Goal: Task Accomplishment & Management: Complete application form

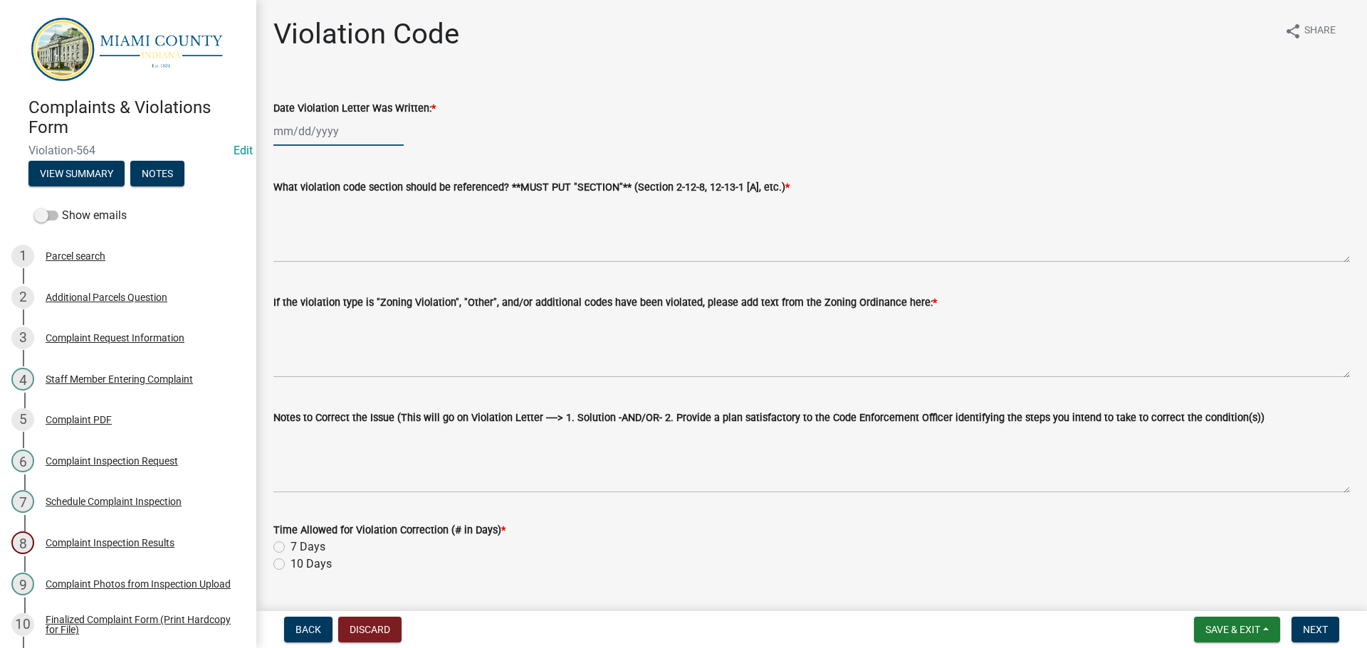
click at [352, 135] on div at bounding box center [338, 131] width 130 height 29
select select "9"
select select "2025"
click at [290, 254] on div "15" at bounding box center [287, 252] width 23 height 23
type input "09/15/2025"
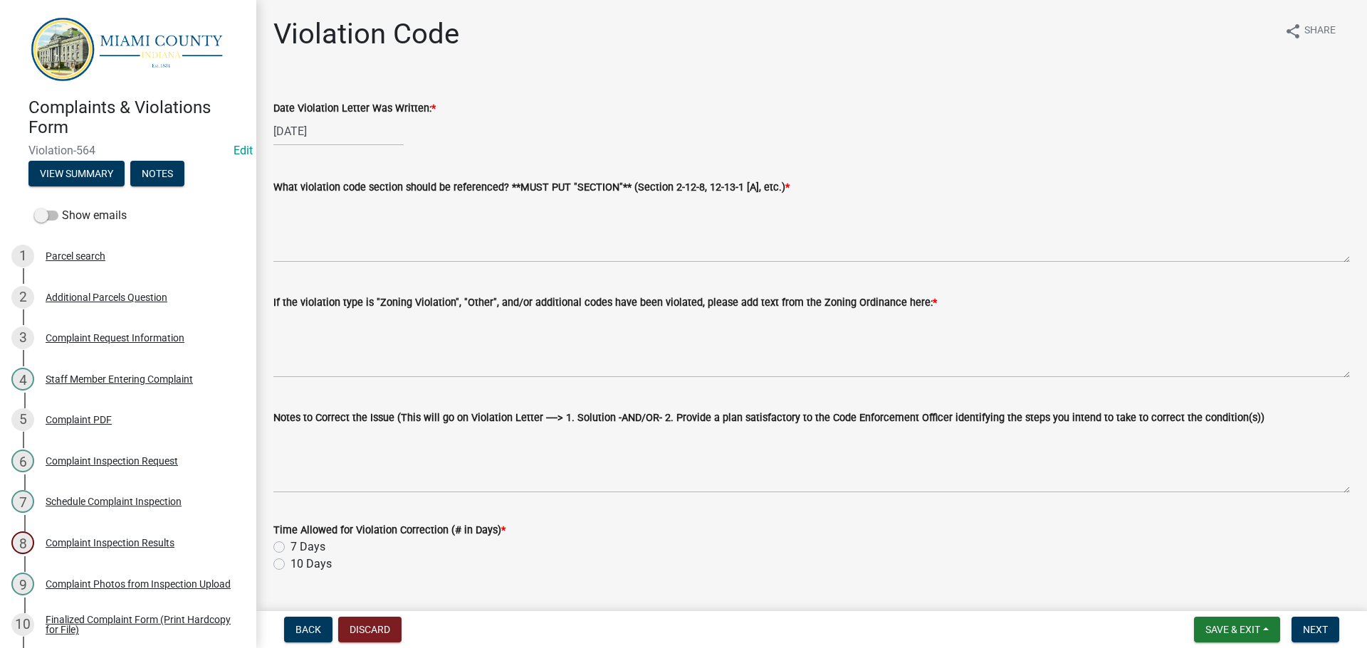
click at [592, 190] on label "What violation code section should be referenced? **MUST PUT "SECTION"** (Secti…" at bounding box center [531, 188] width 516 height 10
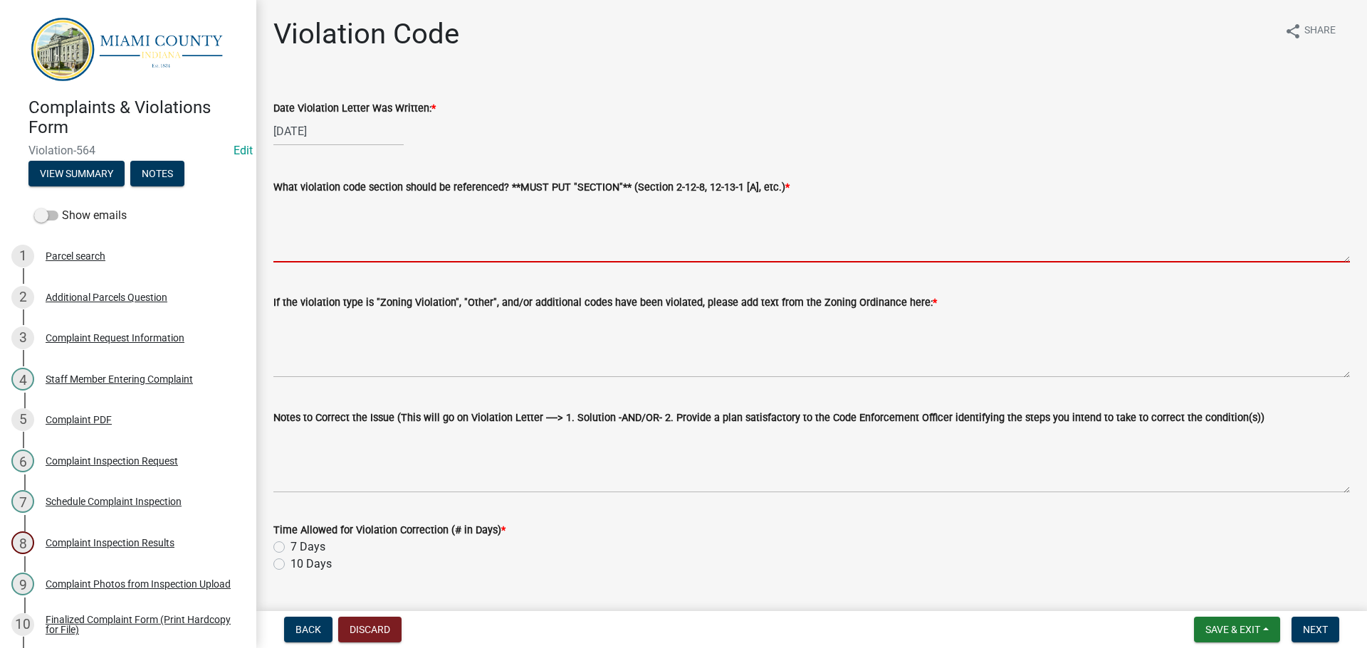
click at [592, 196] on textarea "What violation code section should be referenced? **MUST PUT "SECTION"** (Secti…" at bounding box center [811, 229] width 1076 height 67
click at [595, 211] on textarea "What violation code section should be referenced? **MUST PUT "SECTION"** (Secti…" at bounding box center [811, 229] width 1076 height 67
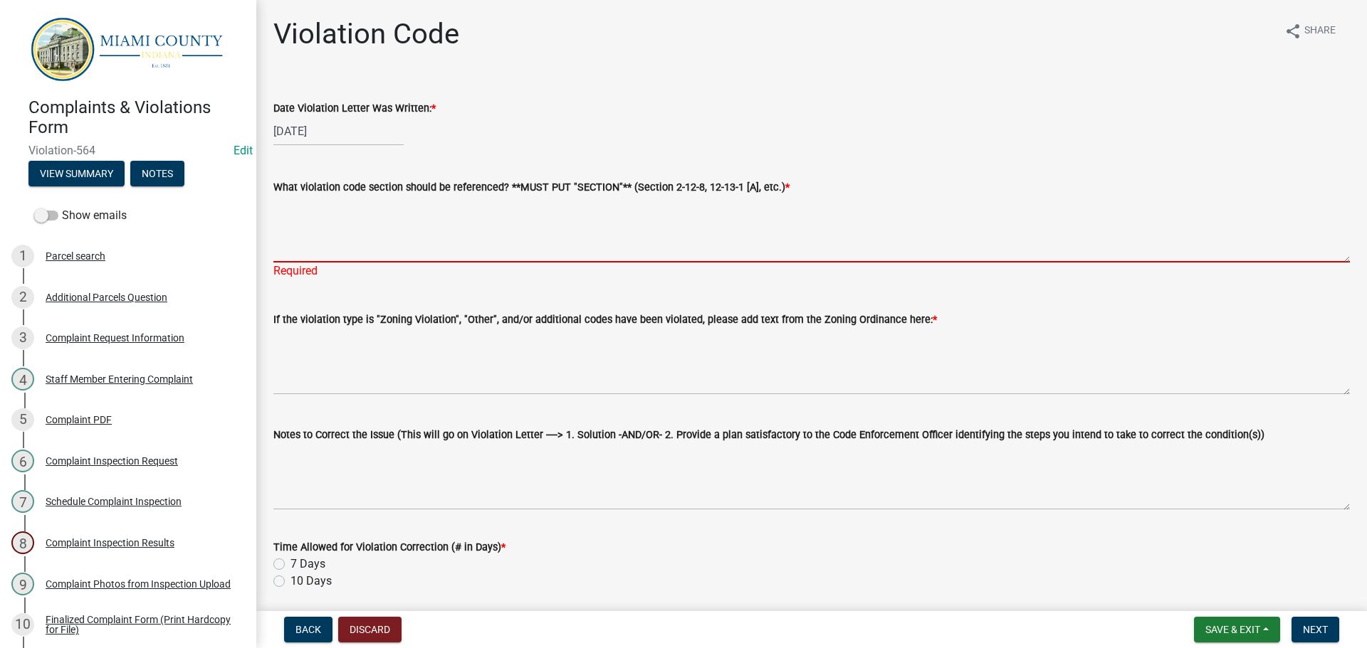
click at [400, 228] on textarea "What violation code section should be referenced? **MUST PUT "SECTION"** (Secti…" at bounding box center [811, 229] width 1076 height 67
paste textarea "2-13-4 MISCELLANEOUS RESTRICTIONS (A)(12)"
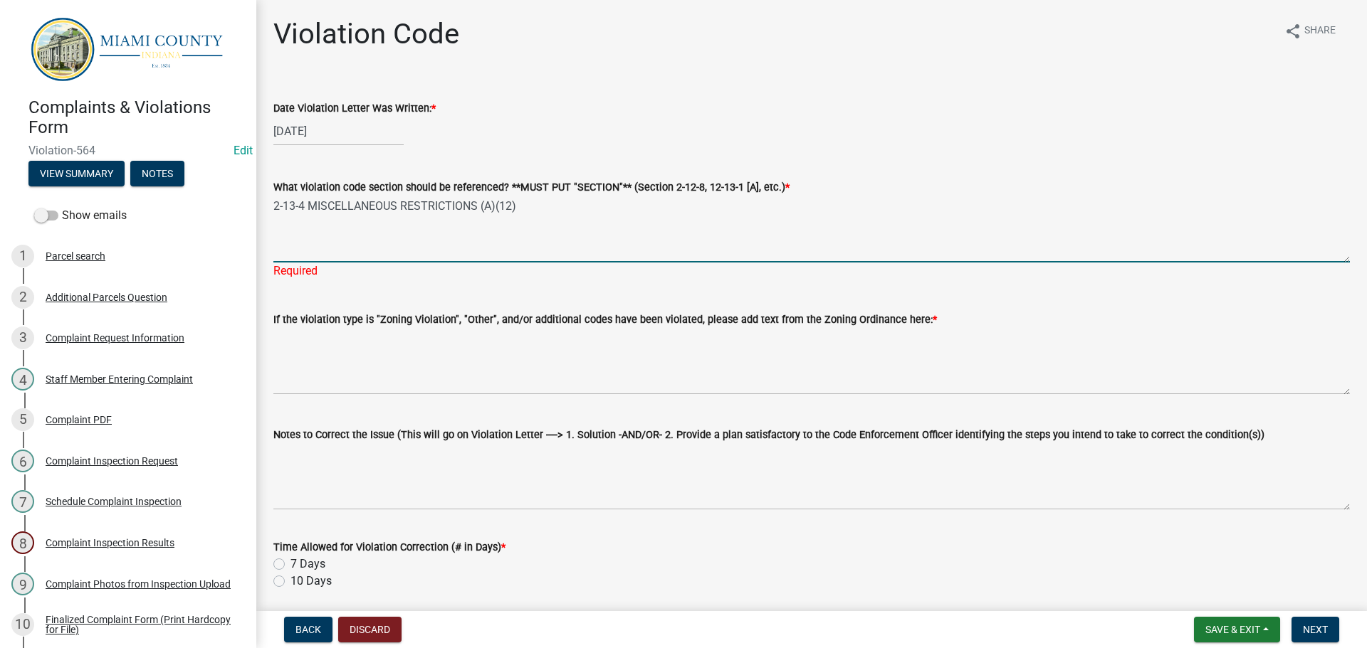
type textarea "2-13-4 MISCELLANEOUS RESTRICTIONS (A)(12)"
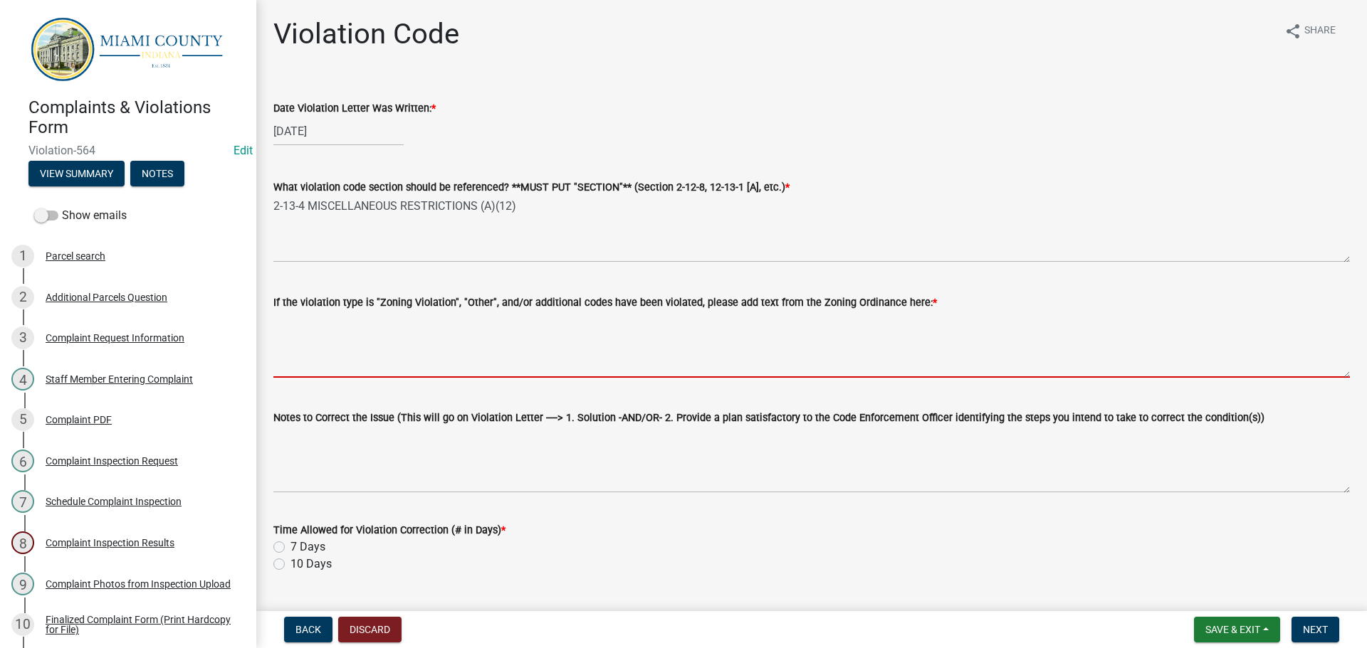
click at [407, 345] on textarea "If the violation type is "Zoning Violation", "Other", and/or additional codes h…" at bounding box center [811, 344] width 1076 height 67
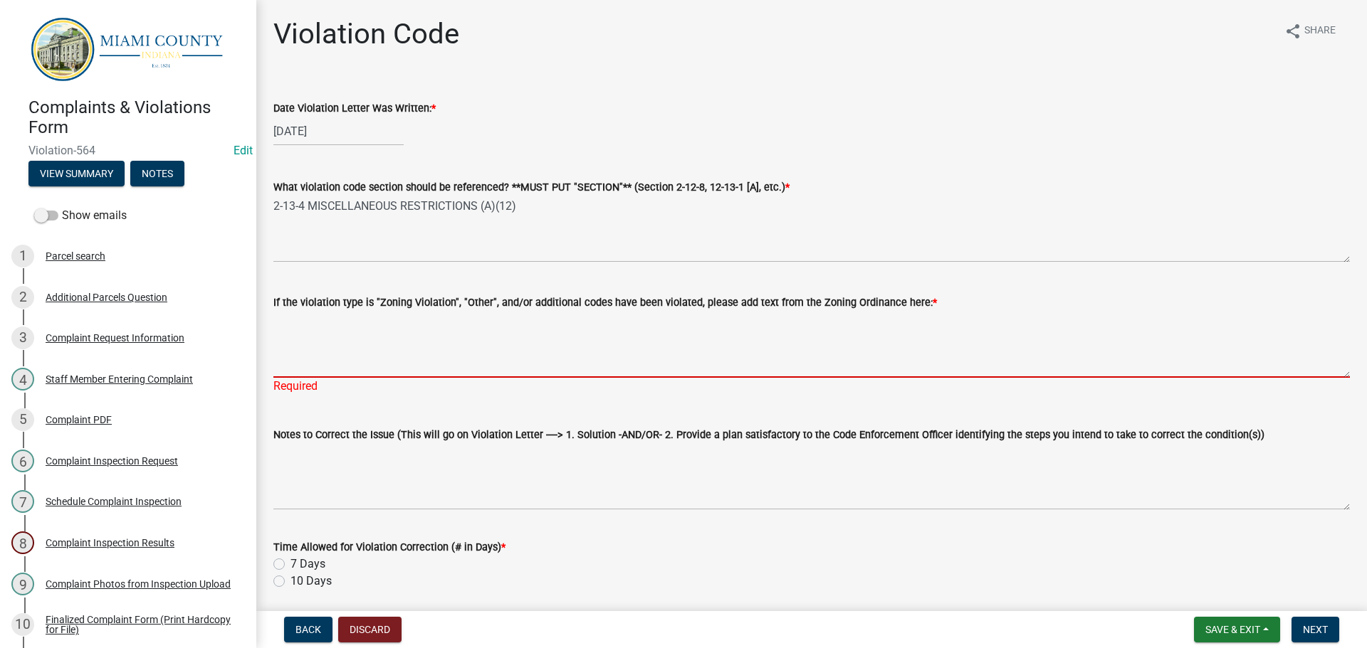
click at [340, 340] on textarea "If the violation type is "Zoning Violation", "Other", and/or additional codes h…" at bounding box center [811, 344] width 1076 height 67
paste textarea "2-13-14(A)(12):" NOXIOUS WEEDS AND OTHER RANK VEGTATION, INCLUDING, BUT NOT LIM…"
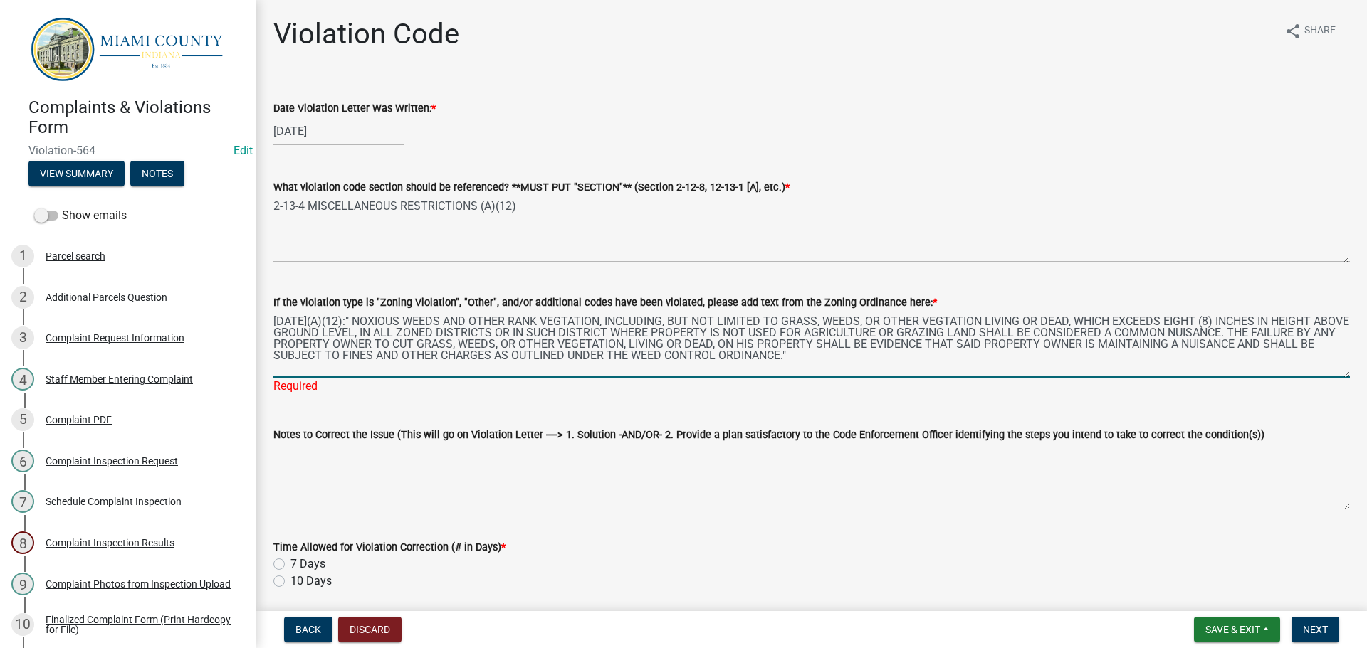
type textarea "2-13-14(A)(12):" NOXIOUS WEEDS AND OTHER RANK VEGTATION, INCLUDING, BUT NOT LIM…"
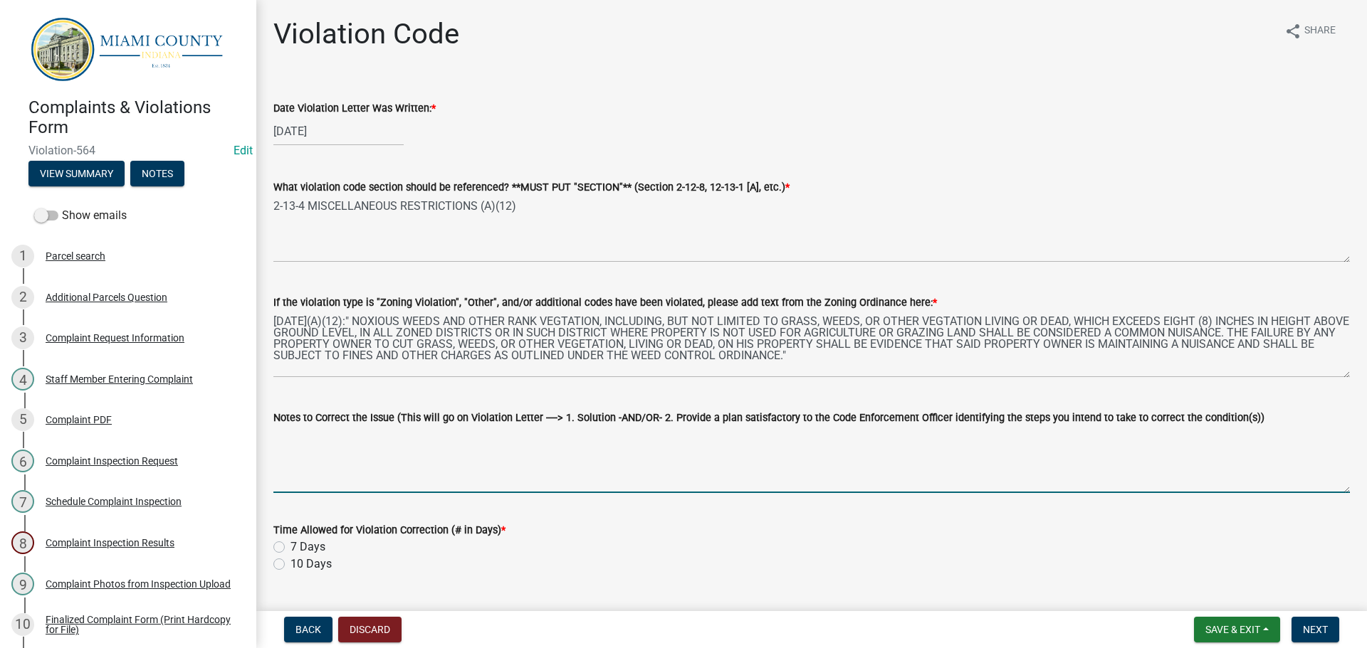
click at [353, 451] on textarea "Notes to Correct the Issue (This will go on Violation Letter ----> 1. Solution …" at bounding box center [811, 459] width 1076 height 67
paste textarea "1. Trim and clean-up tall grass and noxious weeds to a height of less than eigh…"
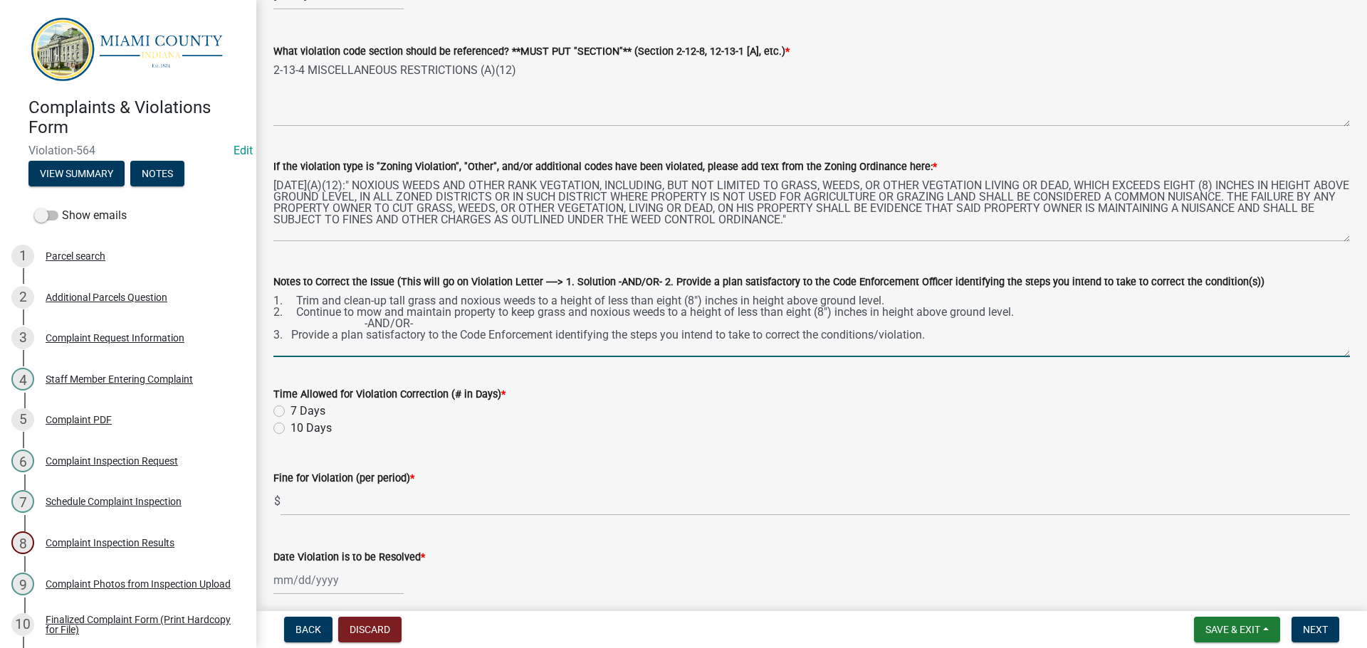
scroll to position [142, 0]
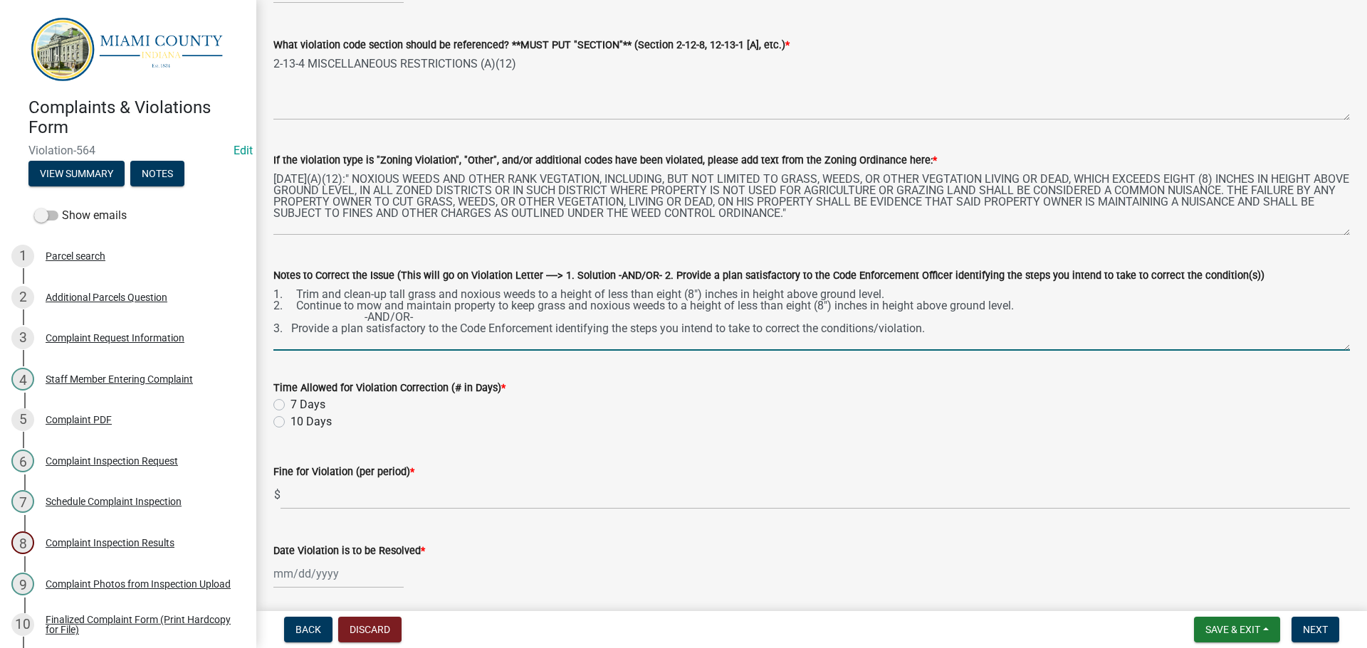
type textarea "1. Trim and clean-up tall grass and noxious weeds to a height of less than eigh…"
click at [290, 404] on label "7 Days" at bounding box center [307, 404] width 35 height 17
click at [290, 404] on input "7 Days" at bounding box center [294, 400] width 9 height 9
radio input "true"
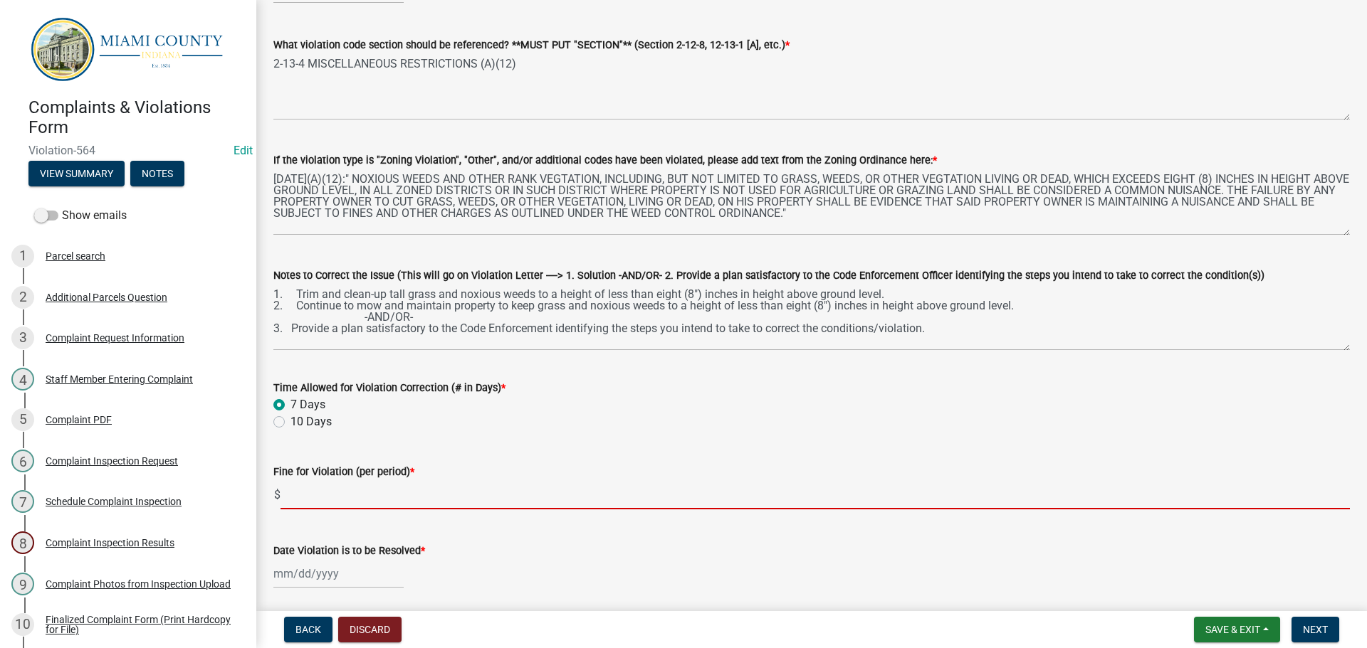
click at [298, 483] on input "text" at bounding box center [814, 494] width 1069 height 29
type input "100"
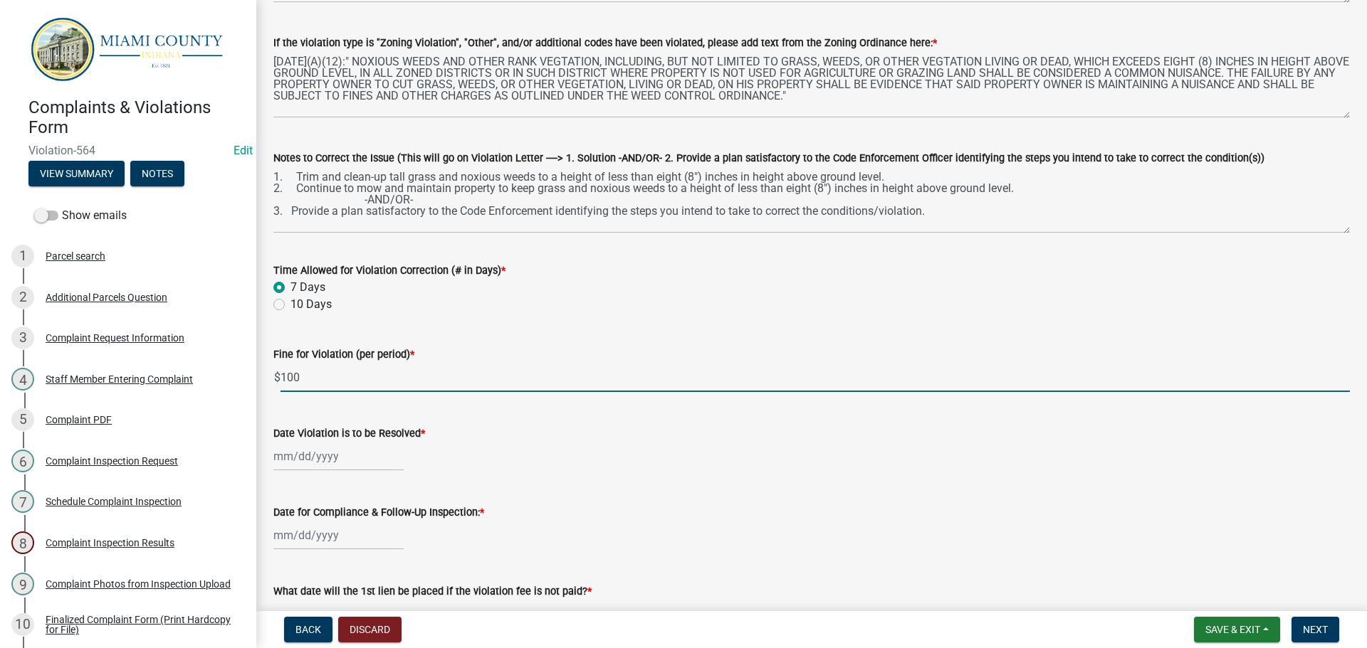
scroll to position [285, 0]
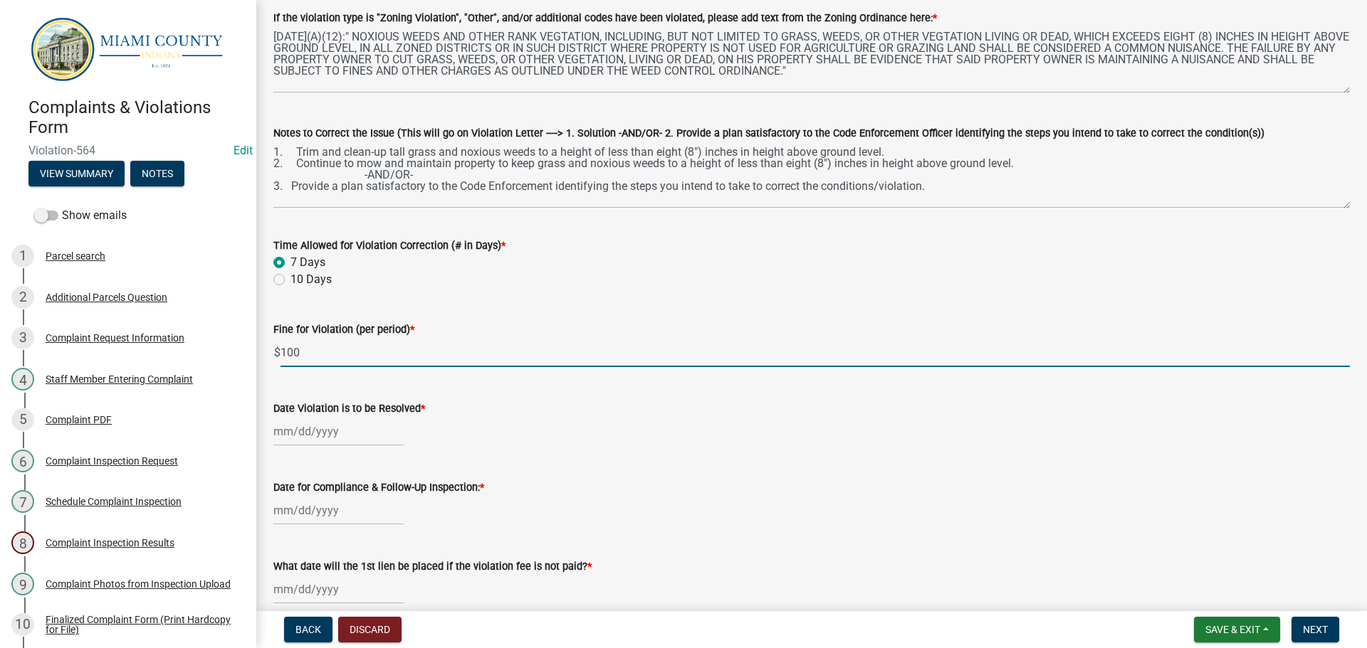
click at [337, 424] on div at bounding box center [338, 431] width 130 height 29
select select "9"
select select "2025"
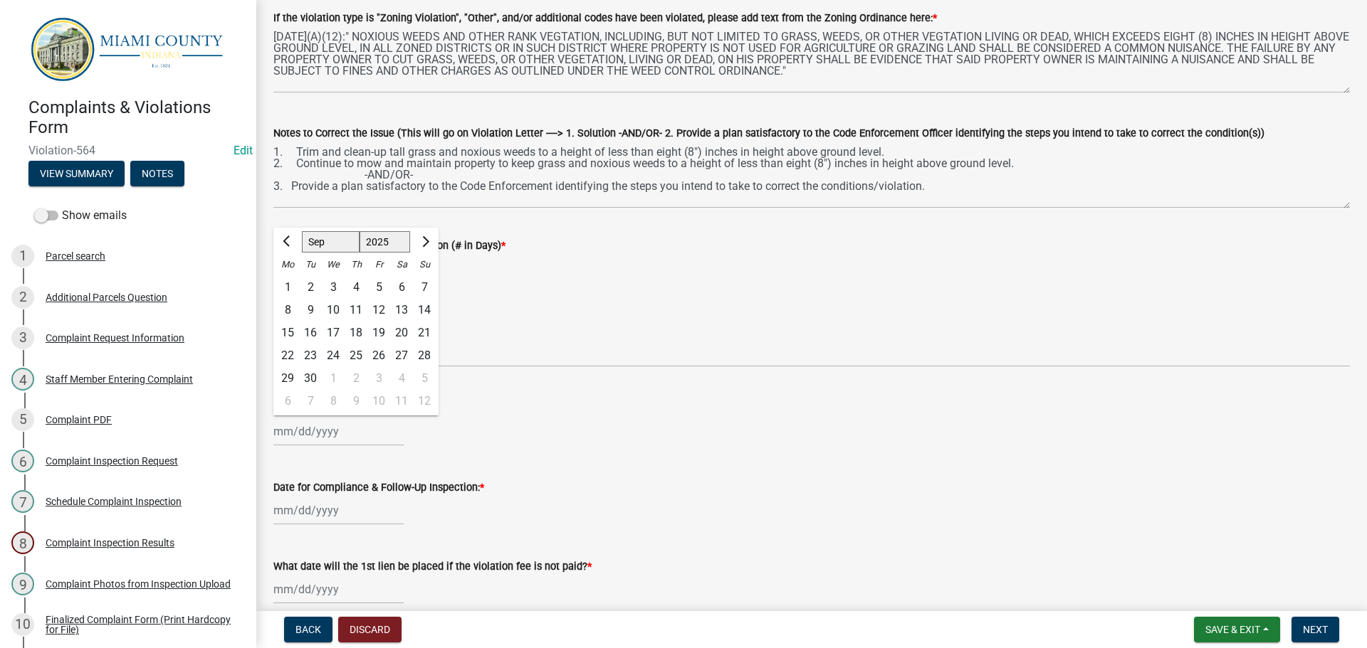
click at [744, 477] on div "Date for Compliance & Follow-Up Inspection: *" at bounding box center [811, 492] width 1076 height 66
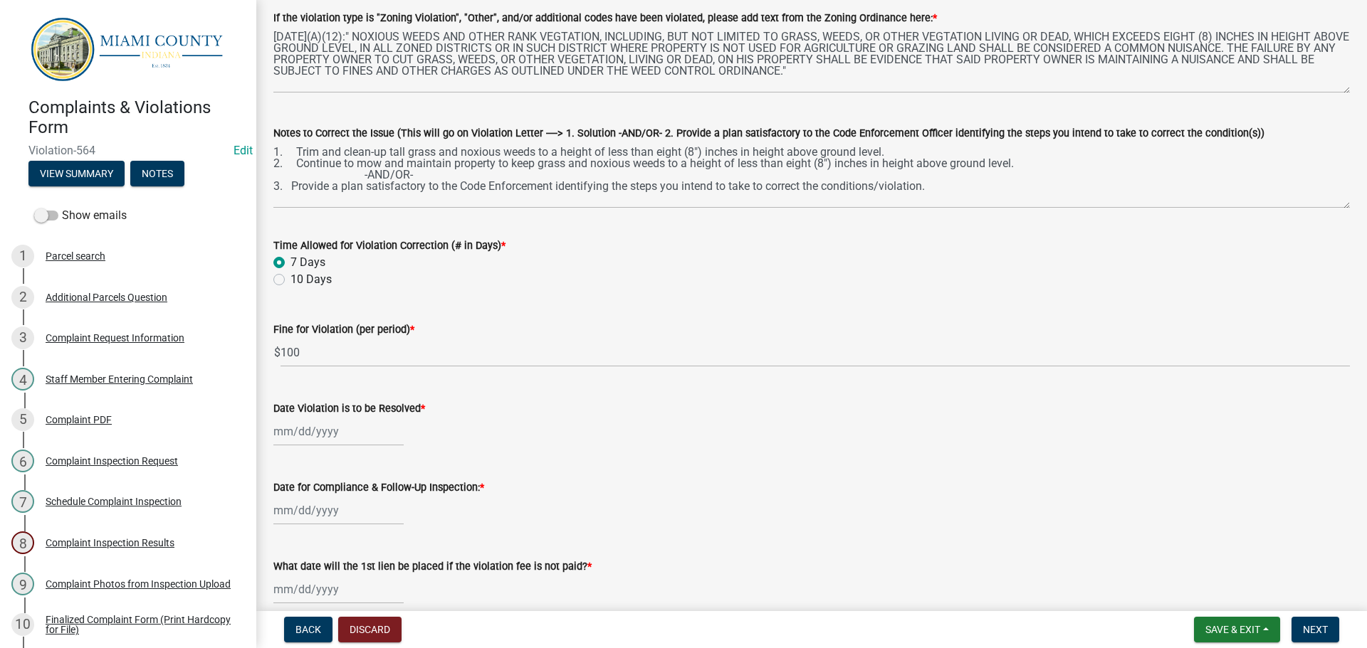
click at [317, 429] on div at bounding box center [338, 431] width 130 height 29
select select "9"
select select "2025"
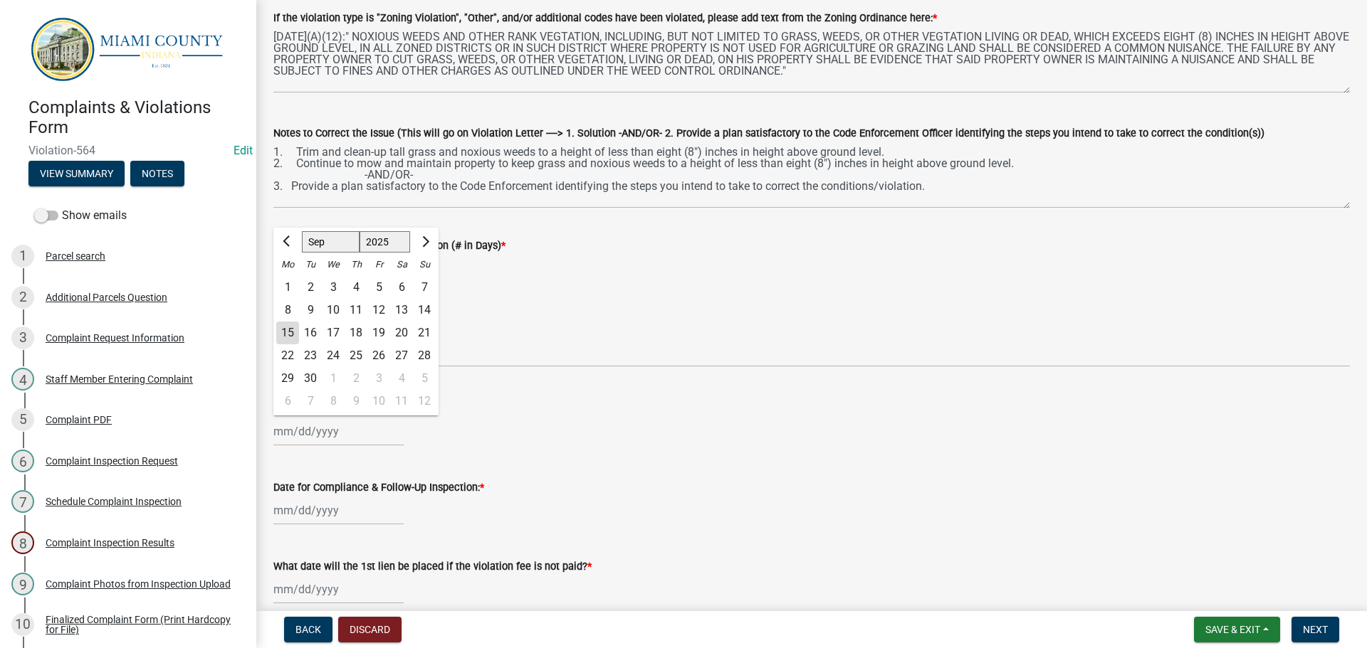
click at [288, 357] on div "22" at bounding box center [287, 356] width 23 height 23
type input "09/22/2025"
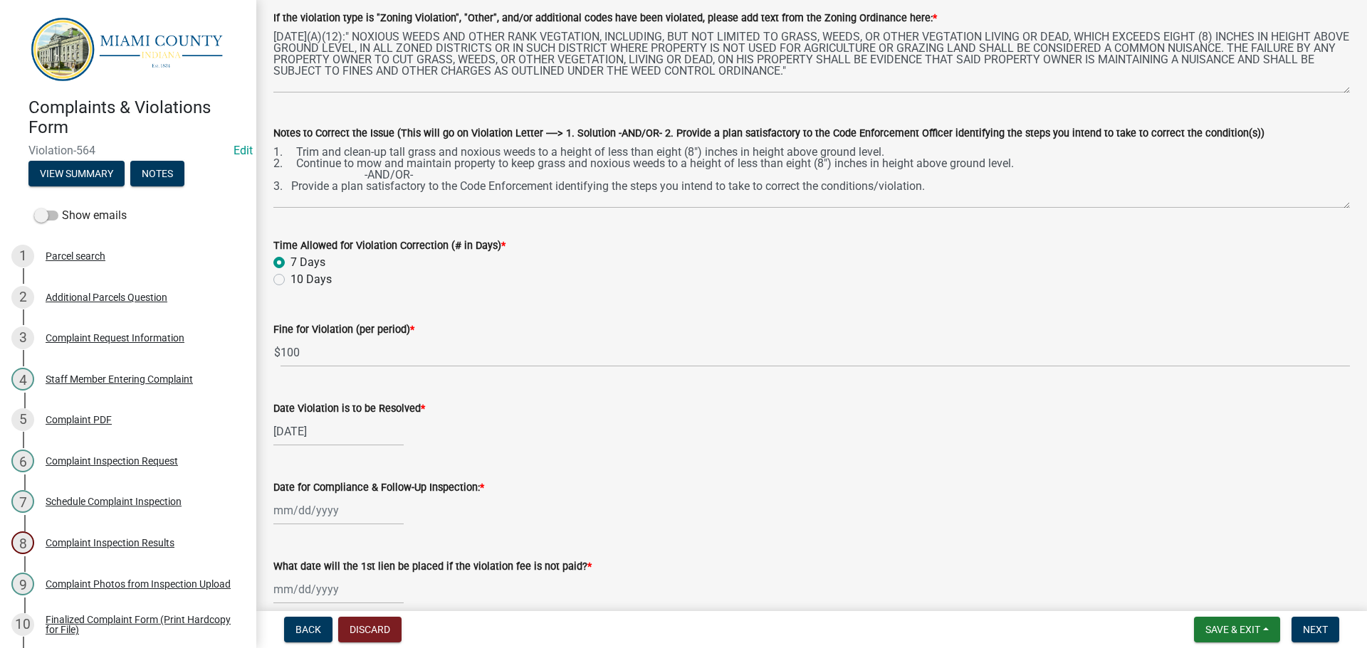
click at [712, 473] on div "Date for Compliance & Follow-Up Inspection: *" at bounding box center [811, 492] width 1076 height 66
select select "9"
select select "2025"
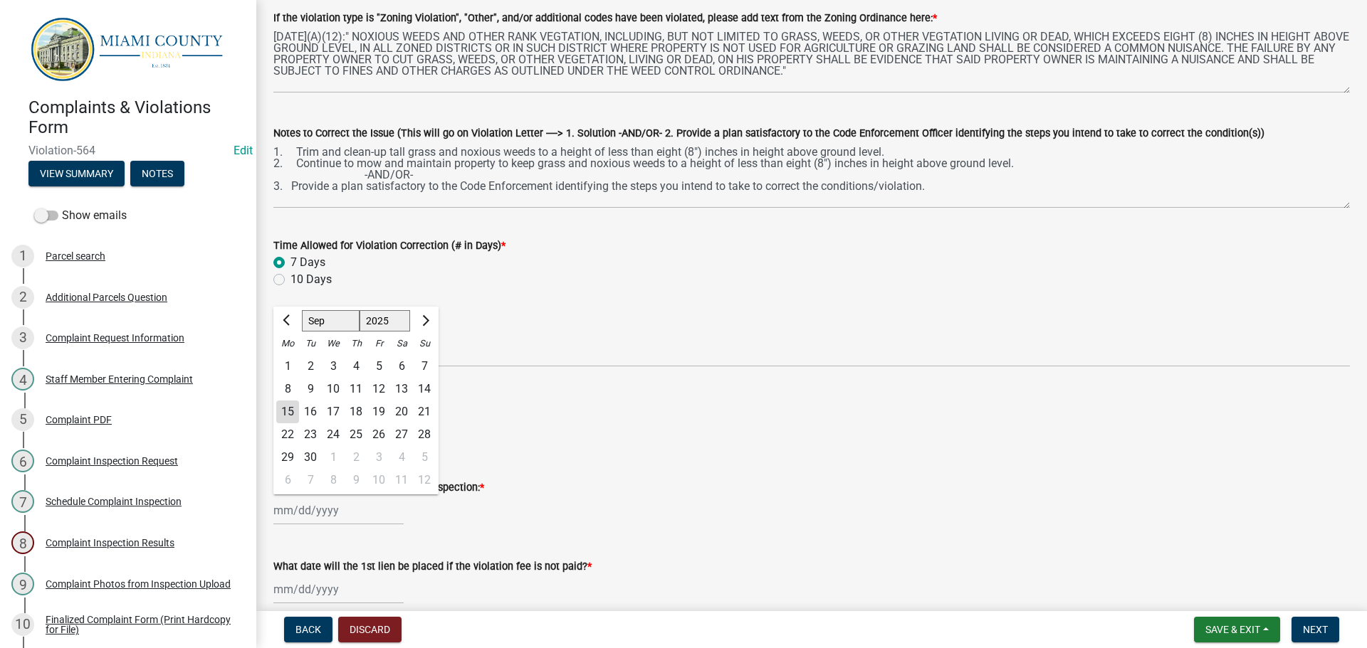
drag, startPoint x: 286, startPoint y: 515, endPoint x: 295, endPoint y: 515, distance: 9.3
click at [286, 515] on div "Jan Feb Mar Apr May Jun Jul Aug Sep Oct Nov Dec 1525 1526 1527 1528 1529 1530 1…" at bounding box center [338, 510] width 130 height 29
click at [515, 475] on div "Date for Compliance & Follow-Up Inspection: * Jan Feb Mar Apr May Jun Jul Aug S…" at bounding box center [811, 492] width 1076 height 66
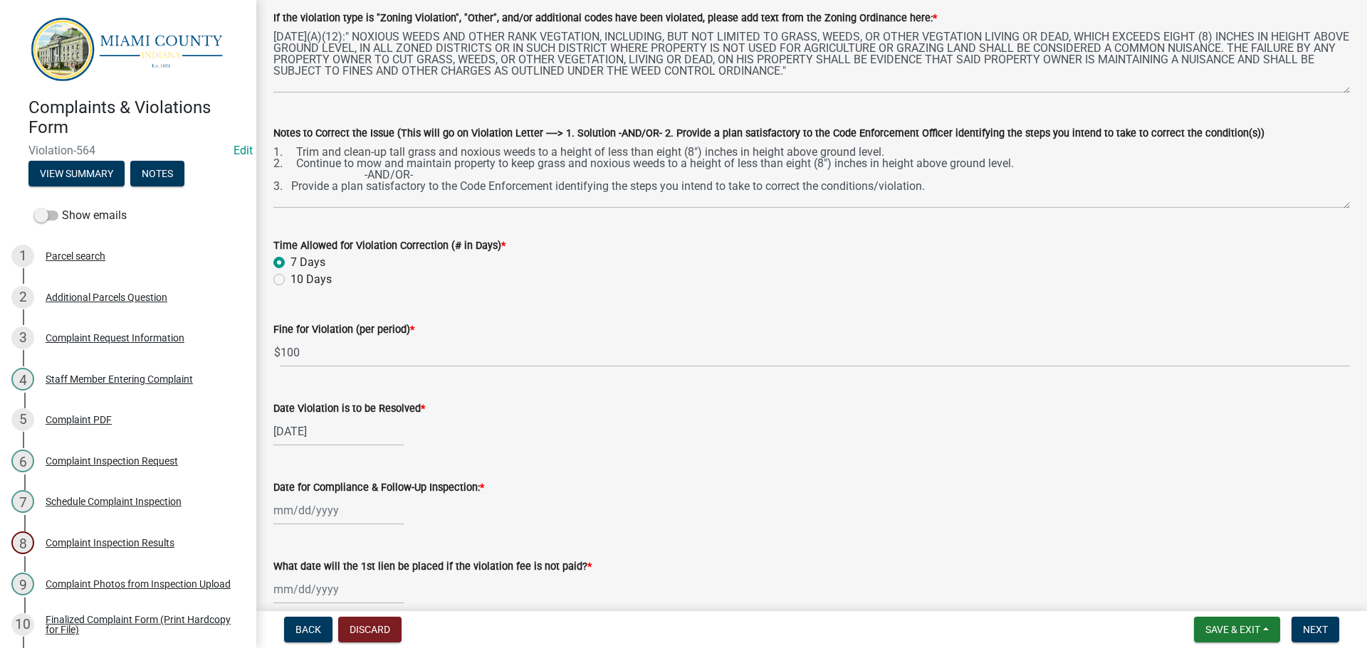
click at [683, 462] on div "Date for Compliance & Follow-Up Inspection: *" at bounding box center [811, 492] width 1076 height 66
select select "9"
select select "2025"
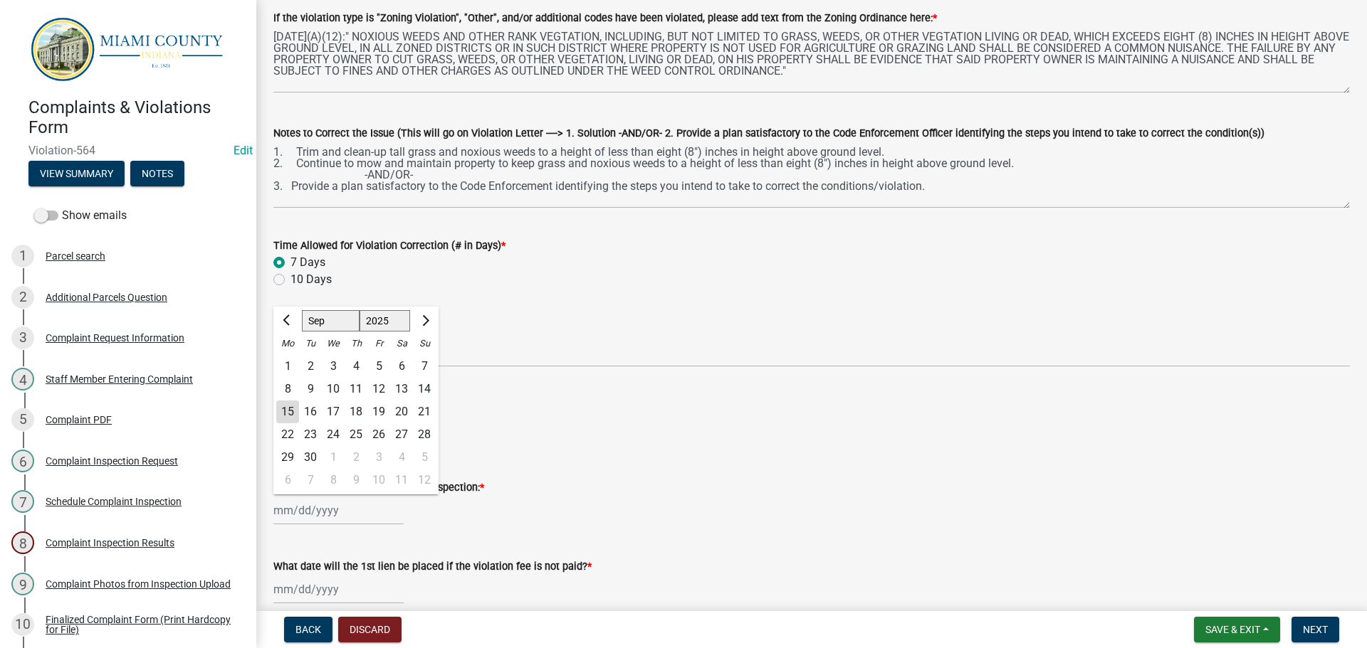
click at [330, 509] on div "Jan Feb Mar Apr May Jun Jul Aug Sep Oct Nov Dec 1525 1526 1527 1528 1529 1530 1…" at bounding box center [338, 510] width 130 height 29
click at [315, 412] on div "16" at bounding box center [310, 412] width 23 height 23
type input "09/16/2025"
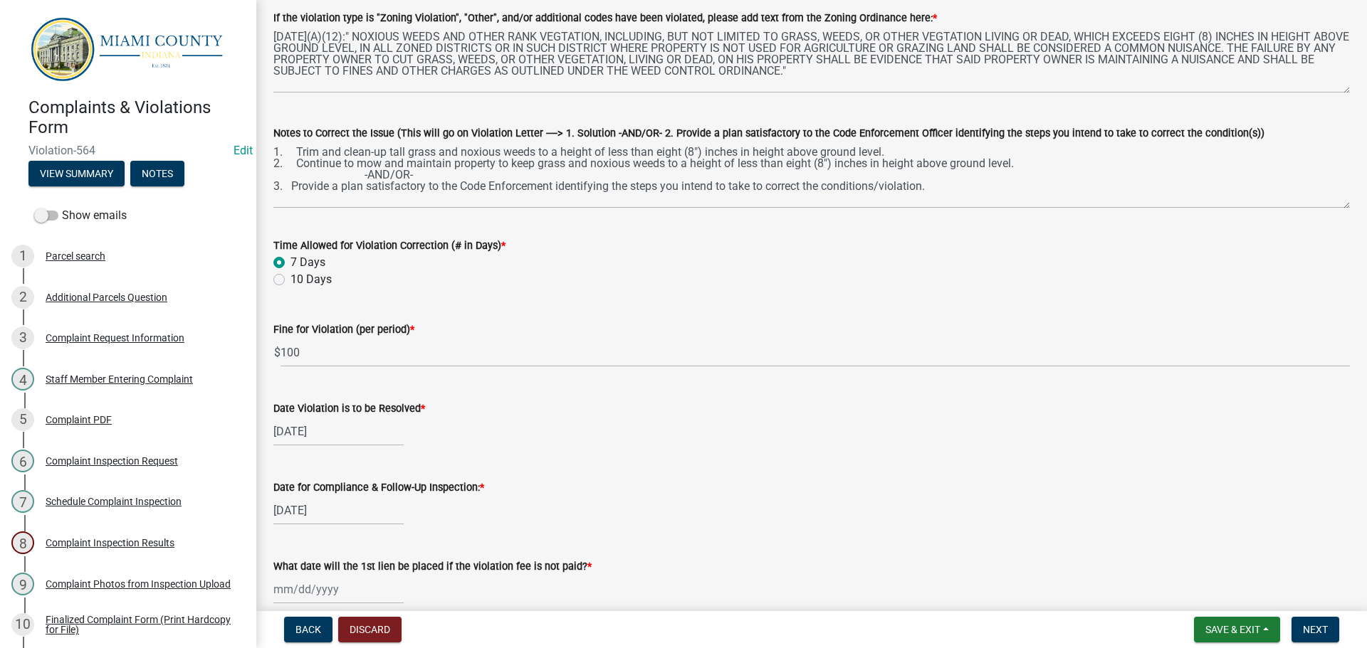
click at [674, 527] on wm-data-entity-input "Date for Compliance & Follow-Up Inspection: * 09/16/2025" at bounding box center [811, 498] width 1076 height 79
click at [787, 537] on wm-data-entity-input "Date for Compliance & Follow-Up Inspection: * 09/16/2025" at bounding box center [811, 498] width 1076 height 79
select select "9"
select select "2025"
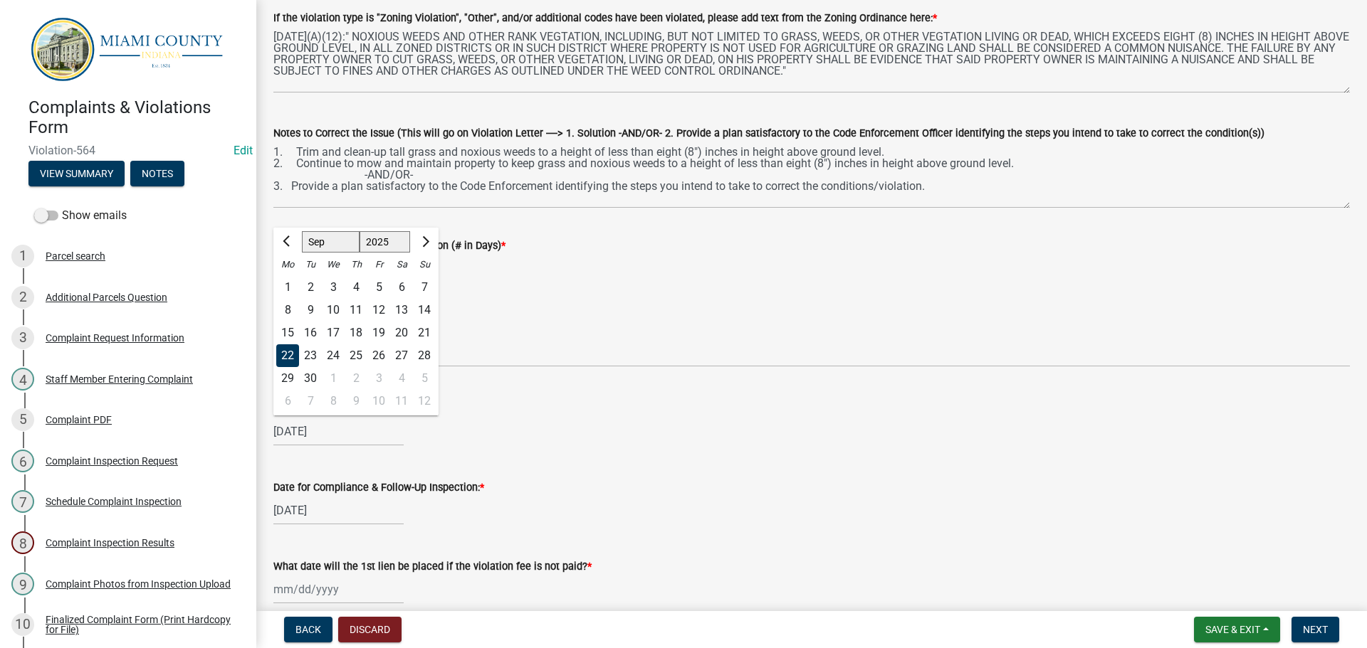
click at [307, 434] on div "09/22/2025 Jan Feb Mar Apr May Jun Jul Aug Sep Oct Nov Dec 1525 1526 1527 1528 …" at bounding box center [338, 431] width 130 height 29
click at [290, 360] on div "22" at bounding box center [287, 356] width 23 height 23
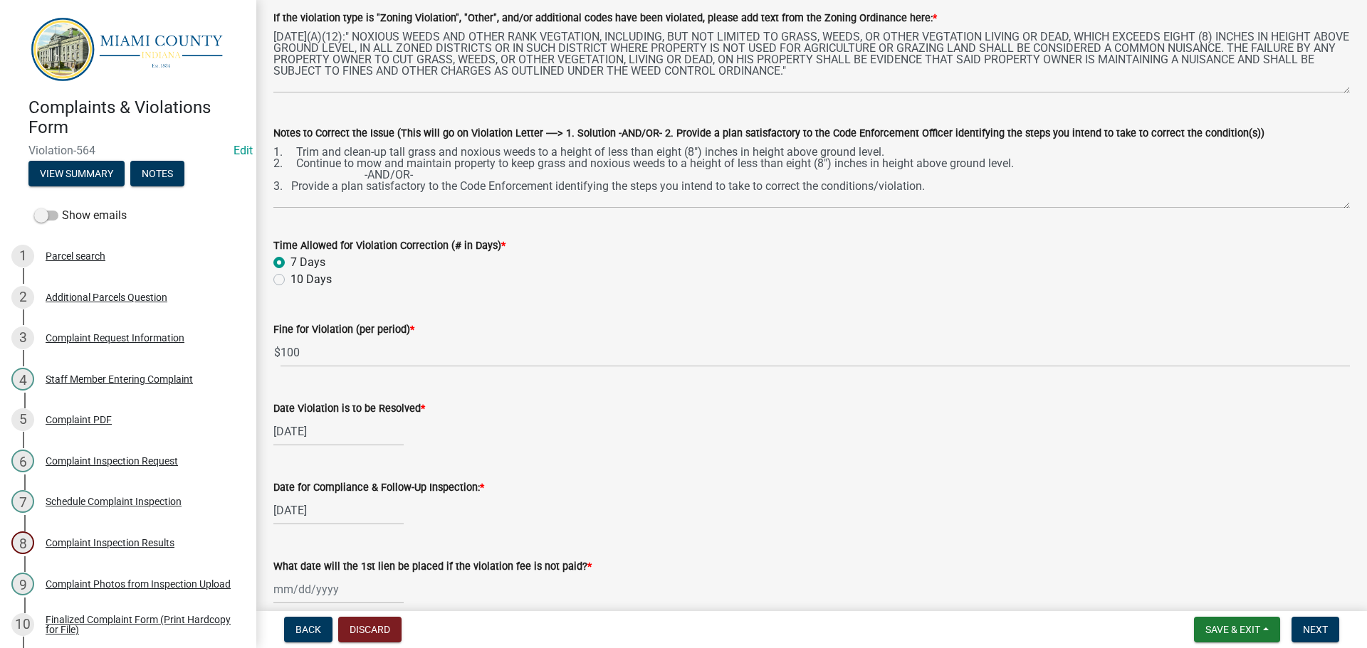
select select "9"
select select "2025"
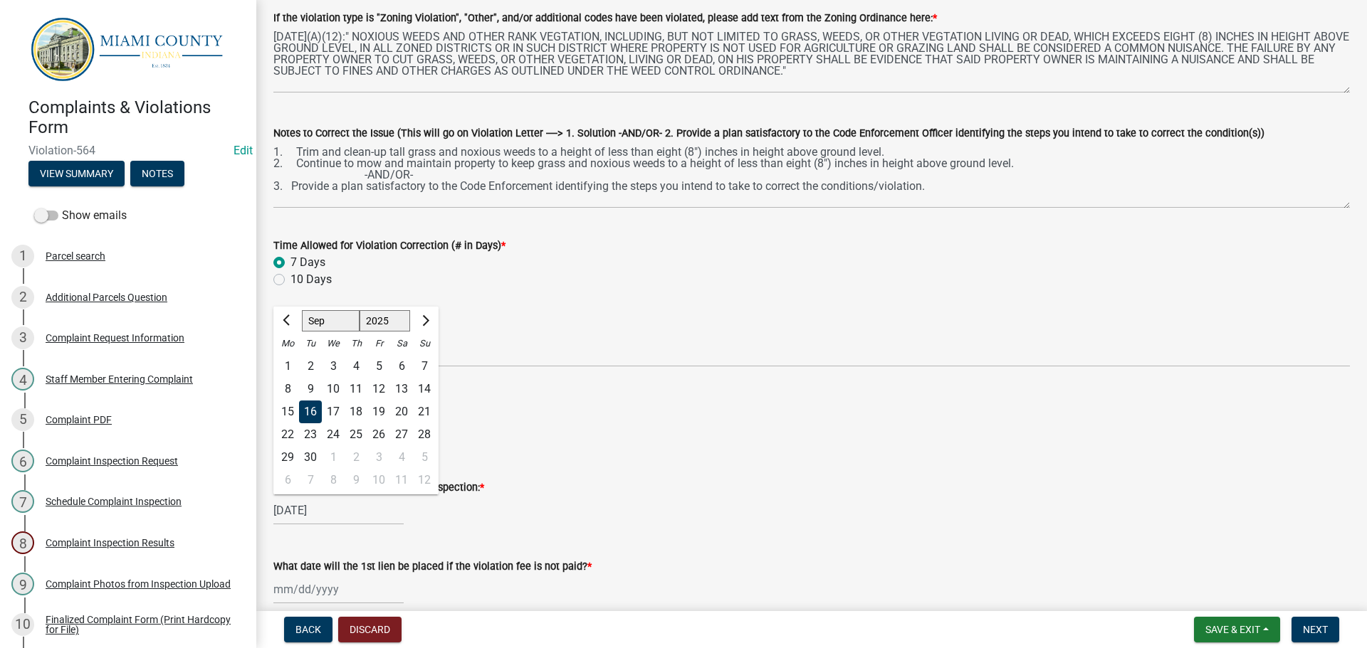
click at [318, 515] on div "09/16/2025 Jan Feb Mar Apr May Jun Jul Aug Sep Oct Nov Dec 1525 1526 1527 1528 …" at bounding box center [338, 510] width 130 height 29
click at [312, 427] on div "23" at bounding box center [310, 435] width 23 height 23
type input "09/23/2025"
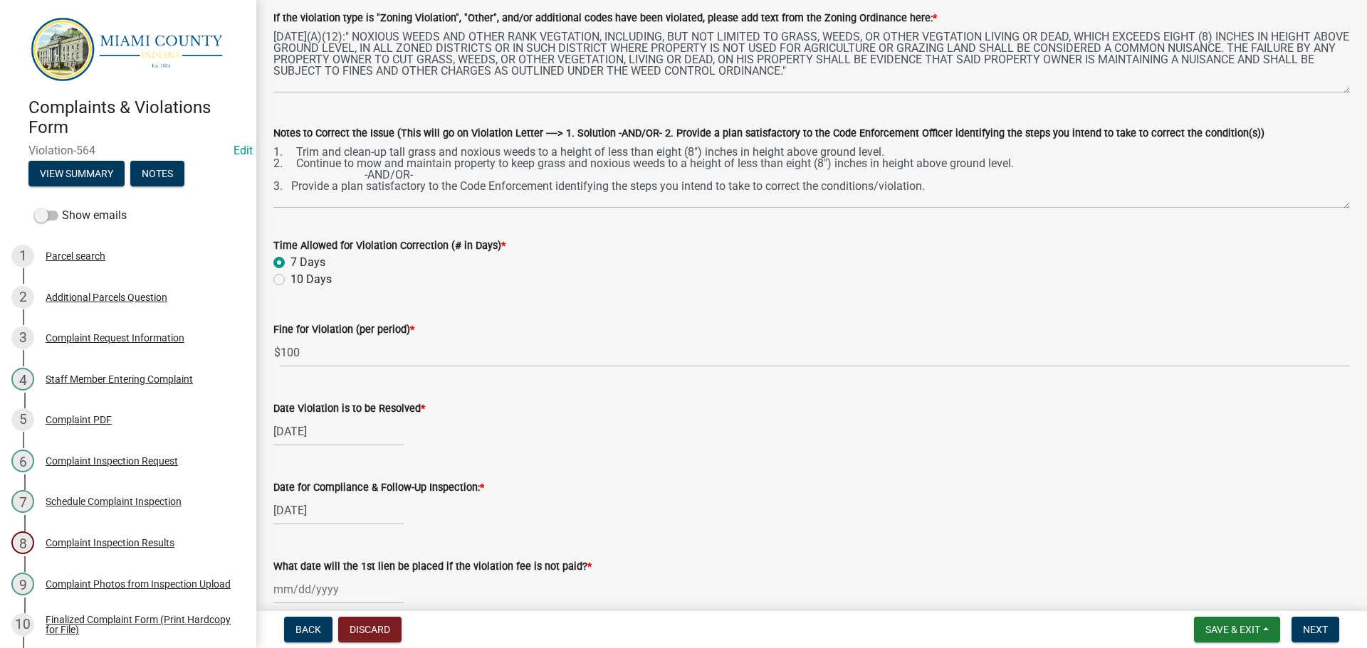
click at [752, 476] on div "Date for Compliance & Follow-Up Inspection: * 09/23/2025" at bounding box center [811, 492] width 1076 height 66
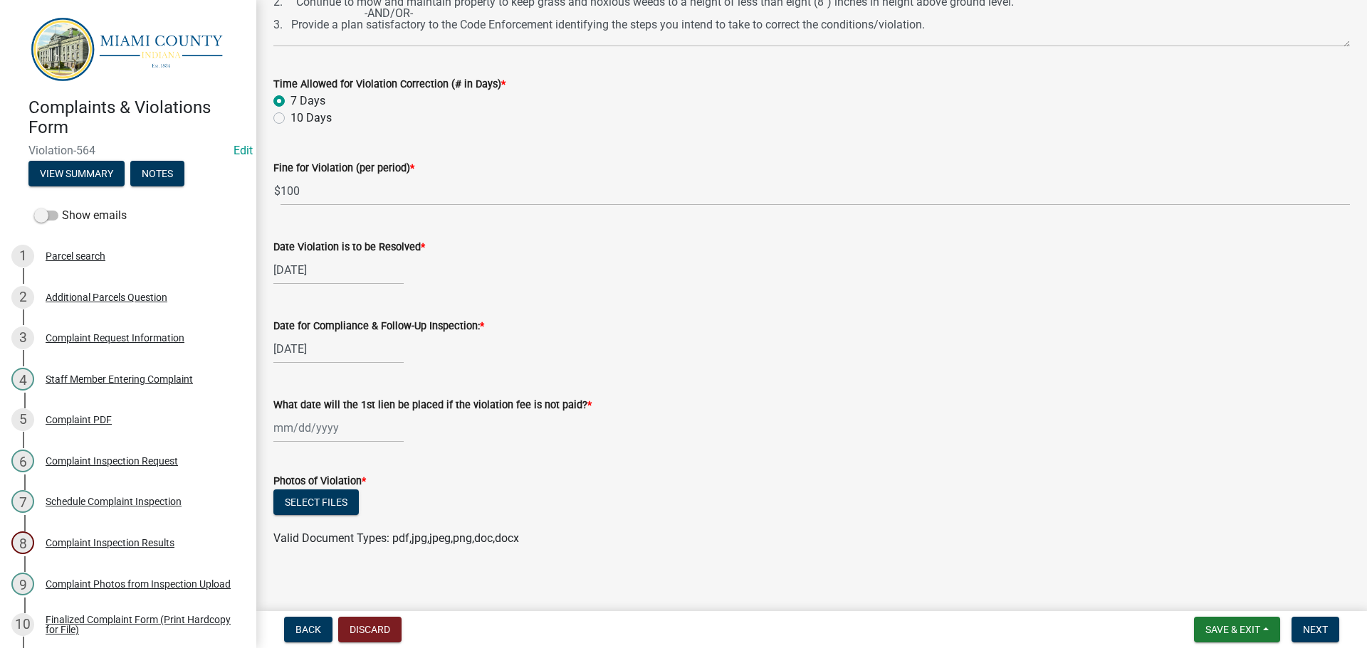
scroll to position [456, 0]
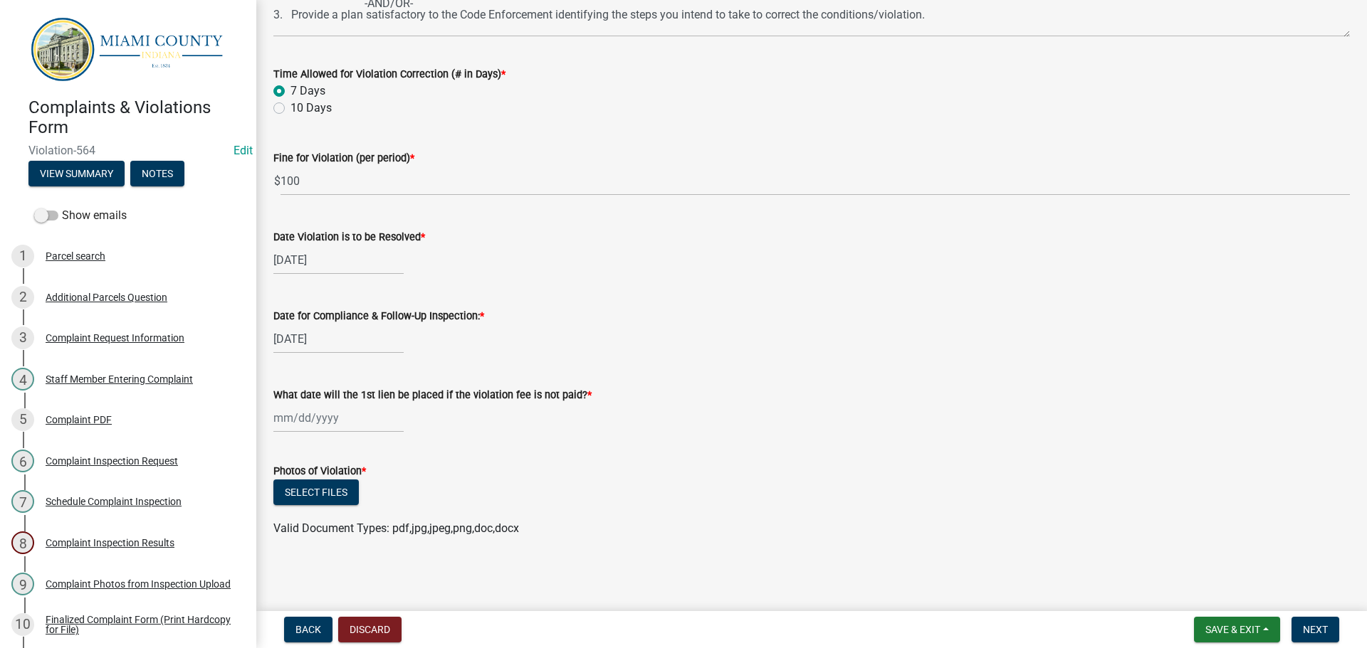
select select "9"
select select "2025"
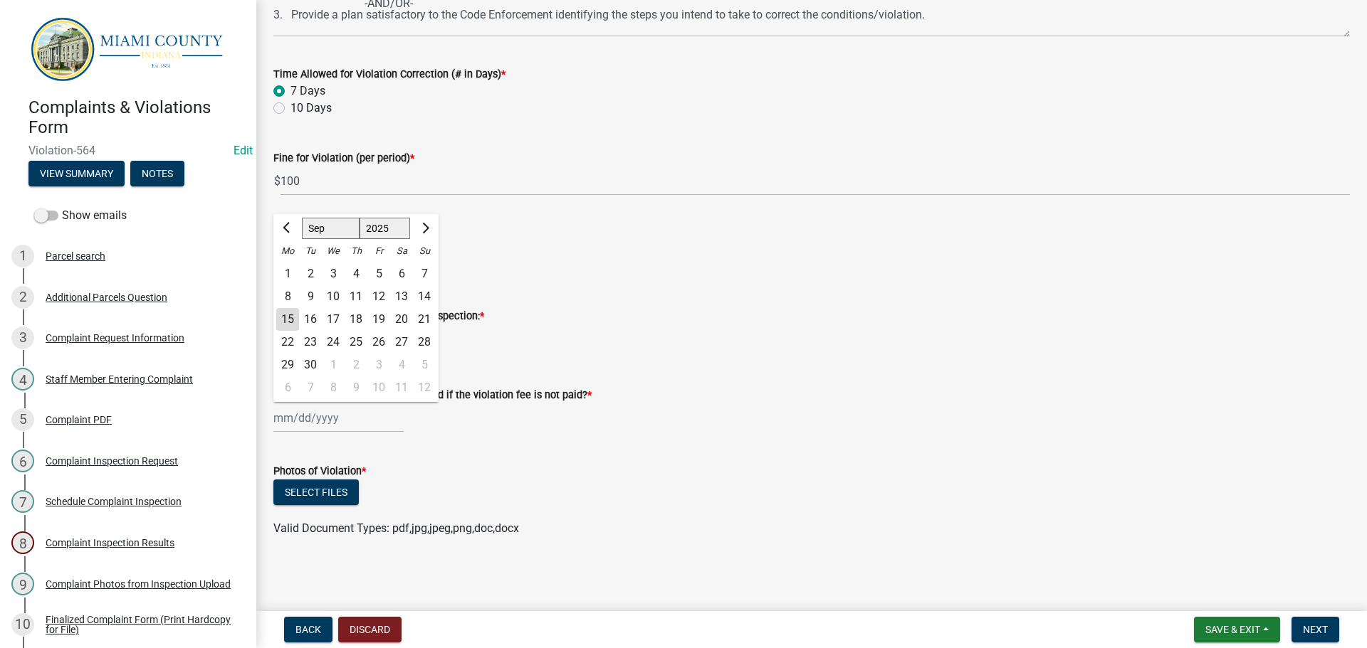
click at [308, 417] on div "Jan Feb Mar Apr May Jun Jul Aug Sep Oct Nov Dec 1525 1526 1527 1528 1529 1530 1…" at bounding box center [338, 418] width 130 height 29
click at [548, 447] on form "Photos of Violation * Select files Valid Document Types: pdf,jpg,jpeg,png,doc,d…" at bounding box center [811, 492] width 1076 height 92
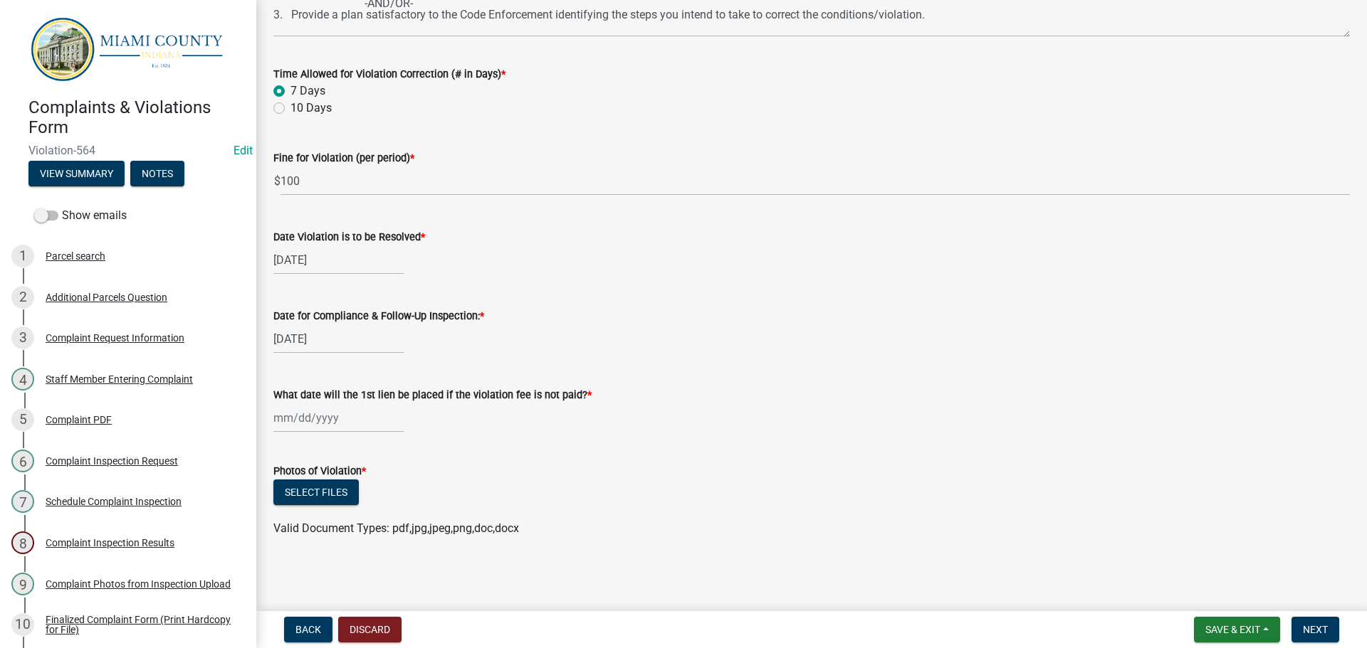
click at [316, 414] on div at bounding box center [338, 418] width 130 height 29
select select "9"
select select "2025"
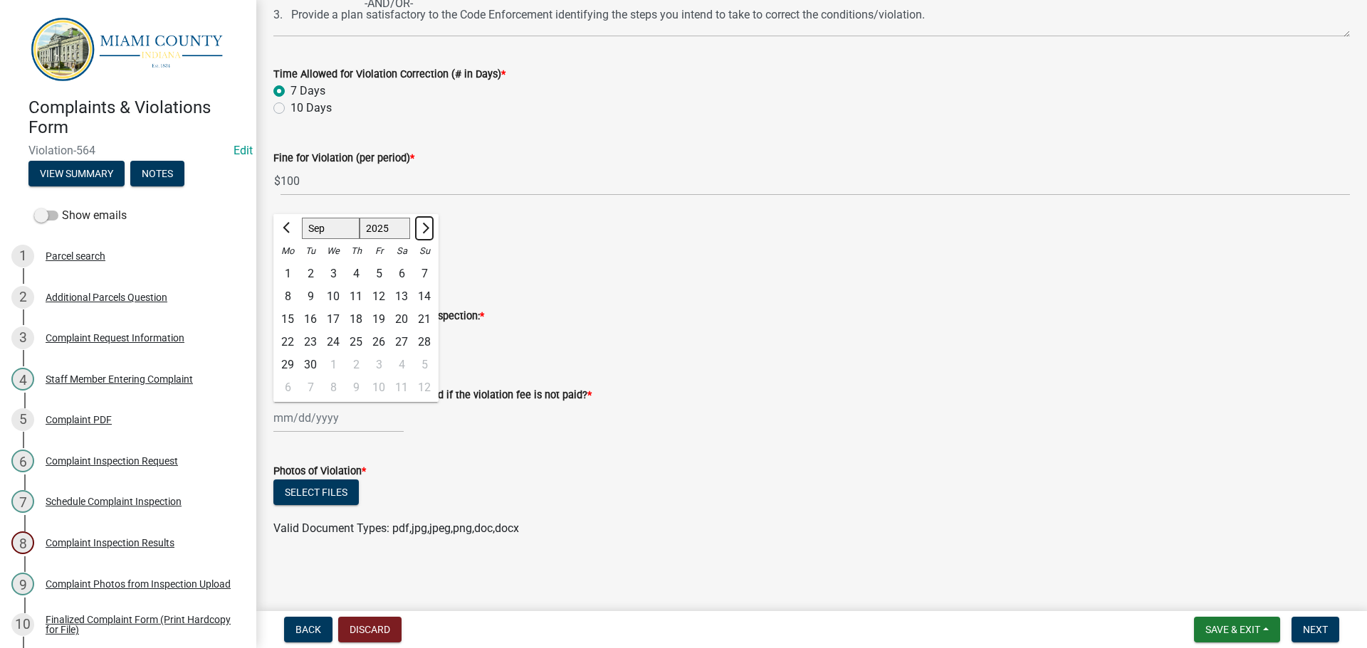
click at [419, 231] on button "Next month" at bounding box center [424, 228] width 17 height 23
select select "10"
click at [359, 342] on div "23" at bounding box center [356, 342] width 23 height 23
type input "10/23/2025"
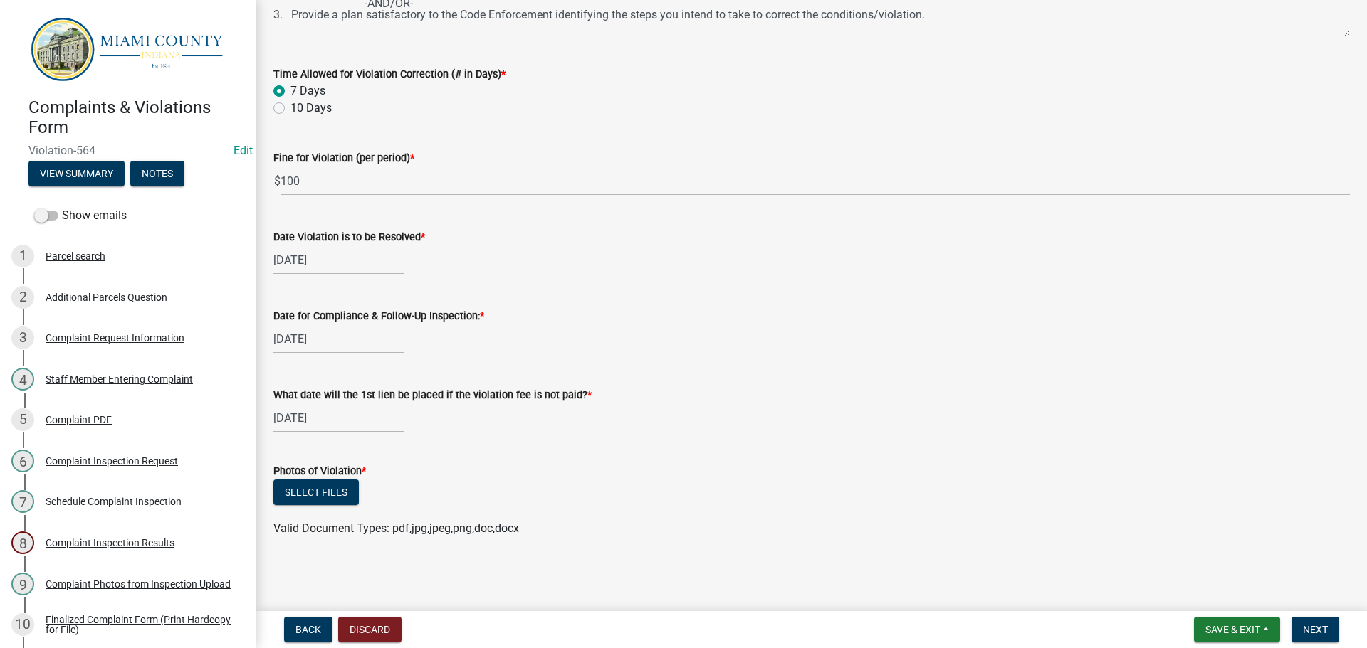
click at [602, 436] on wm-data-entity-input "What date will the 1st lien be placed if the violation fee is not paid? * 10/23…" at bounding box center [811, 406] width 1076 height 79
click at [292, 497] on button "Select files" at bounding box center [315, 493] width 85 height 26
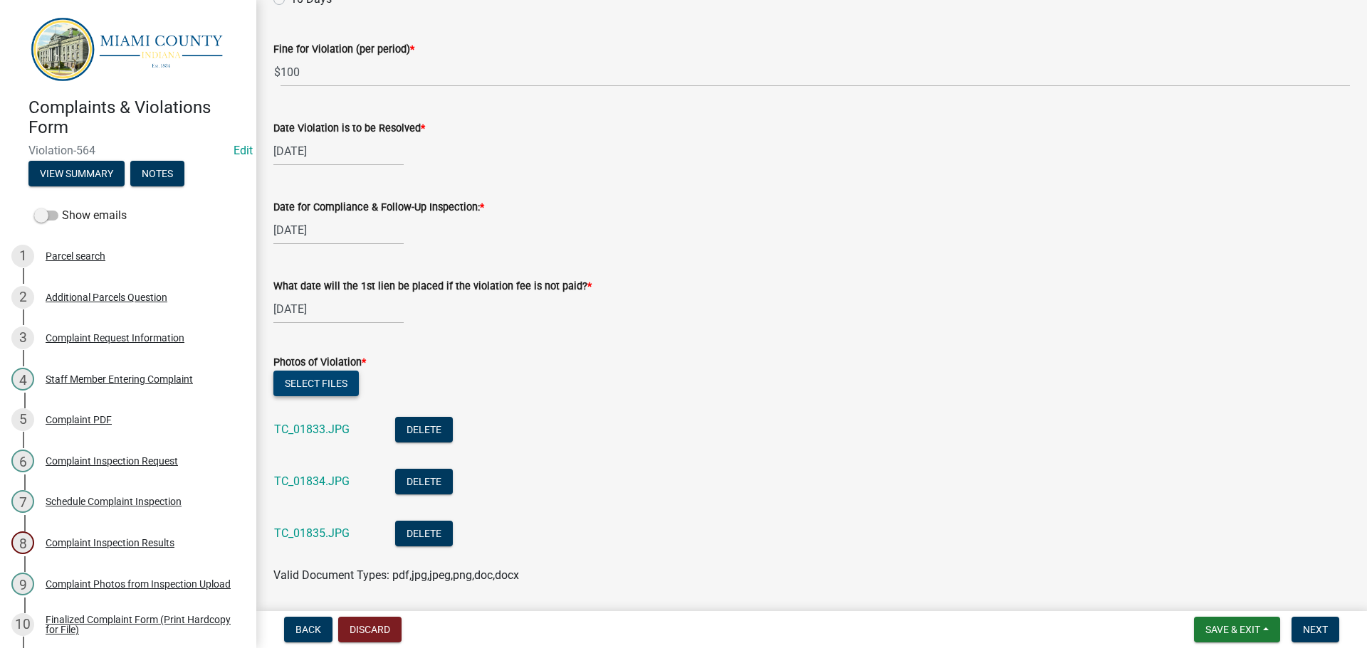
scroll to position [612, 0]
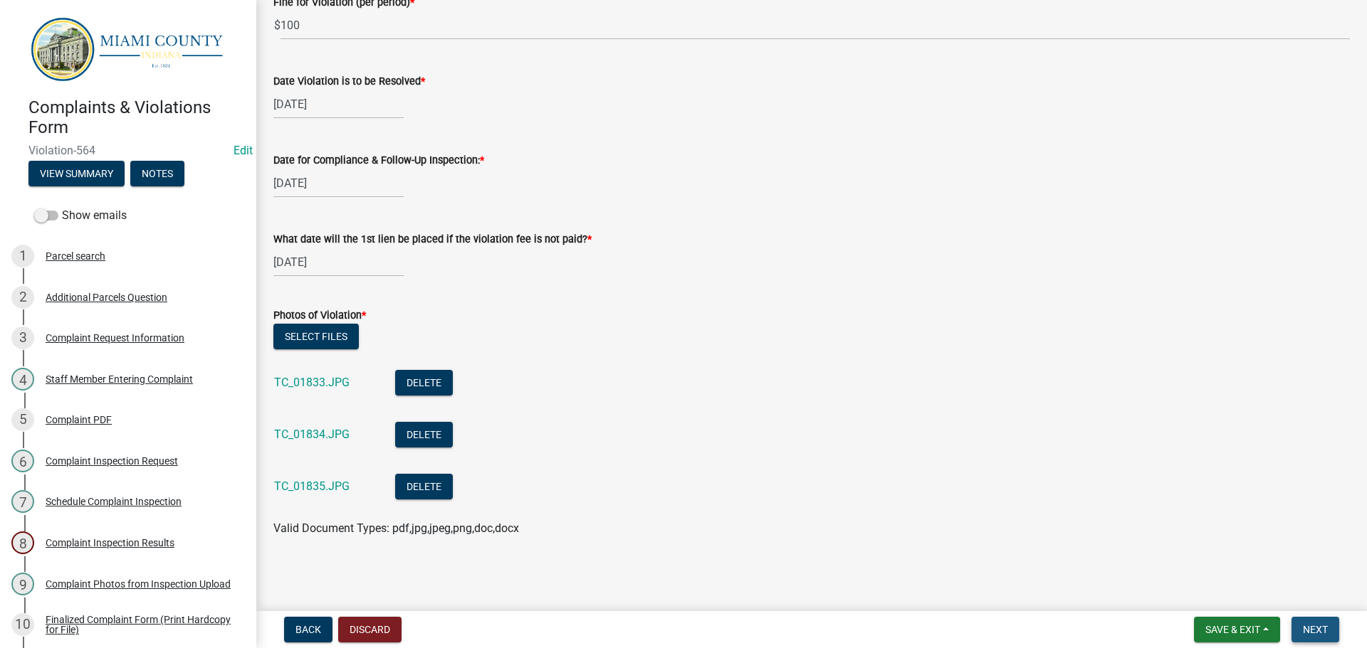
click at [1324, 635] on span "Next" at bounding box center [1315, 629] width 25 height 11
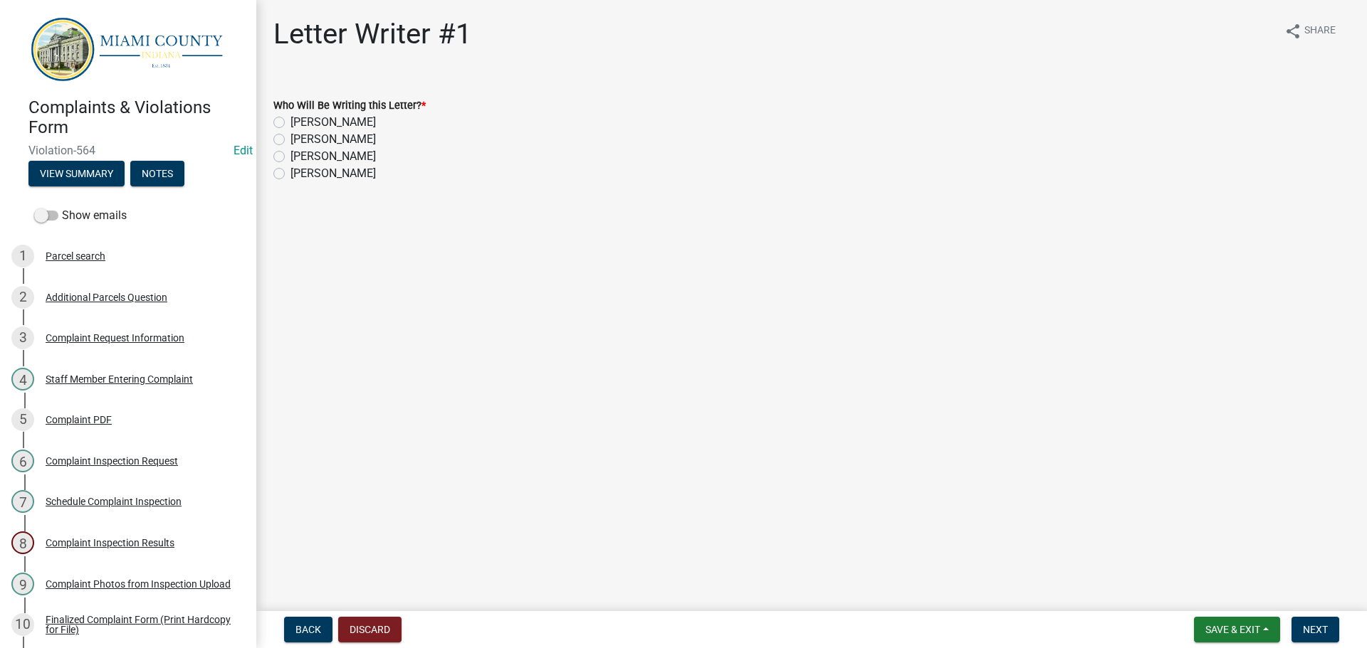
click at [290, 156] on label "Brooklyn Thomas" at bounding box center [332, 156] width 85 height 17
click at [290, 156] on input "Brooklyn Thomas" at bounding box center [294, 152] width 9 height 9
radio input "true"
click at [1305, 626] on span "Next" at bounding box center [1315, 629] width 25 height 11
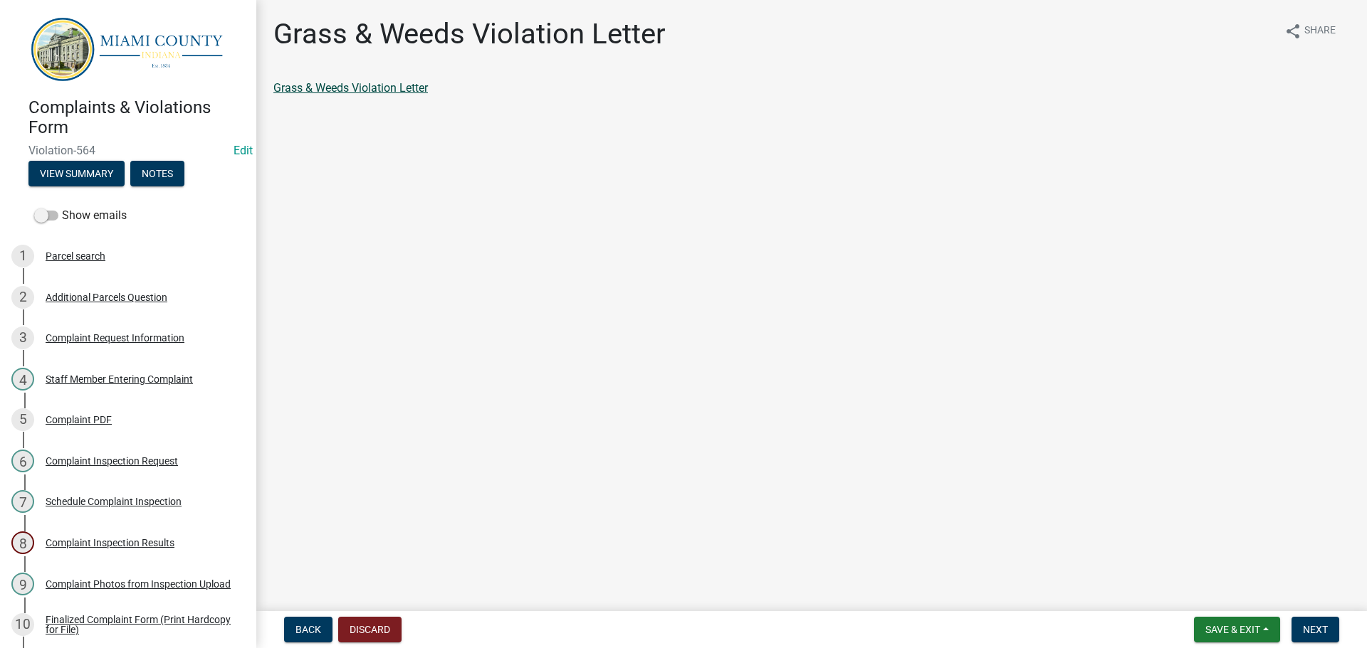
click at [368, 87] on link "Grass & Weeds Violation Letter" at bounding box center [350, 88] width 154 height 14
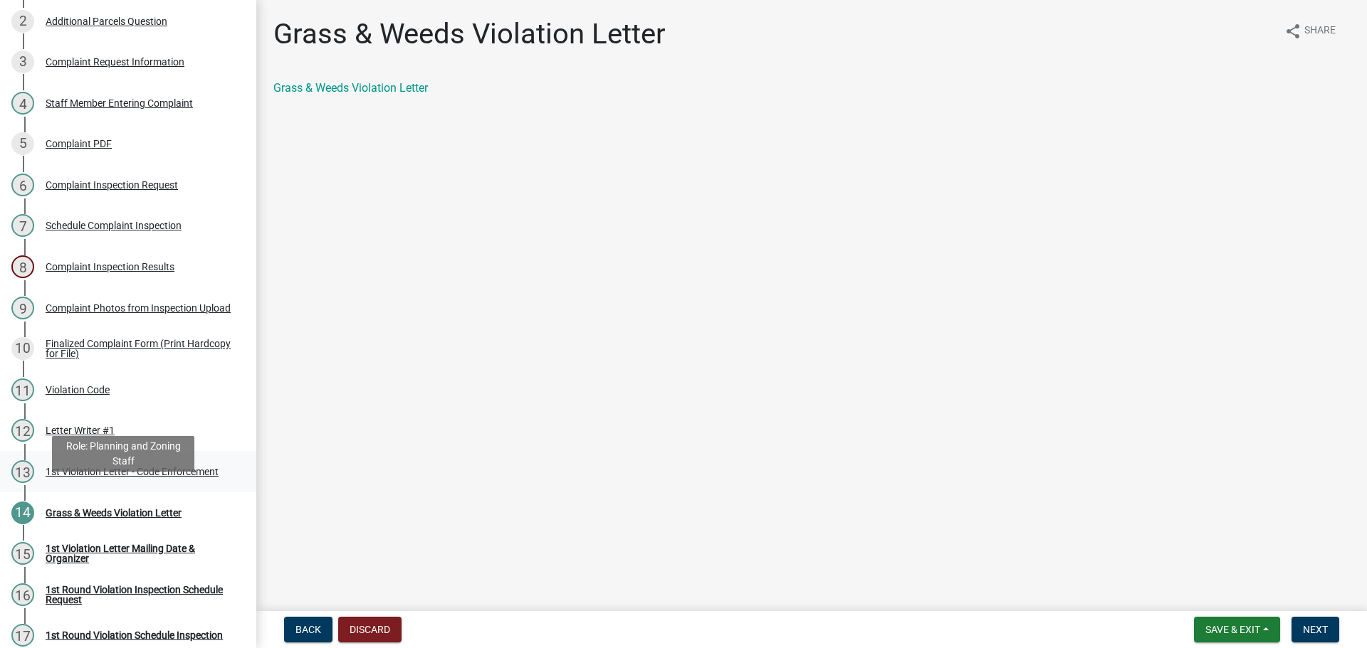
scroll to position [285, 0]
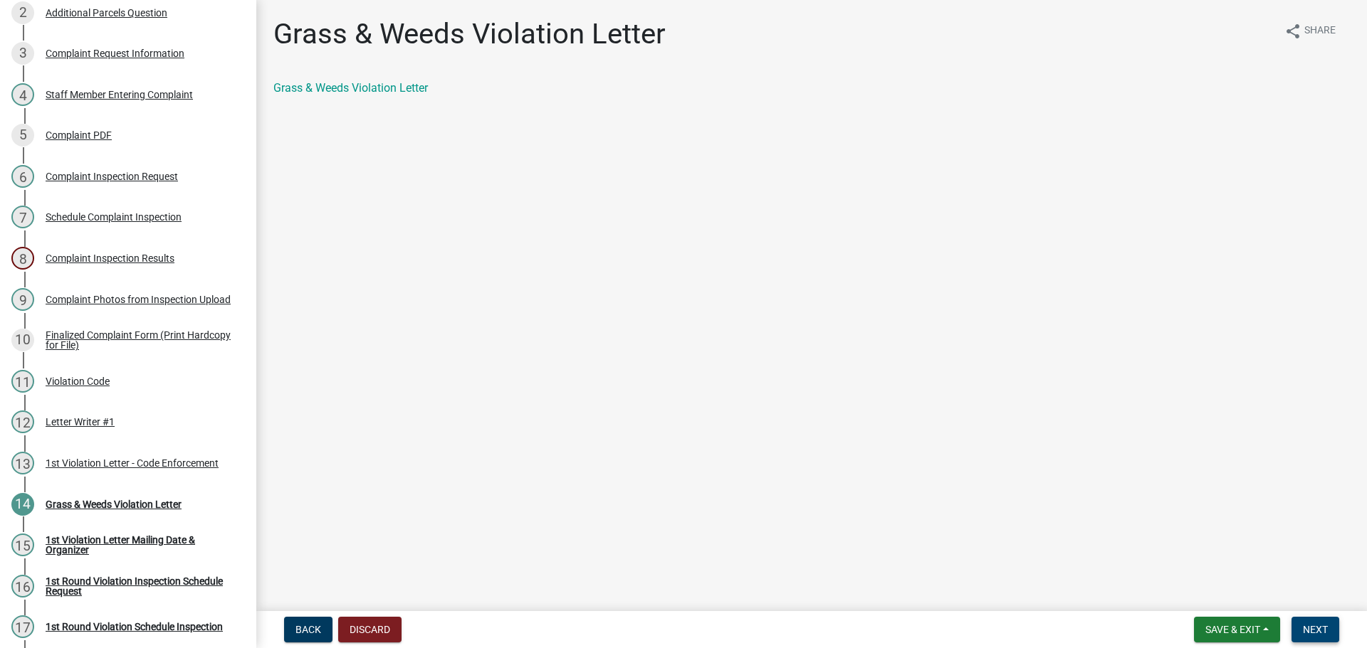
click at [1312, 636] on button "Next" at bounding box center [1315, 630] width 48 height 26
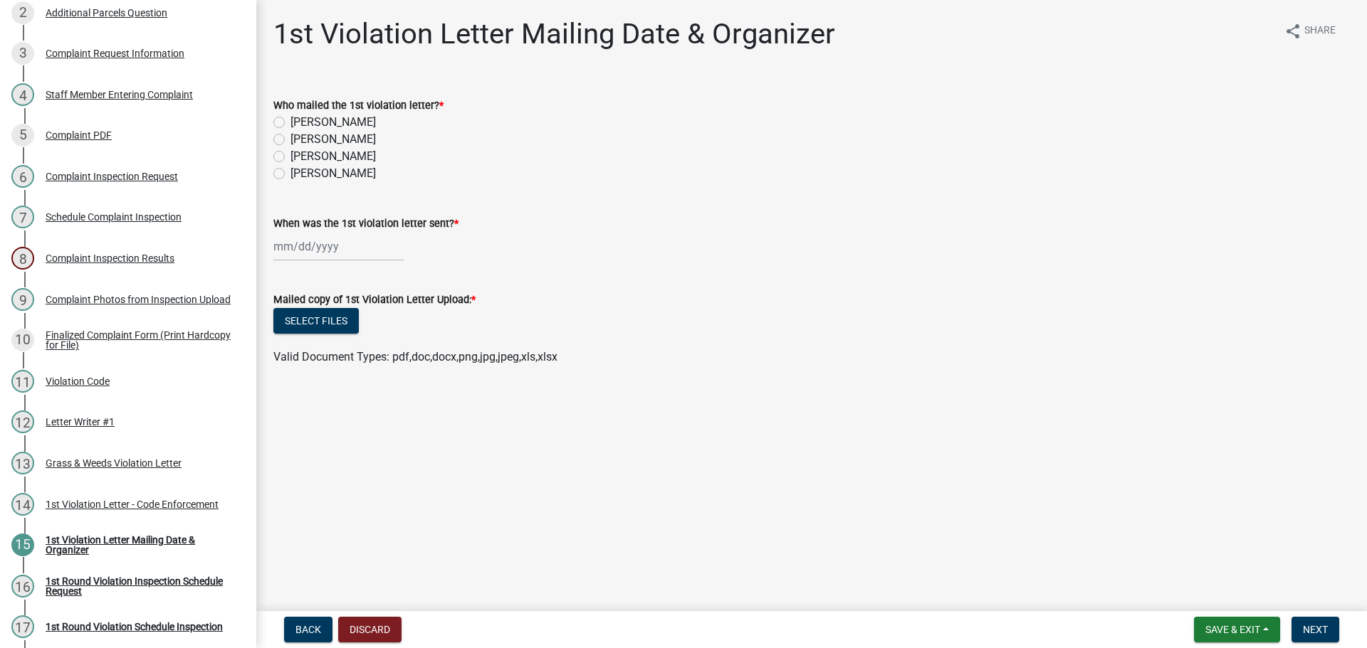
click at [290, 154] on label "Brooklyn Thomas" at bounding box center [332, 156] width 85 height 17
click at [290, 154] on input "Brooklyn Thomas" at bounding box center [294, 152] width 9 height 9
radio input "true"
click at [300, 251] on div at bounding box center [338, 246] width 130 height 29
select select "9"
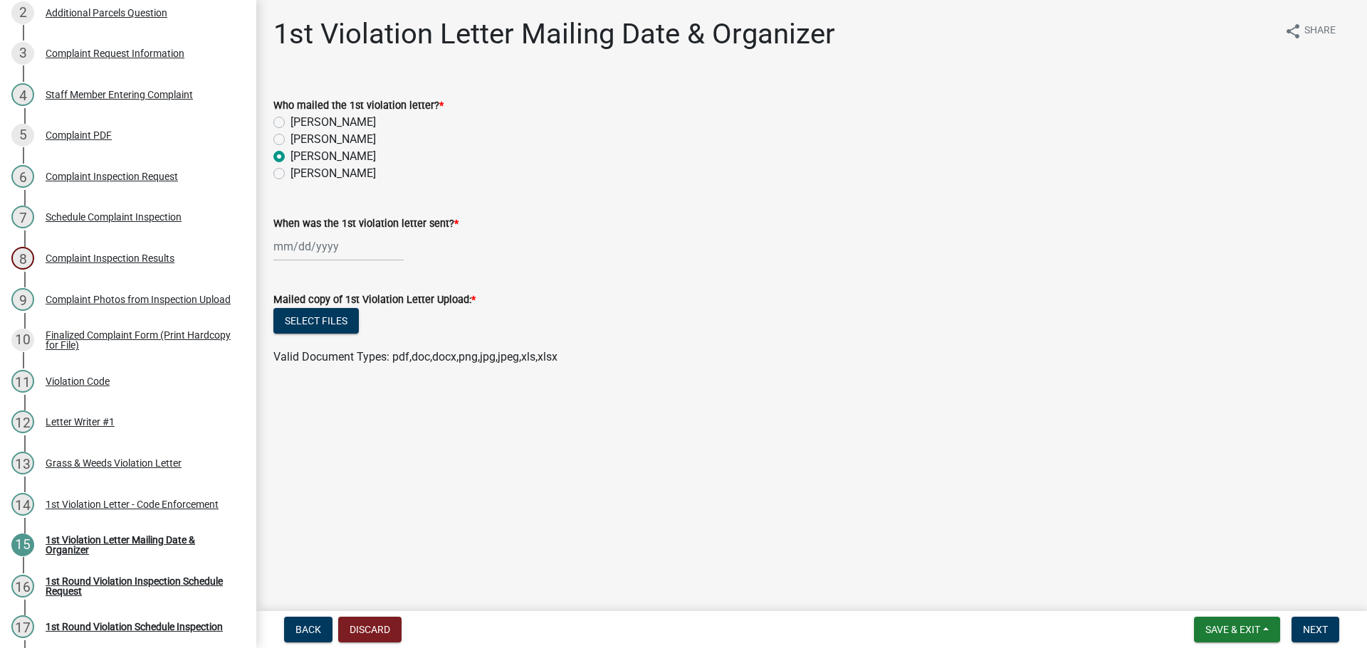
select select "2025"
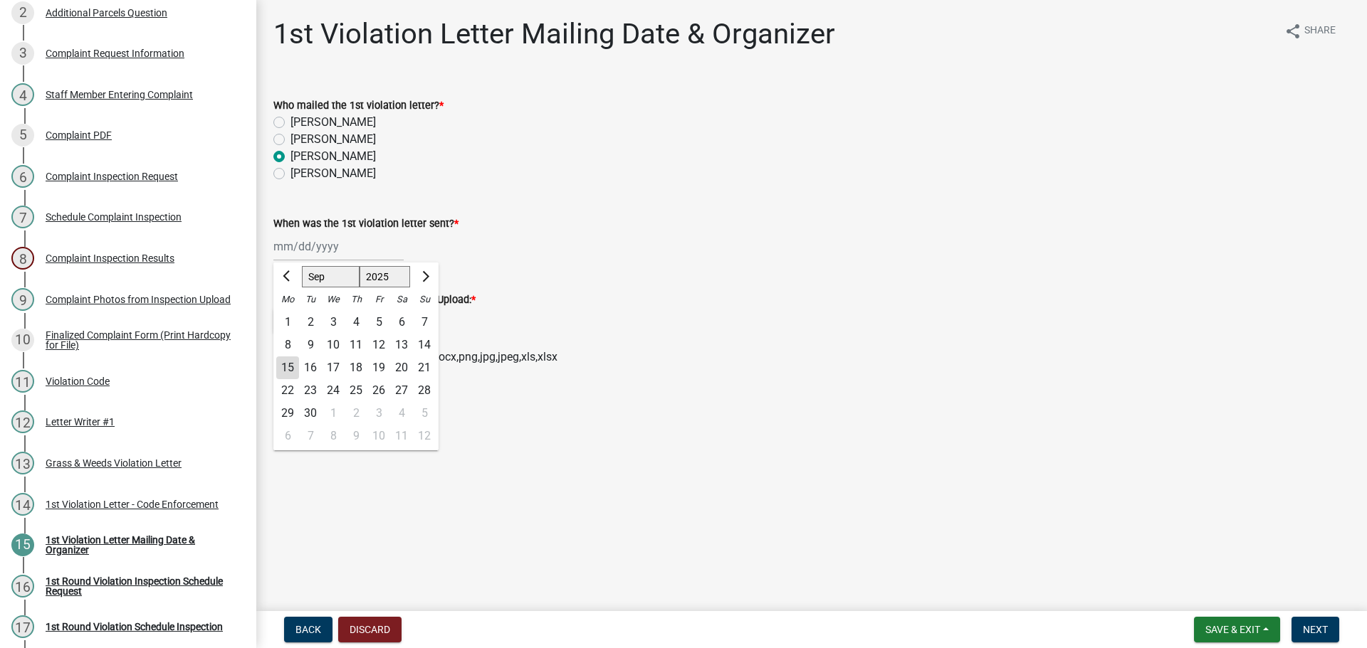
click at [298, 366] on div "15" at bounding box center [287, 368] width 23 height 23
type input "09/15/2025"
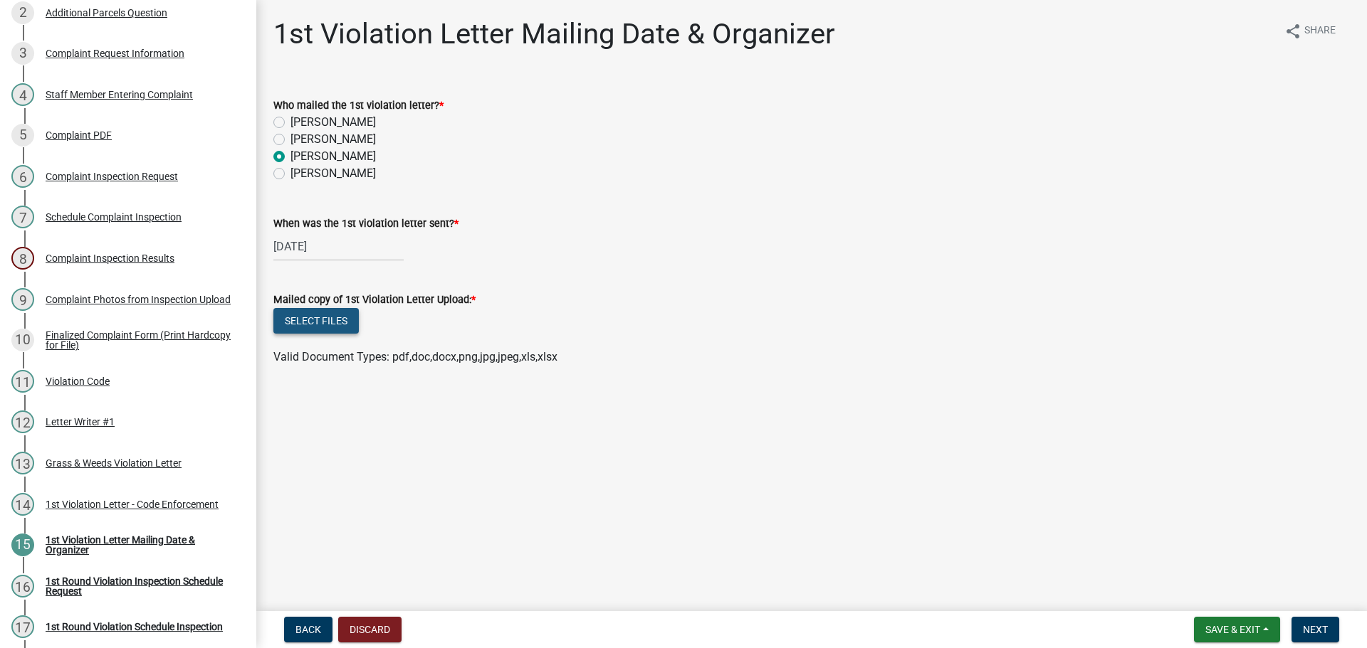
click at [296, 324] on button "Select files" at bounding box center [315, 321] width 85 height 26
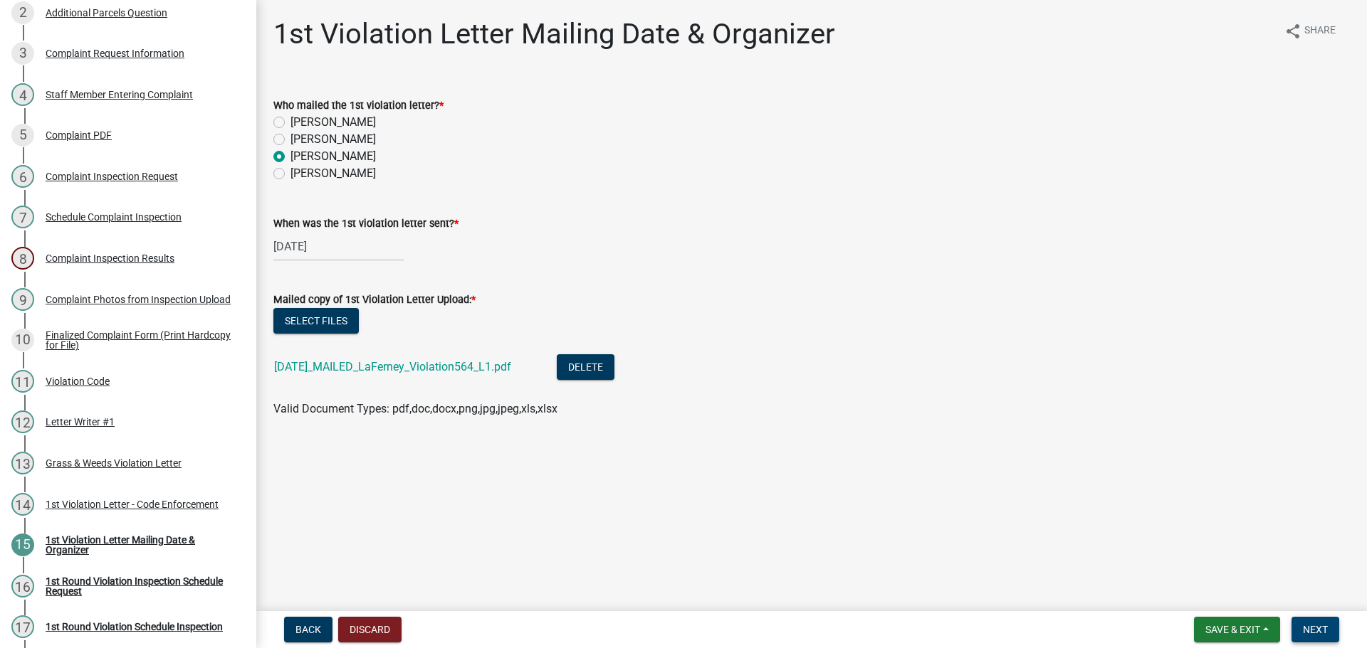
click at [1300, 629] on button "Next" at bounding box center [1315, 630] width 48 height 26
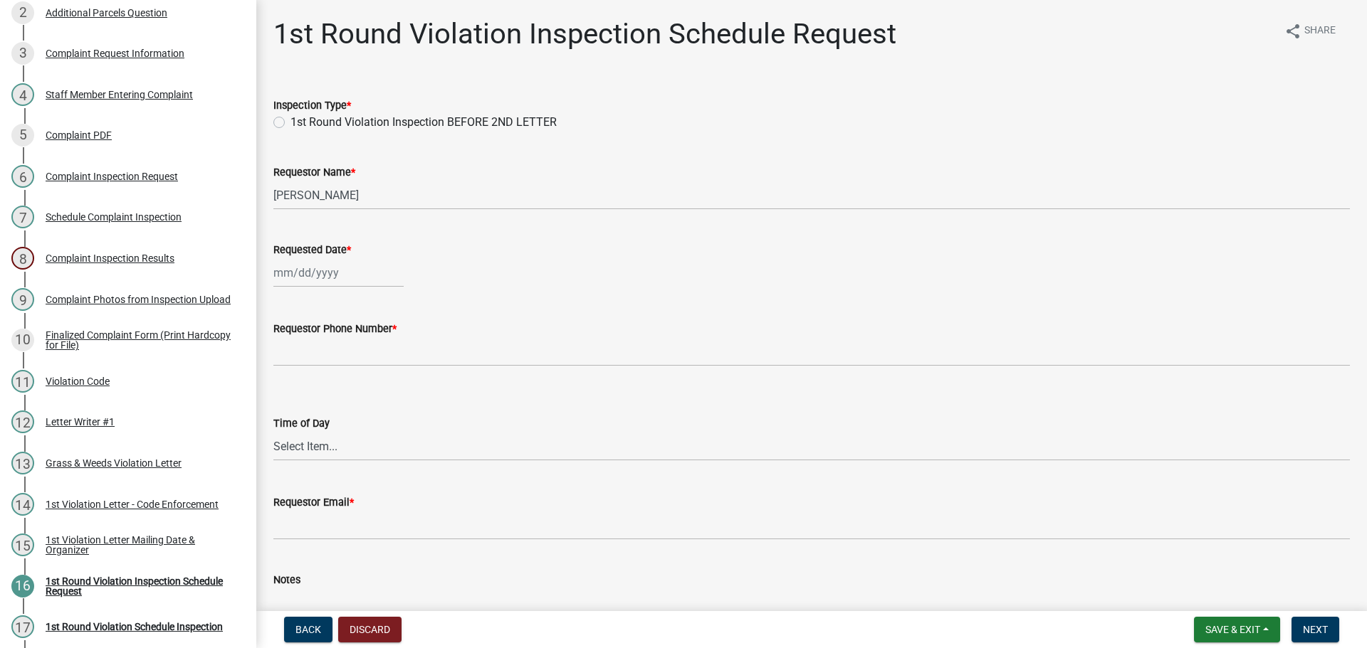
click at [290, 123] on label "1st Round Violation Inspection BEFORE 2ND LETTER" at bounding box center [423, 122] width 266 height 17
click at [290, 123] on input "1st Round Violation Inspection BEFORE 2ND LETTER" at bounding box center [294, 118] width 9 height 9
radio input "true"
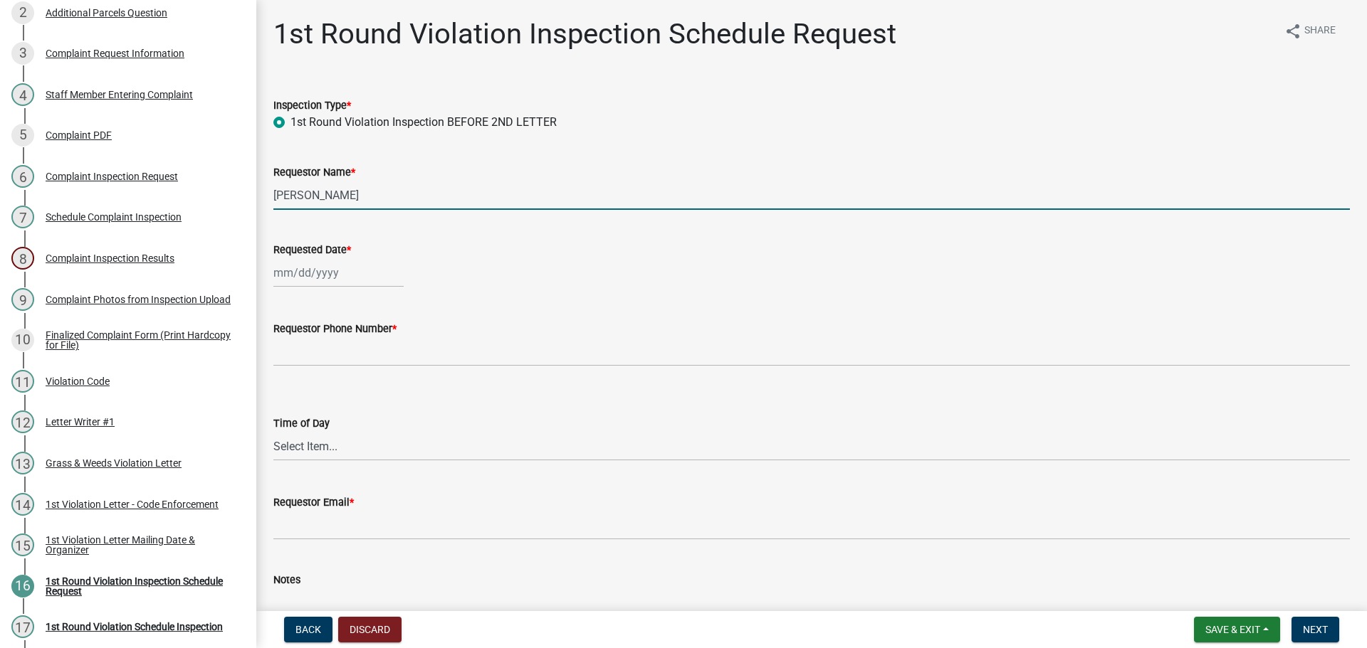
drag, startPoint x: 394, startPoint y: 196, endPoint x: 270, endPoint y: 196, distance: 123.9
click at [270, 196] on div "Requestor Name * Brooklyn Thomas" at bounding box center [812, 177] width 1098 height 66
type input "Brandon LaFerney"
select select "9"
select select "2025"
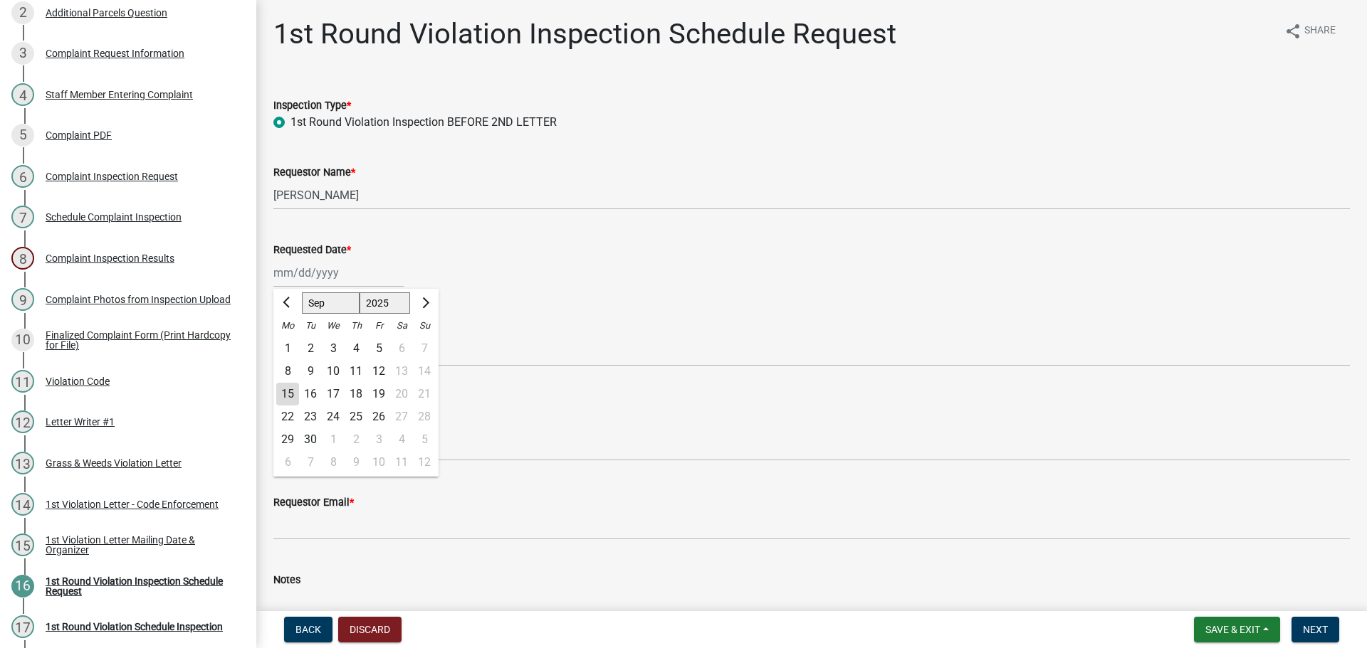
click at [326, 277] on div "Jan Feb Mar Apr May Jun Jul Aug Sep Oct Nov Dec 1525 1526 1527 1528 1529 1530 1…" at bounding box center [338, 272] width 130 height 29
click at [311, 422] on div "23" at bounding box center [310, 417] width 23 height 23
type input "09/23/2025"
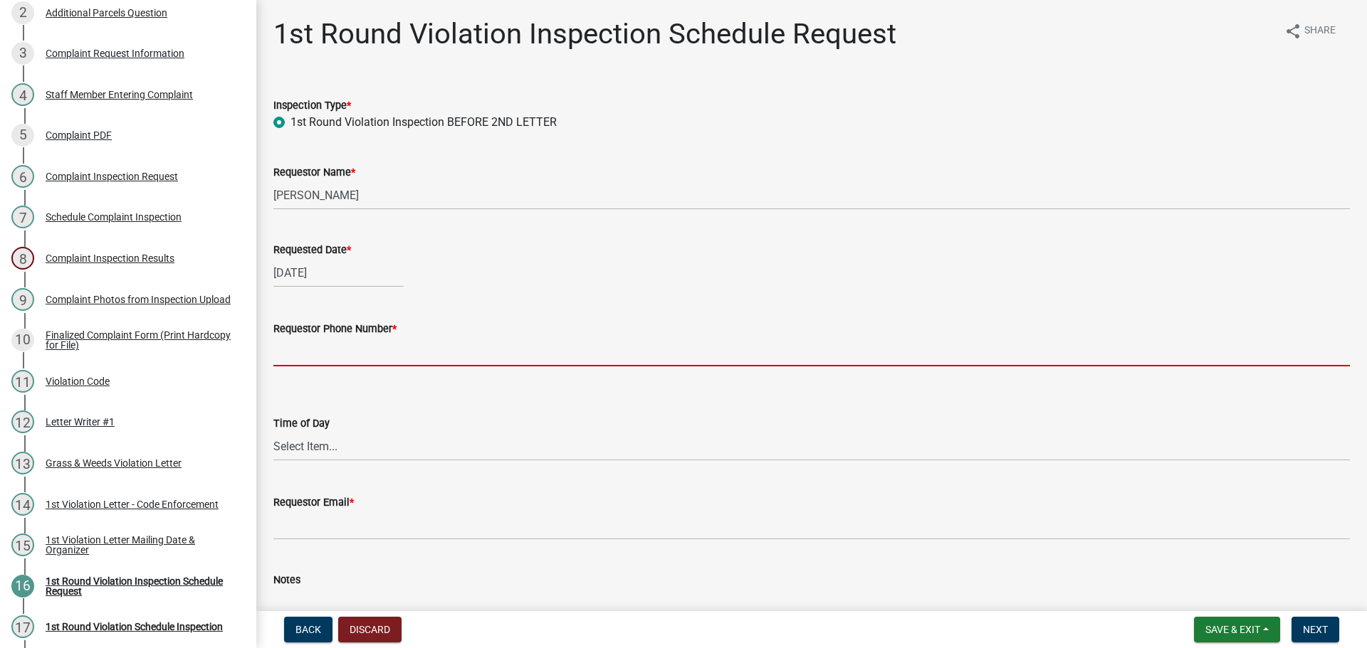
click at [274, 349] on input "Requestor Phone Number *" at bounding box center [811, 351] width 1076 height 29
type input "000-000-0000"
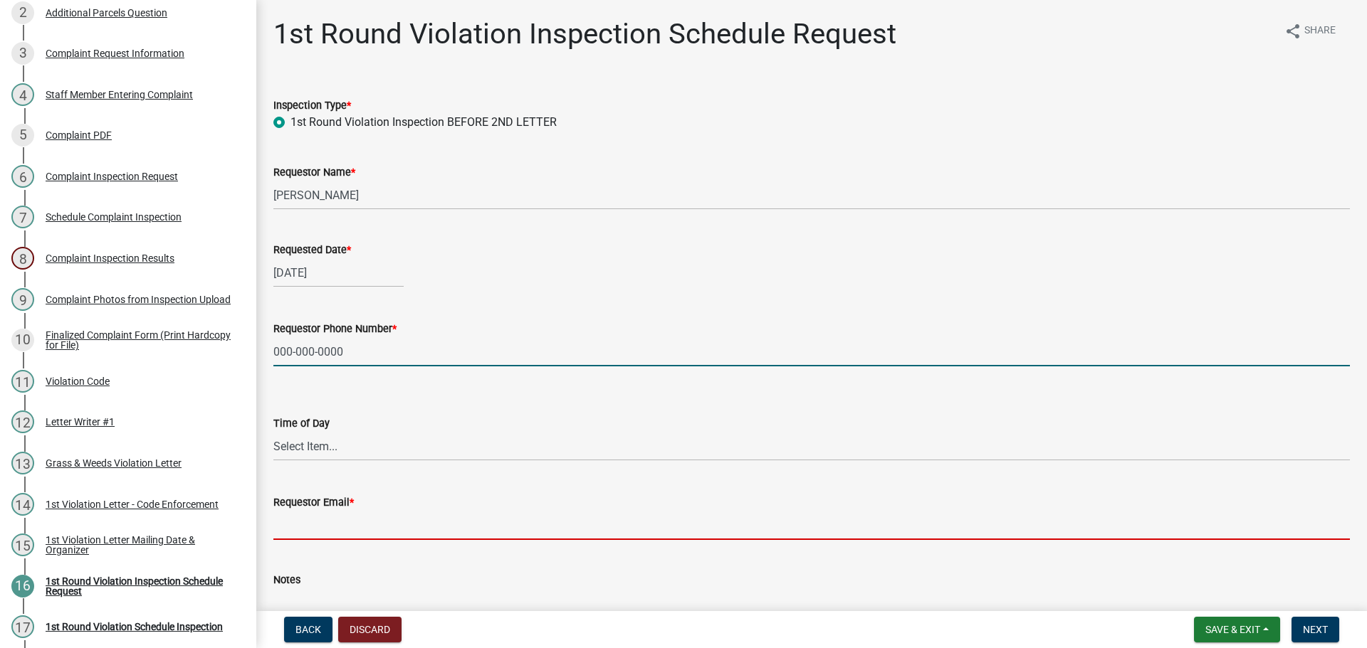
click at [318, 520] on input "Requestor Email *" at bounding box center [811, 525] width 1076 height 29
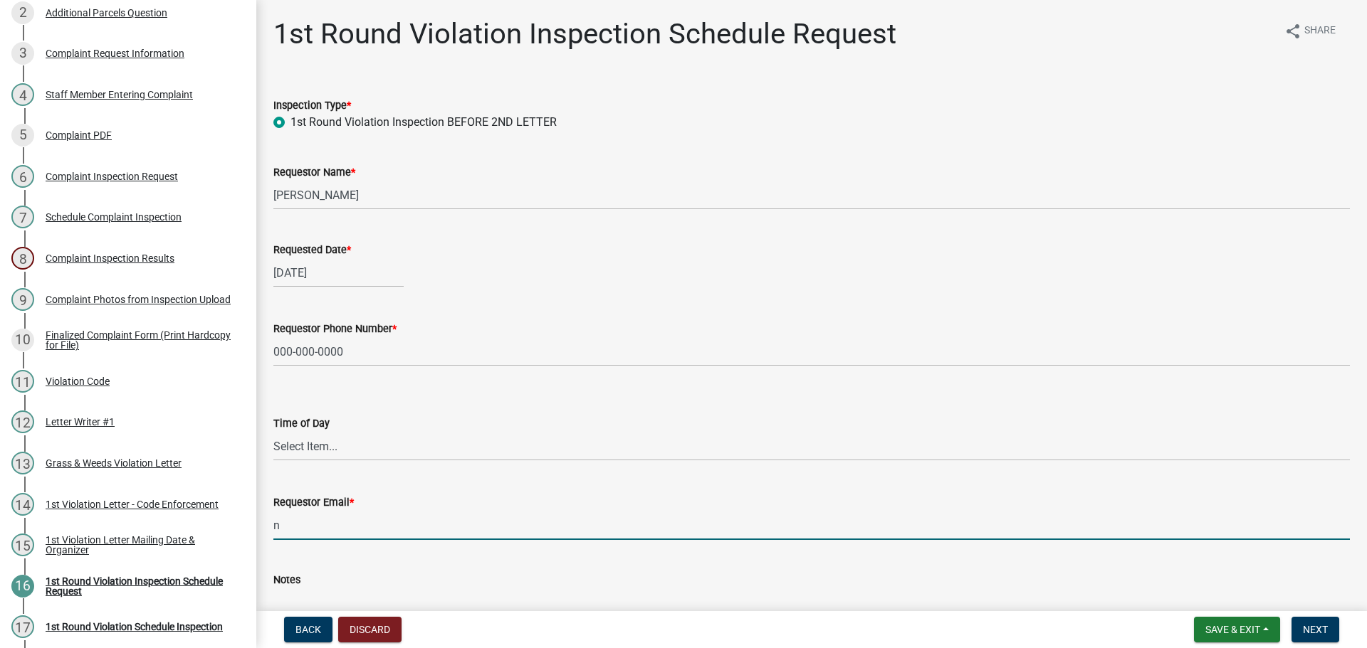
type input "nomail@nomail.com"
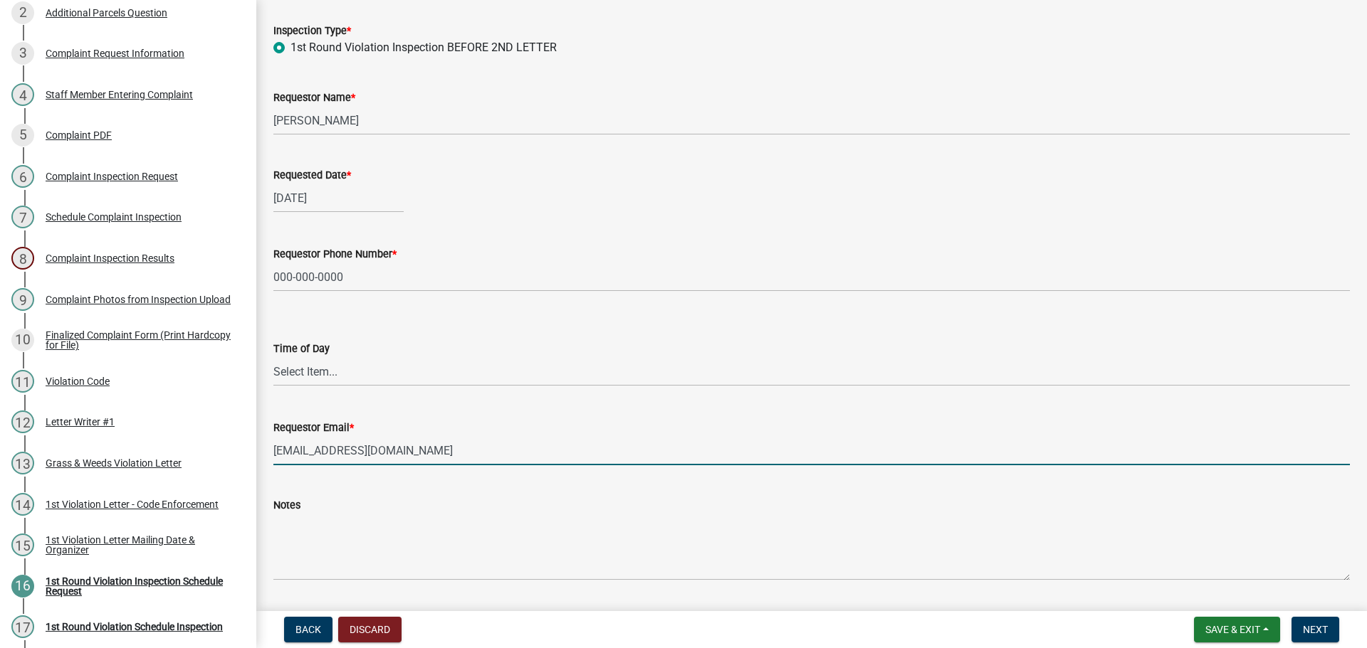
scroll to position [117, 0]
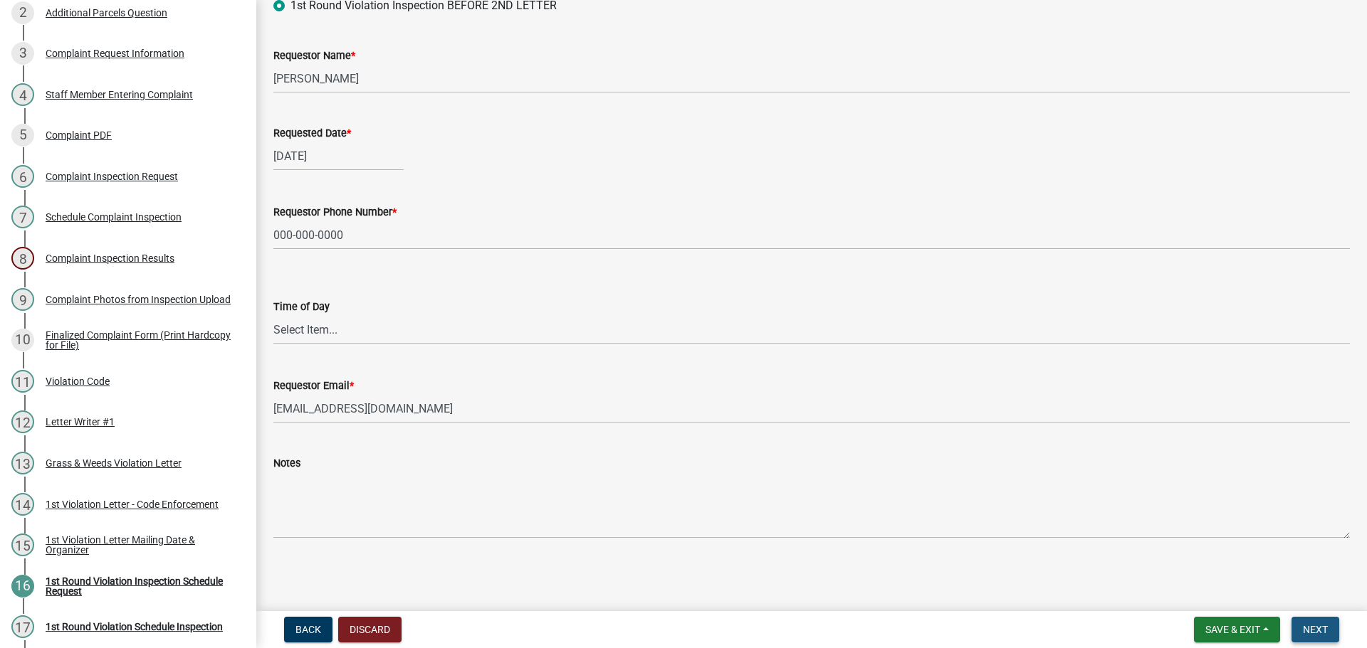
click at [1315, 626] on span "Next" at bounding box center [1315, 629] width 25 height 11
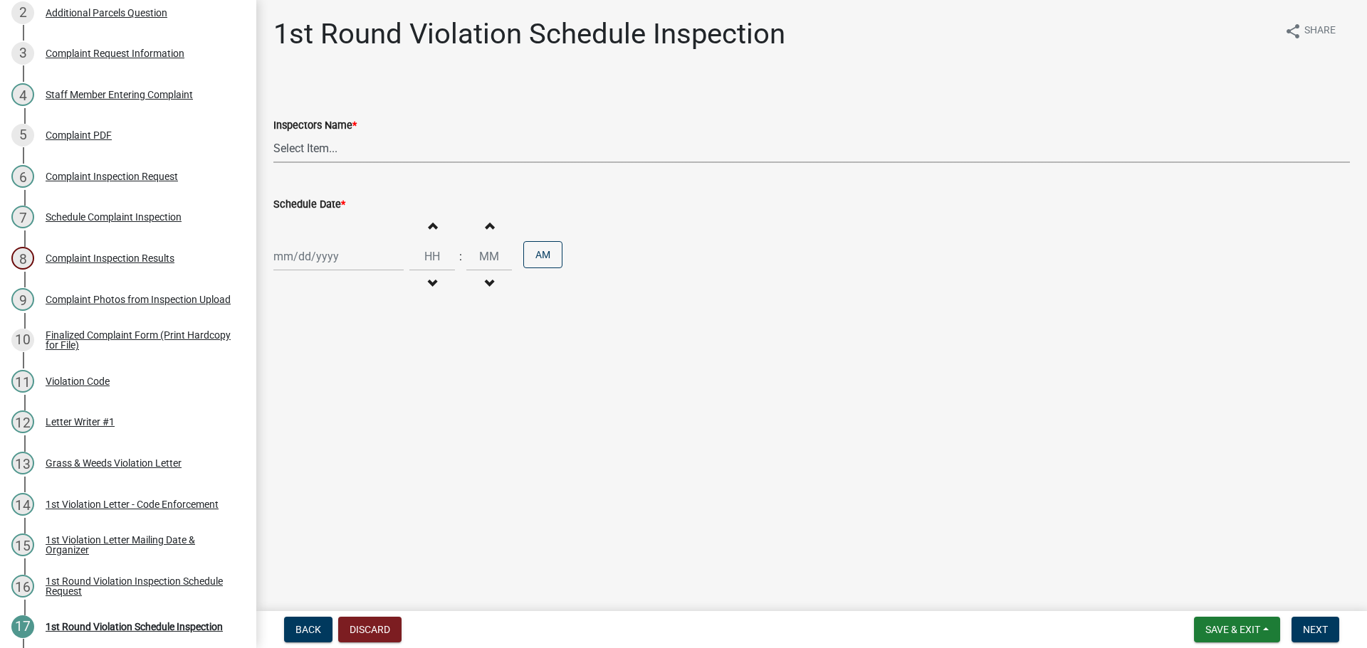
click at [291, 144] on select "Select Item... bmthomas (Brooklyn Thomas) croser (Corey) megangipson (Megan Gip…" at bounding box center [811, 148] width 1076 height 29
select select "0324ce59-dc13-463c-88f6-21718b6e040a"
click at [273, 134] on select "Select Item... bmthomas (Brooklyn Thomas) croser (Corey) megangipson (Megan Gip…" at bounding box center [811, 148] width 1076 height 29
click at [323, 263] on div at bounding box center [338, 256] width 130 height 29
select select "9"
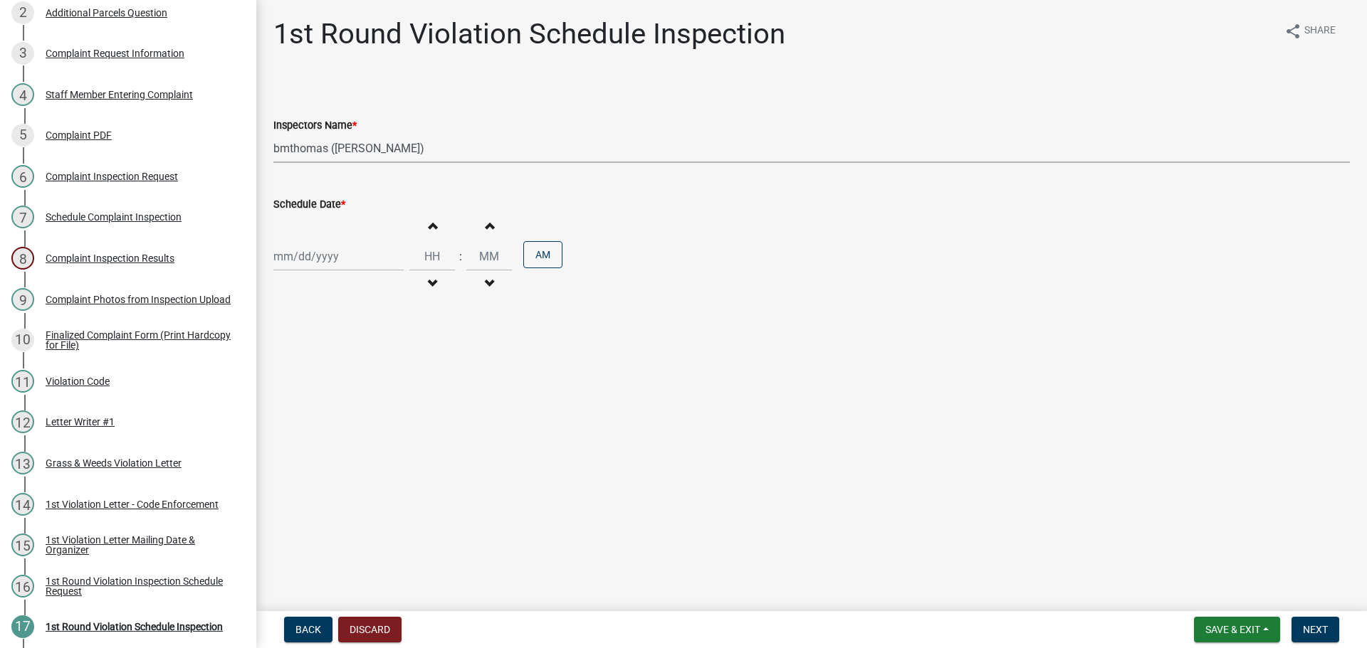
select select "2025"
drag, startPoint x: 312, startPoint y: 404, endPoint x: 359, endPoint y: 407, distance: 47.1
click at [312, 405] on div "23" at bounding box center [310, 400] width 23 height 23
type input "09/23/2025"
click at [1325, 629] on span "Next" at bounding box center [1315, 629] width 25 height 11
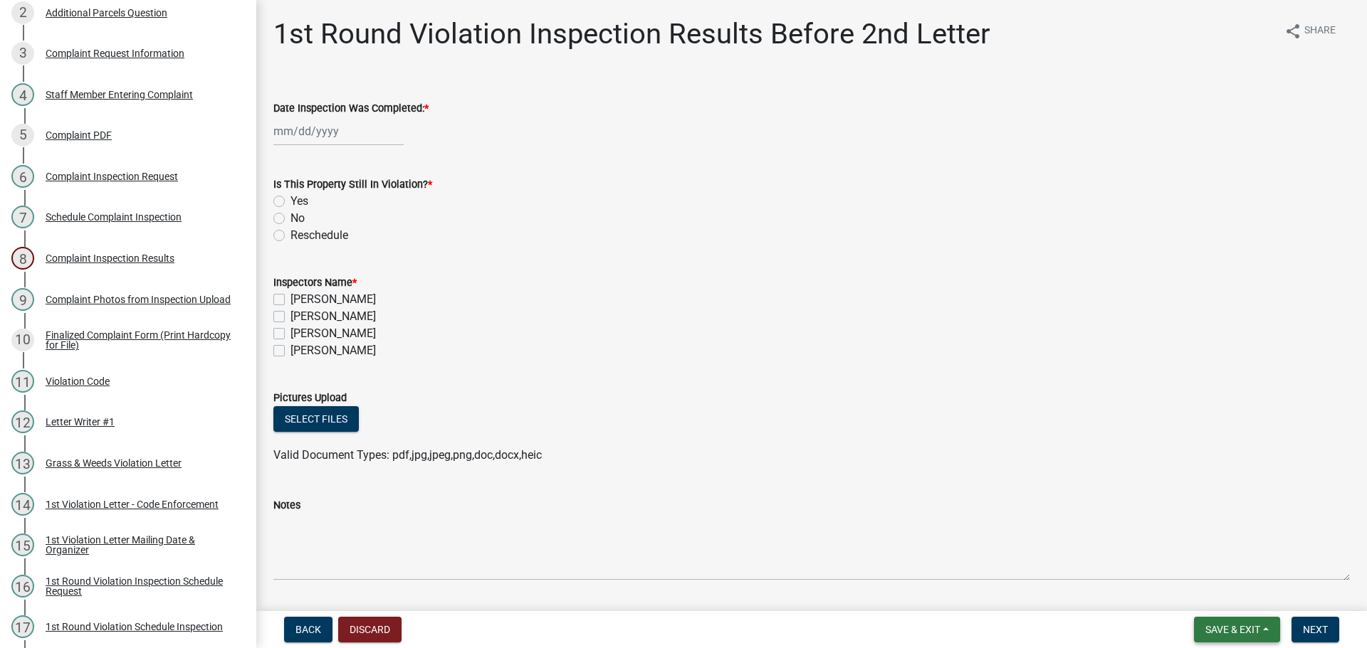
click at [1264, 624] on button "Save & Exit" at bounding box center [1237, 630] width 86 height 26
click at [1236, 603] on button "Save & Exit" at bounding box center [1223, 593] width 114 height 34
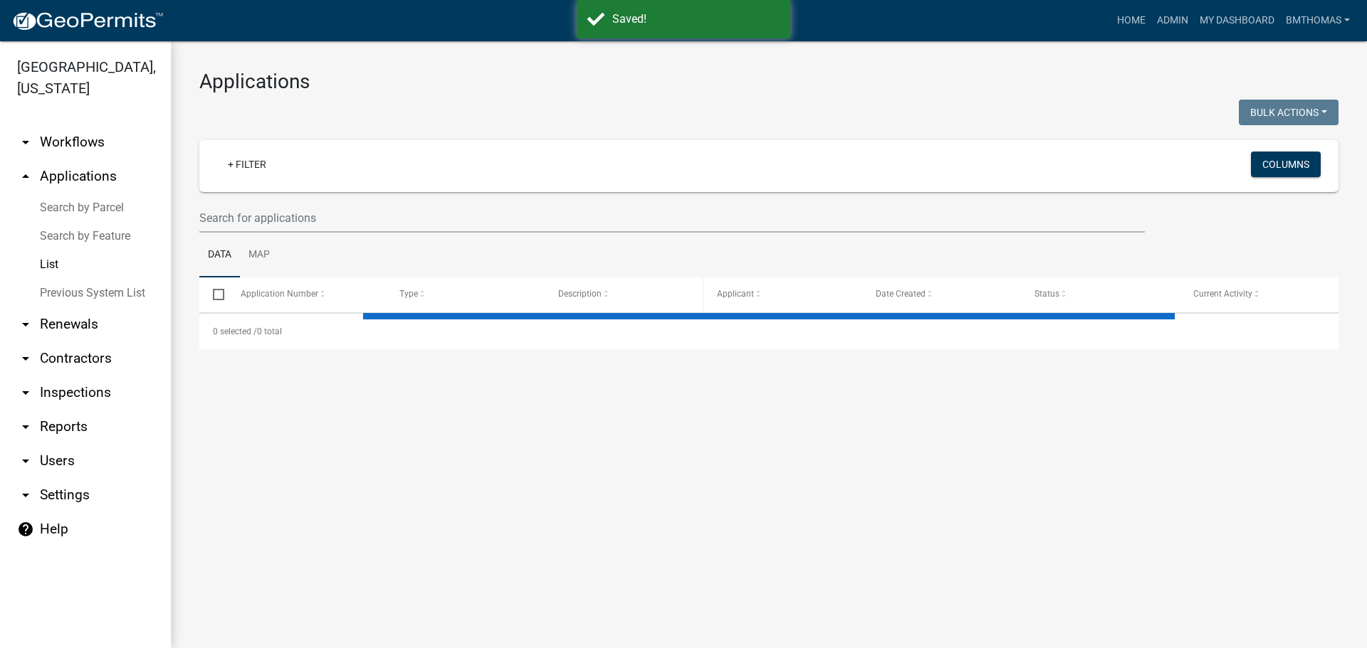
select select "3: 100"
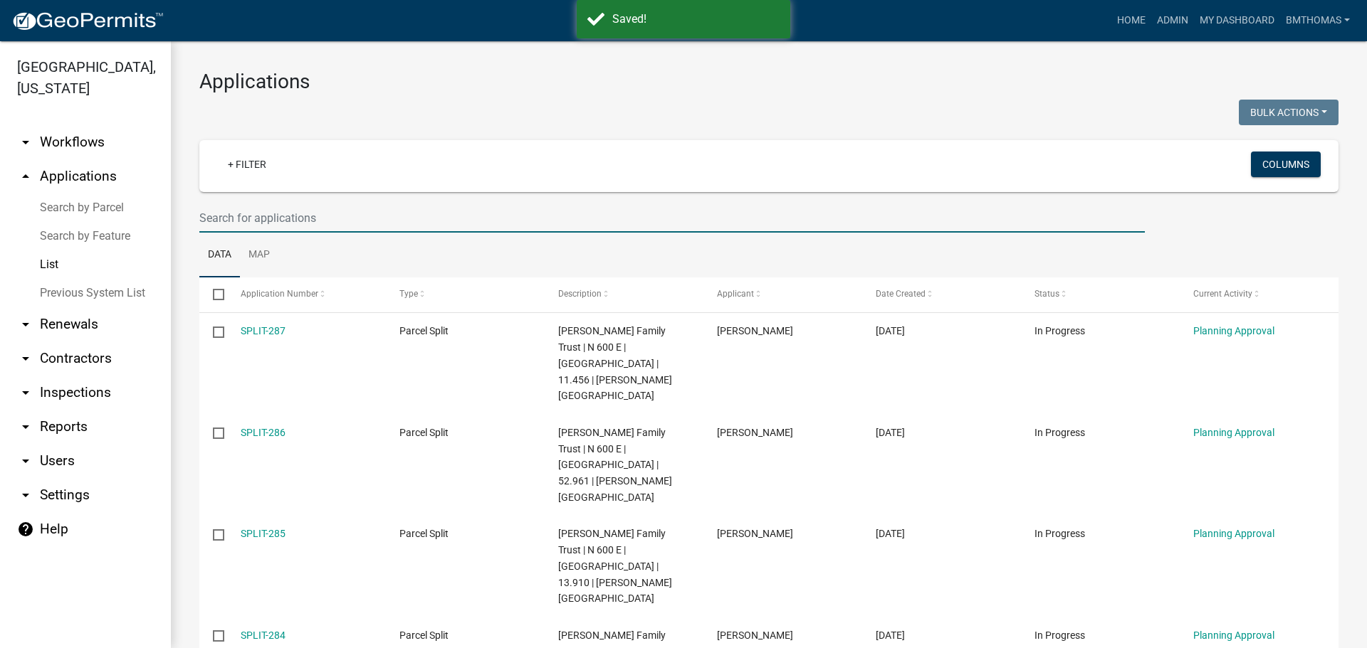
click at [251, 215] on input "text" at bounding box center [671, 218] width 945 height 29
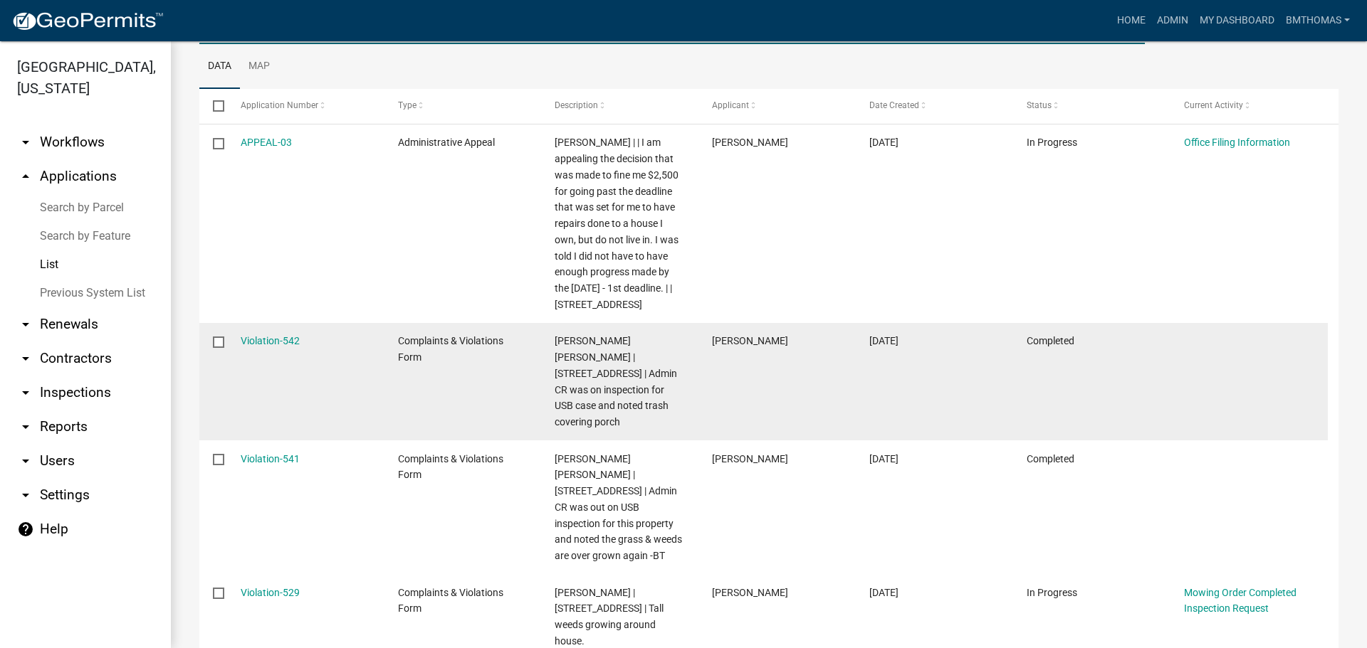
scroll to position [214, 0]
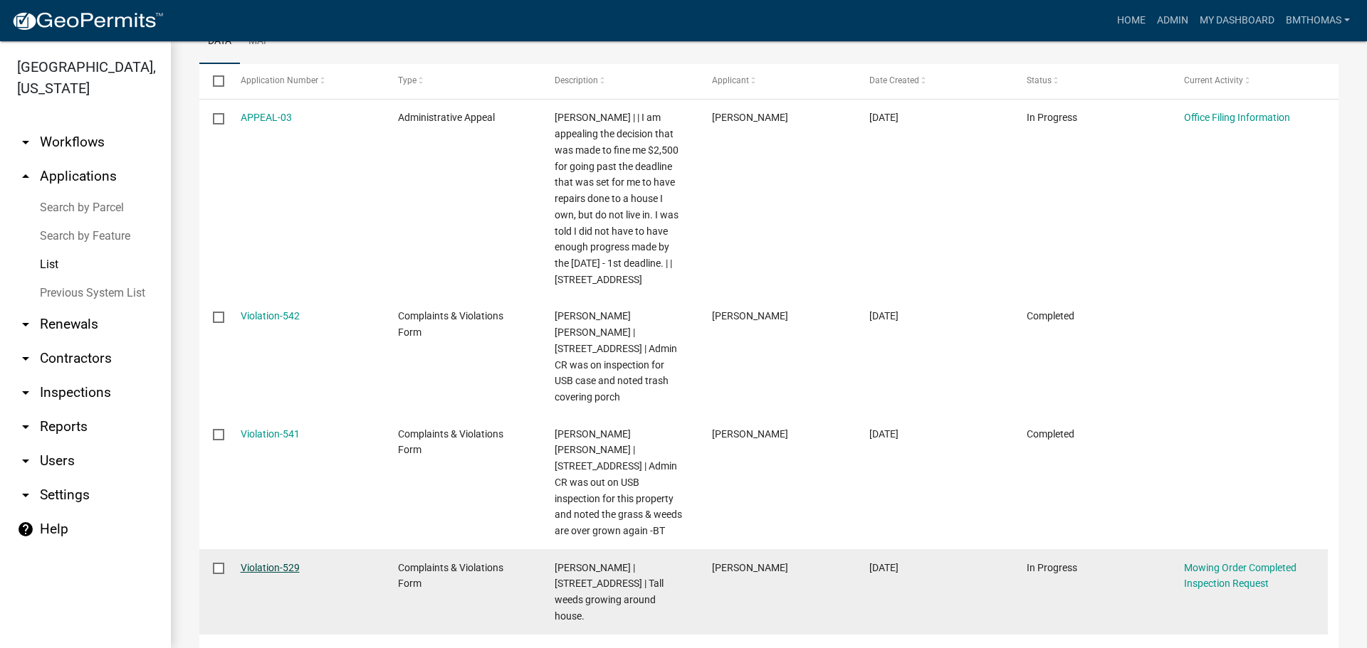
type input "laney"
click at [257, 562] on link "Violation-529" at bounding box center [270, 567] width 59 height 11
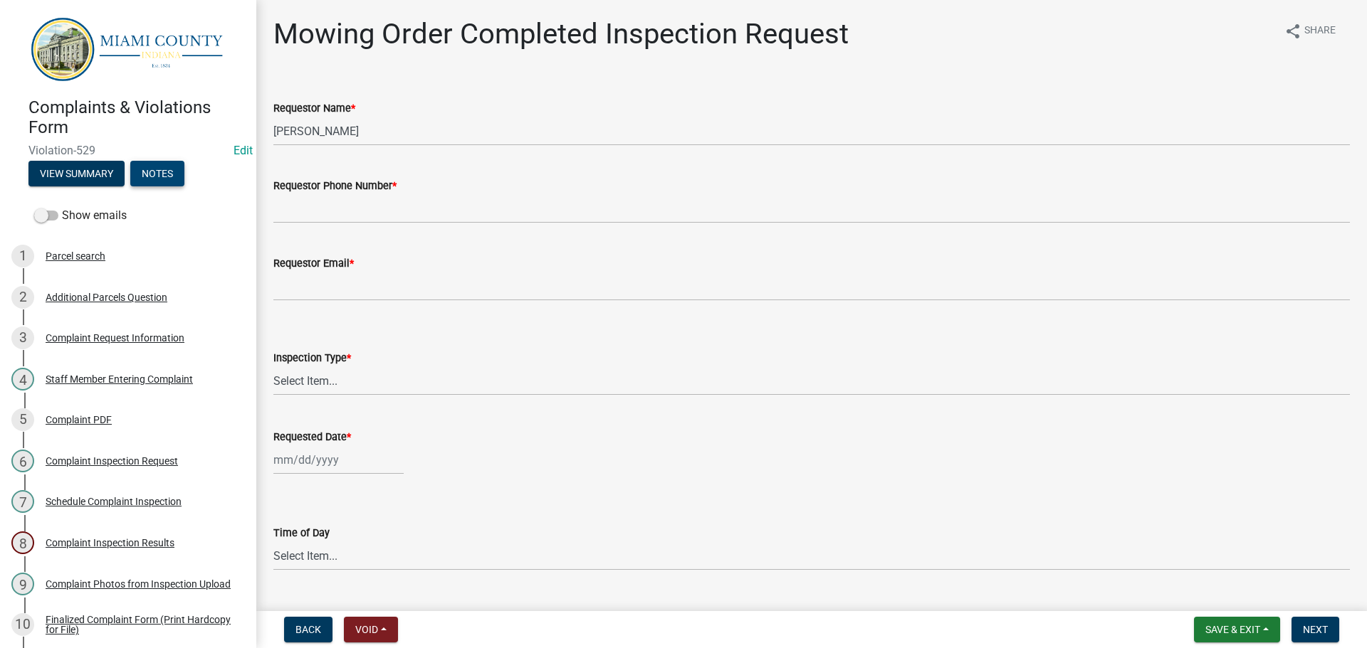
click at [172, 174] on button "Notes" at bounding box center [157, 174] width 54 height 26
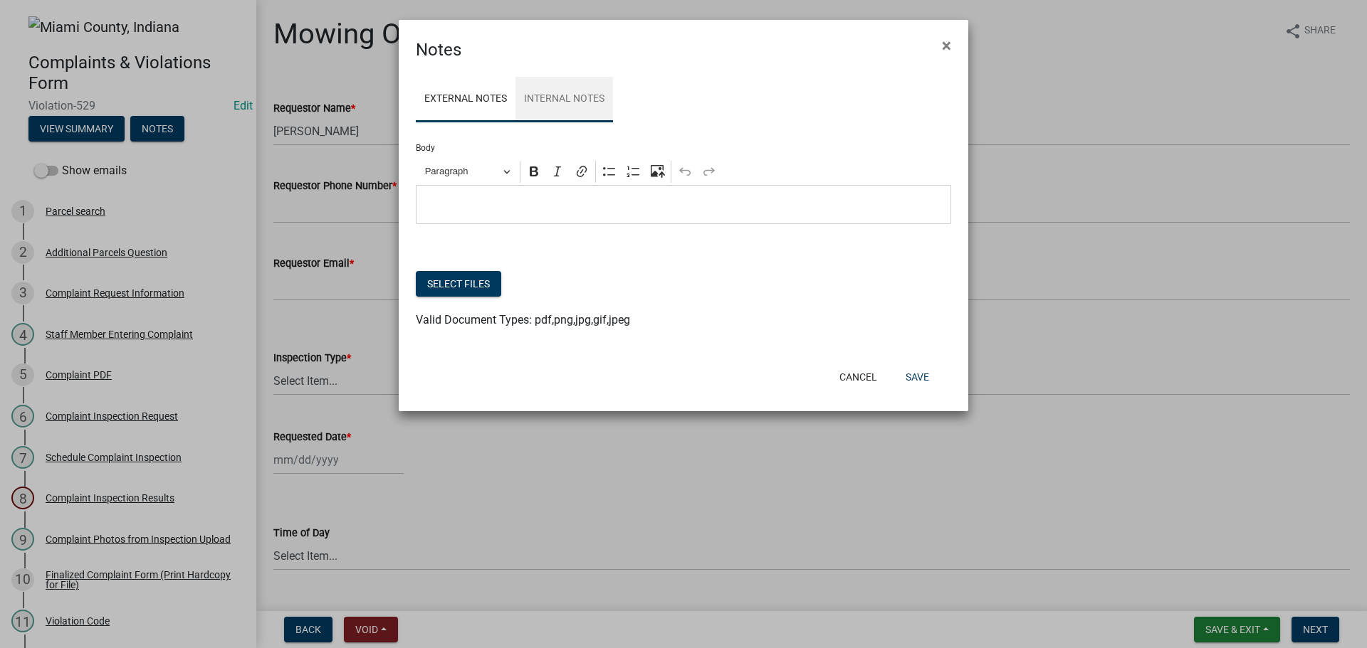
click at [547, 118] on link "Internal Notes" at bounding box center [564, 100] width 98 height 46
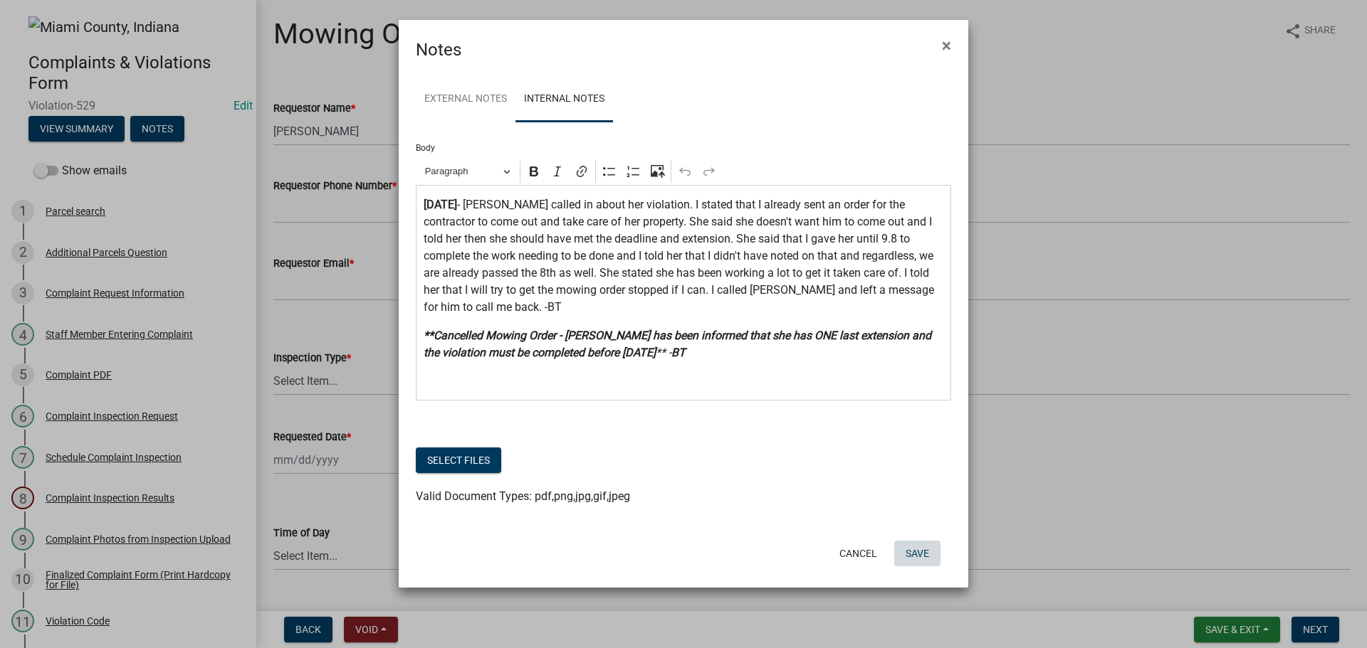
click at [928, 544] on button "Save" at bounding box center [917, 554] width 46 height 26
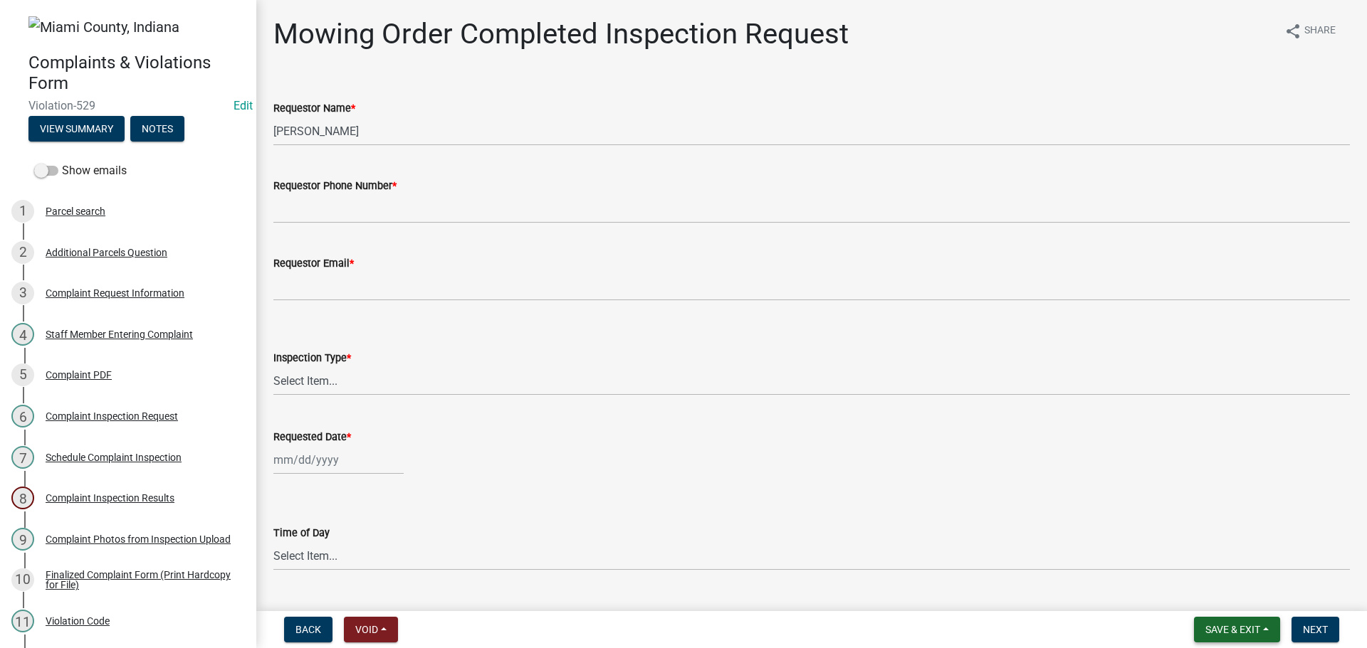
click at [1233, 638] on button "Save & Exit" at bounding box center [1237, 630] width 86 height 26
click at [1226, 600] on button "Save & Exit" at bounding box center [1223, 593] width 114 height 34
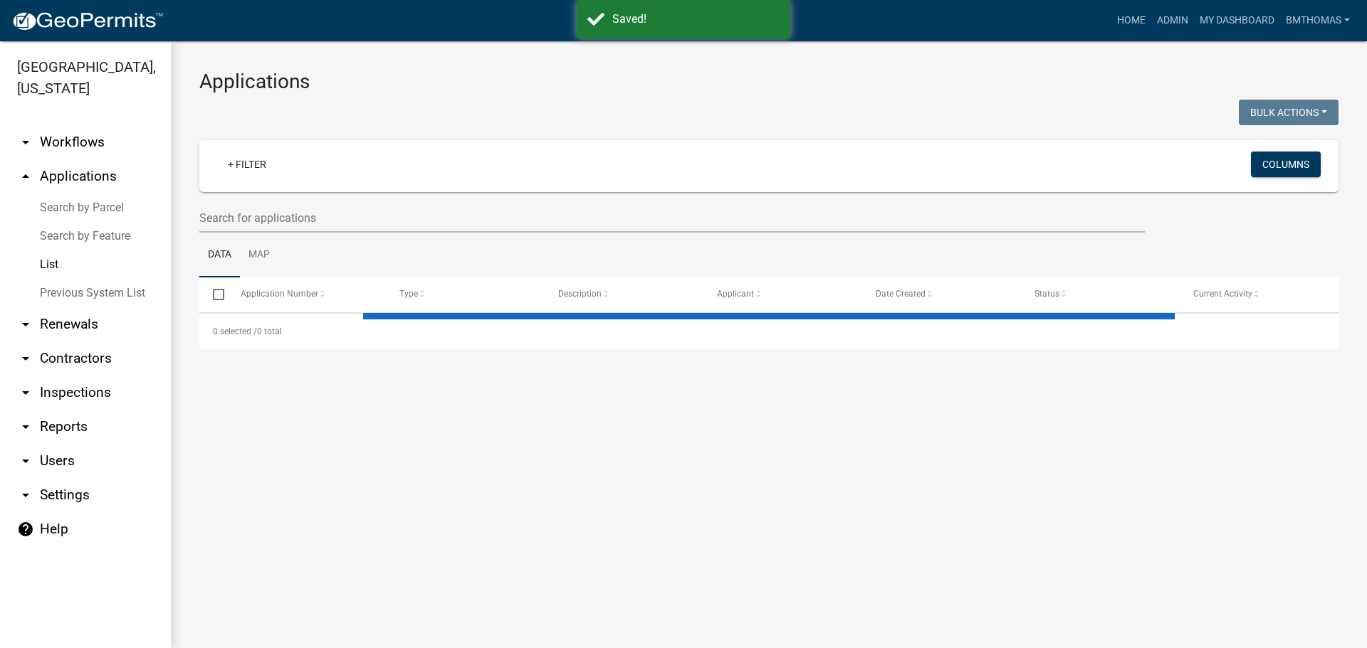
select select "3: 100"
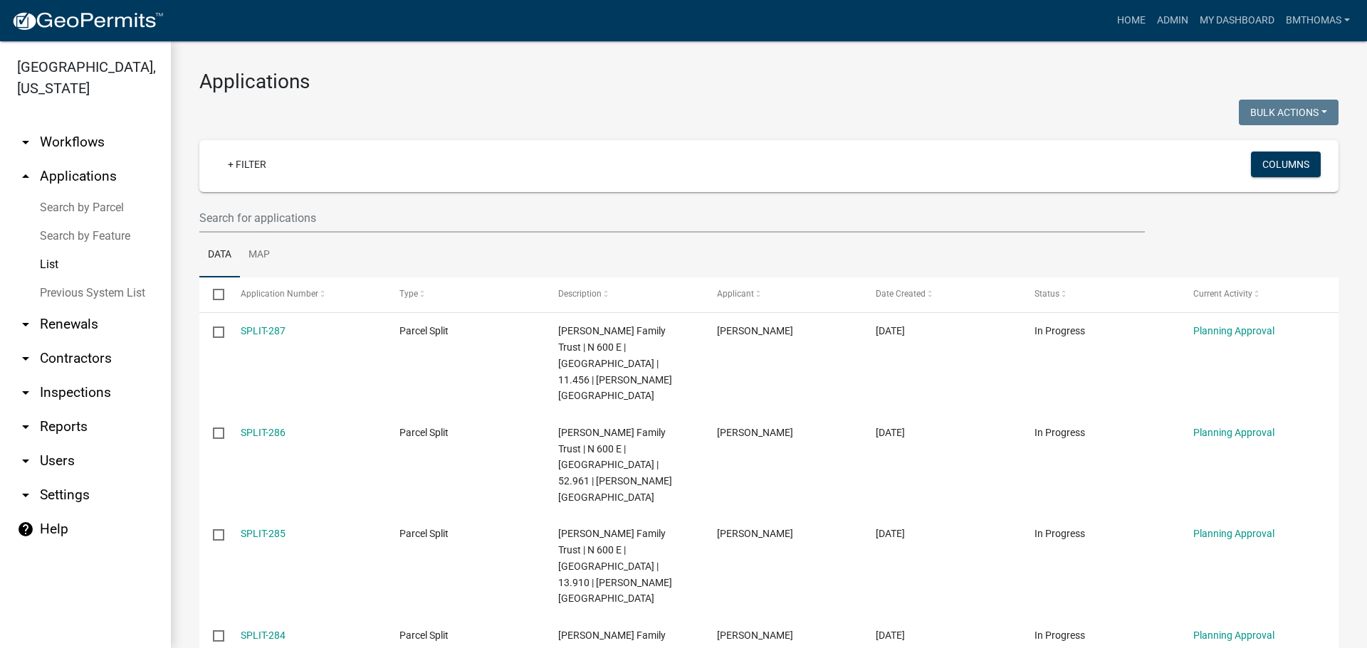
click at [72, 376] on link "arrow_drop_down Inspections" at bounding box center [85, 393] width 171 height 34
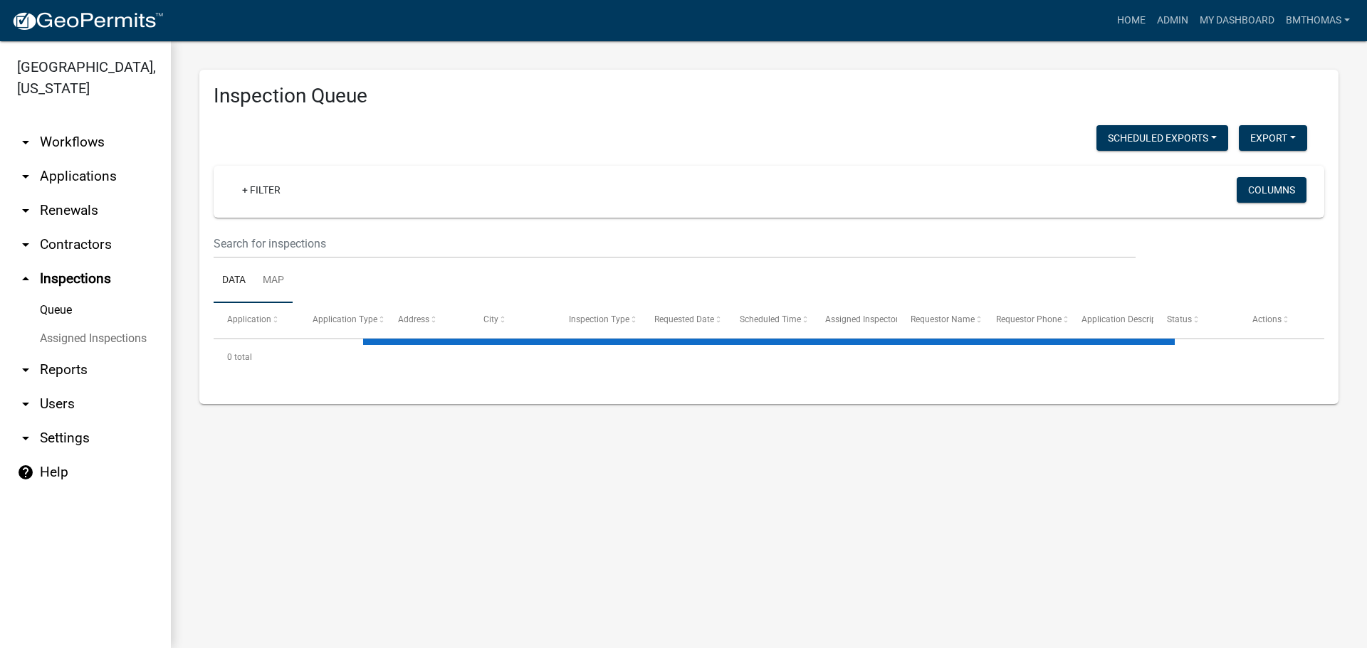
select select "3: 100"
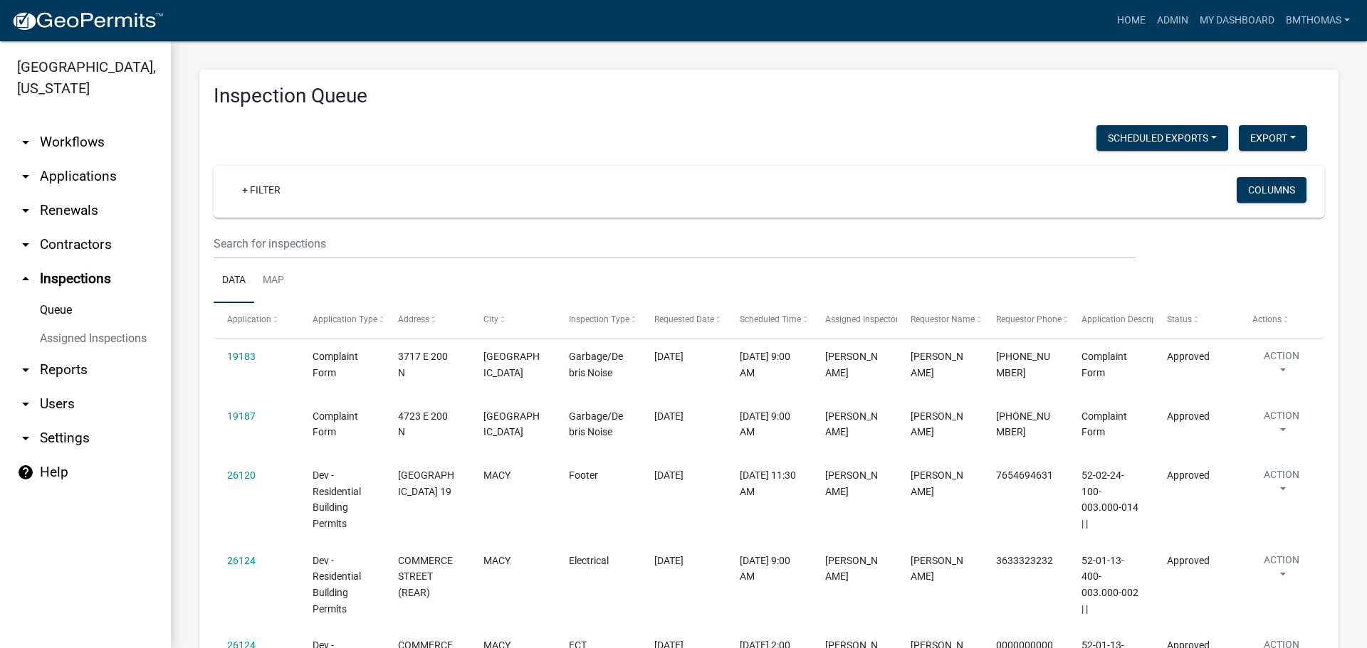
click at [134, 325] on link "Assigned Inspections" at bounding box center [85, 339] width 171 height 28
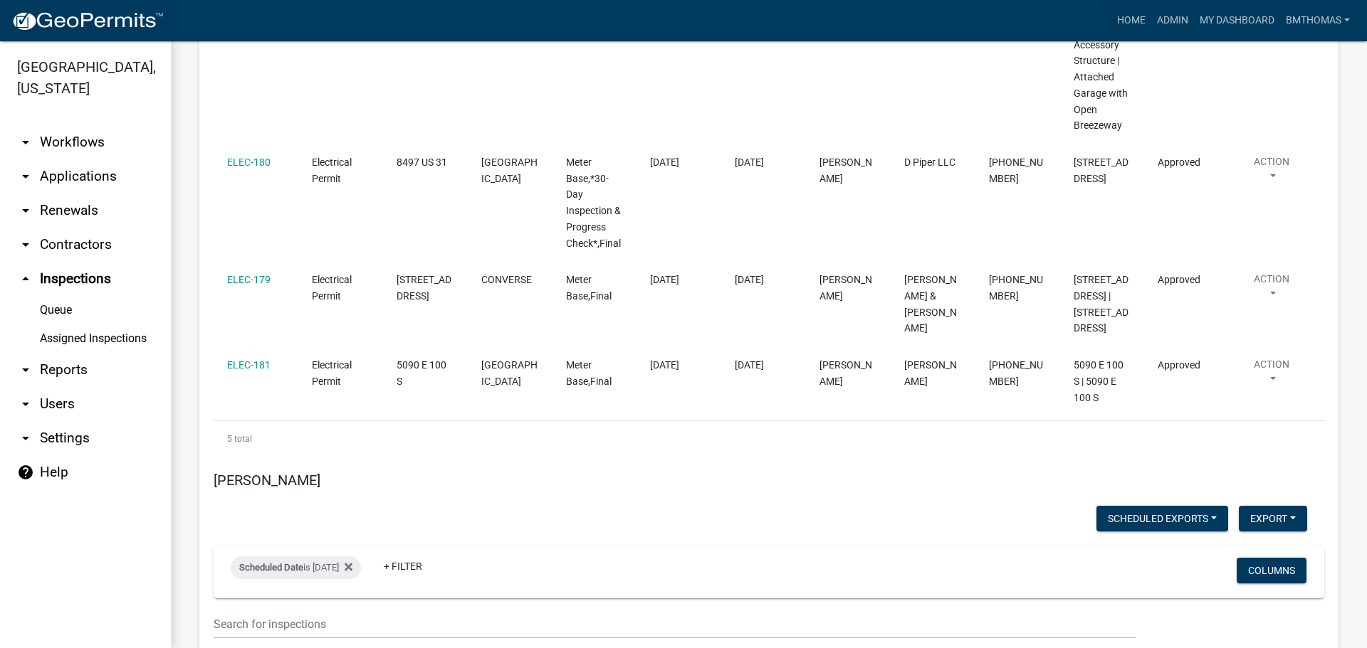
scroll to position [8893, 0]
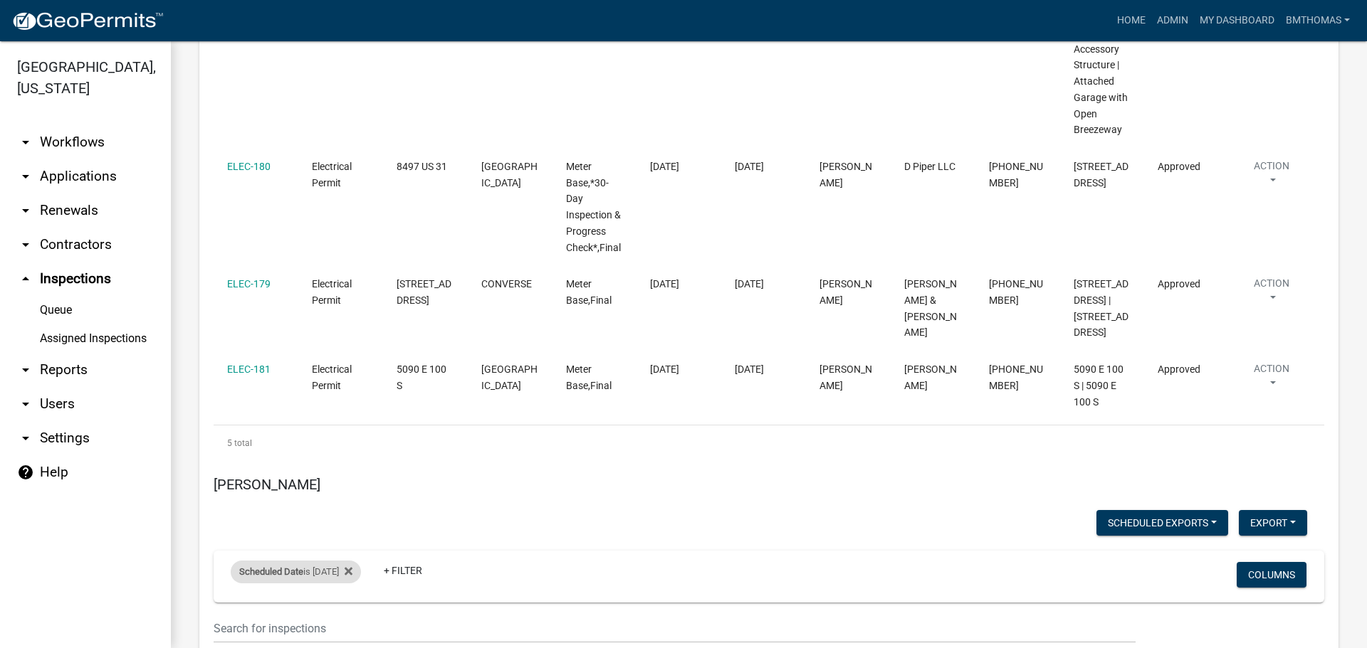
click at [321, 561] on div "Scheduled Date is 09/15/2025" at bounding box center [296, 572] width 130 height 23
click at [349, 448] on input "2025-09-15" at bounding box center [308, 447] width 100 height 29
click at [347, 446] on input "2025-09-23" at bounding box center [308, 447] width 100 height 29
type input "2025-09-16"
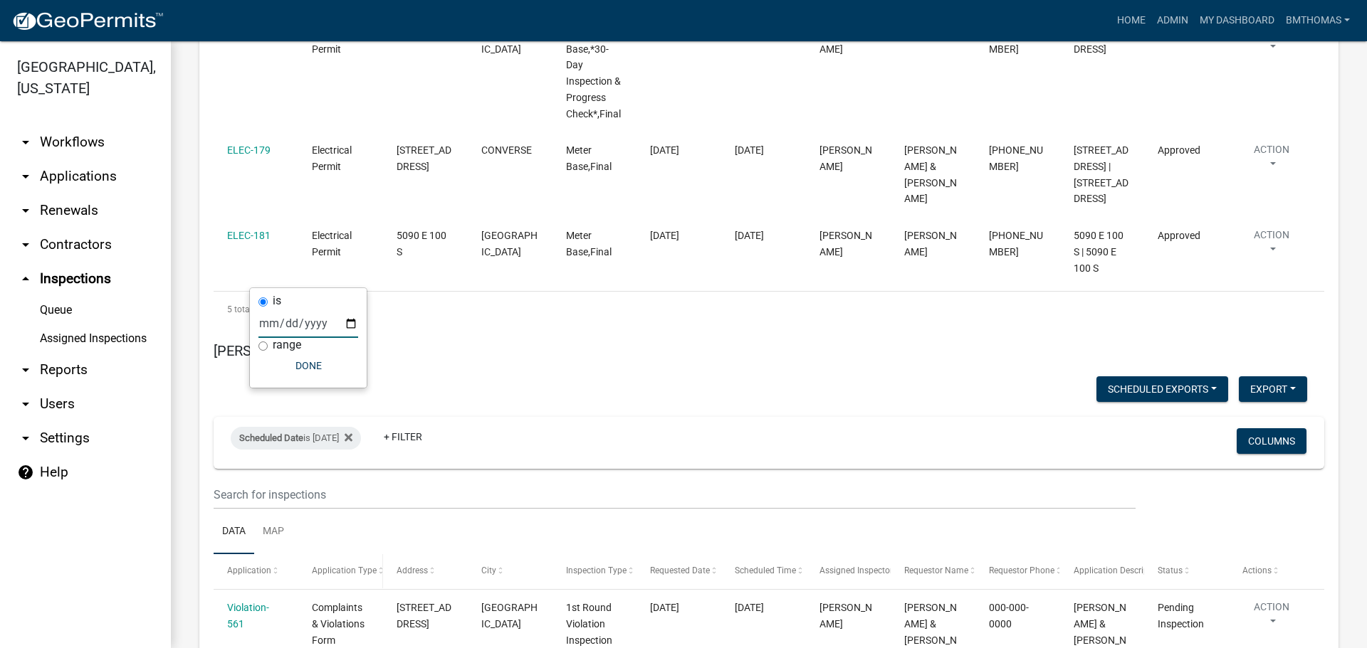
scroll to position [8978, 0]
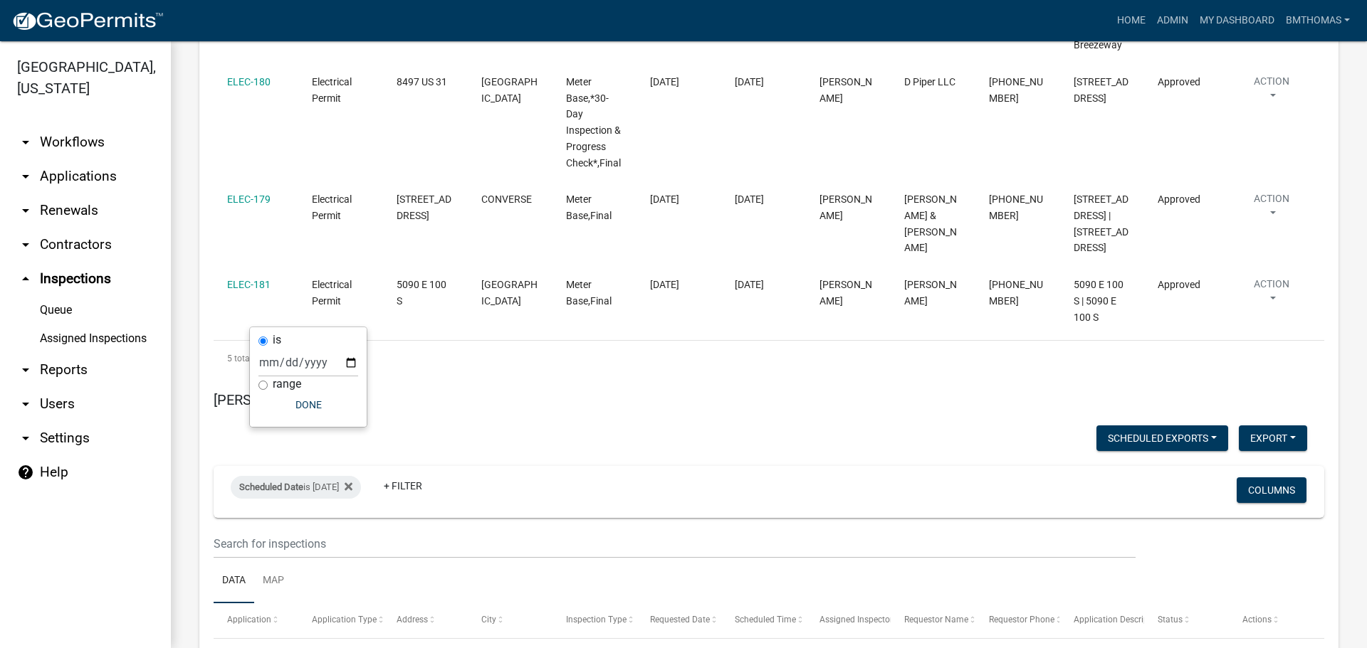
click at [80, 125] on link "arrow_drop_down Workflows" at bounding box center [85, 142] width 171 height 34
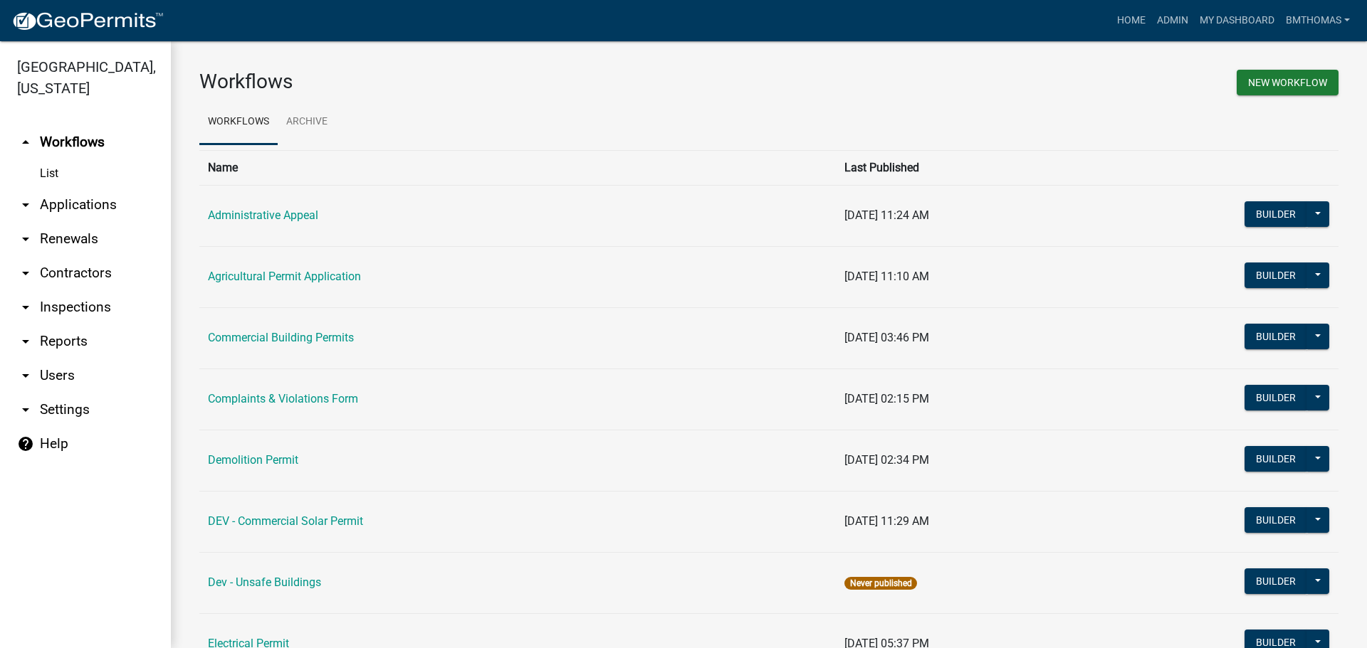
click at [54, 159] on link "List" at bounding box center [85, 173] width 171 height 28
click at [1125, 13] on link "Home" at bounding box center [1131, 20] width 40 height 27
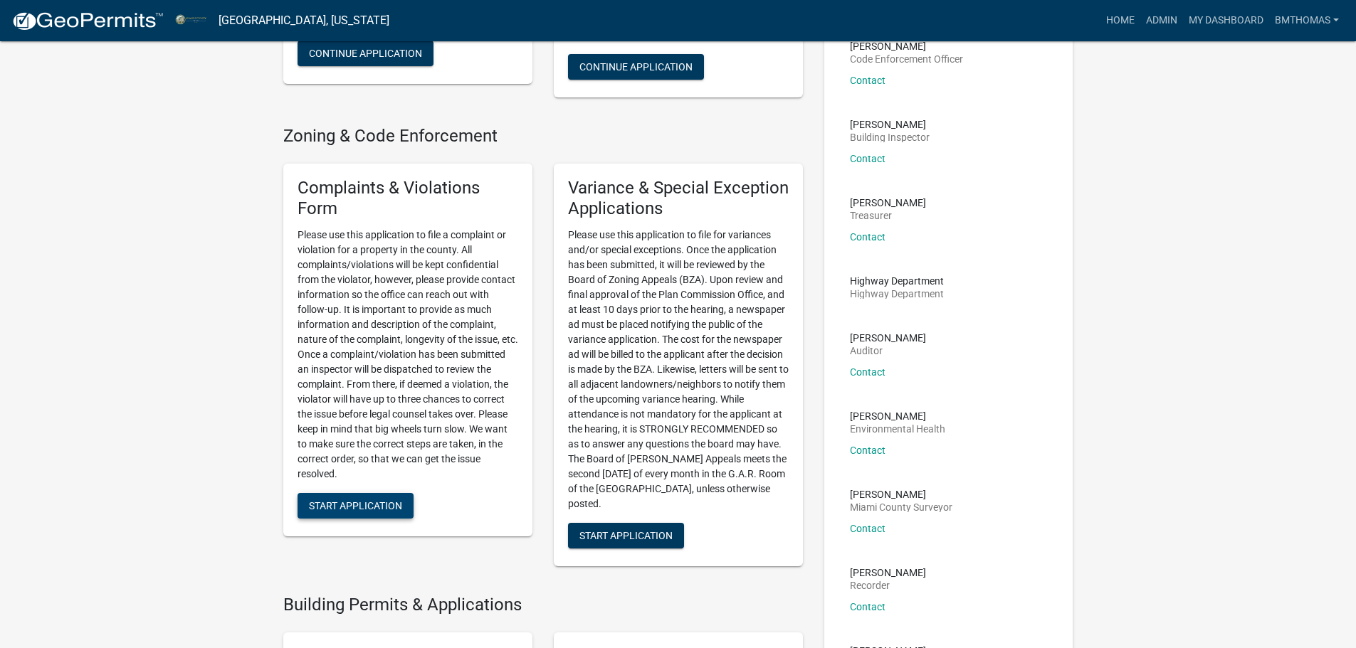
scroll to position [285, 0]
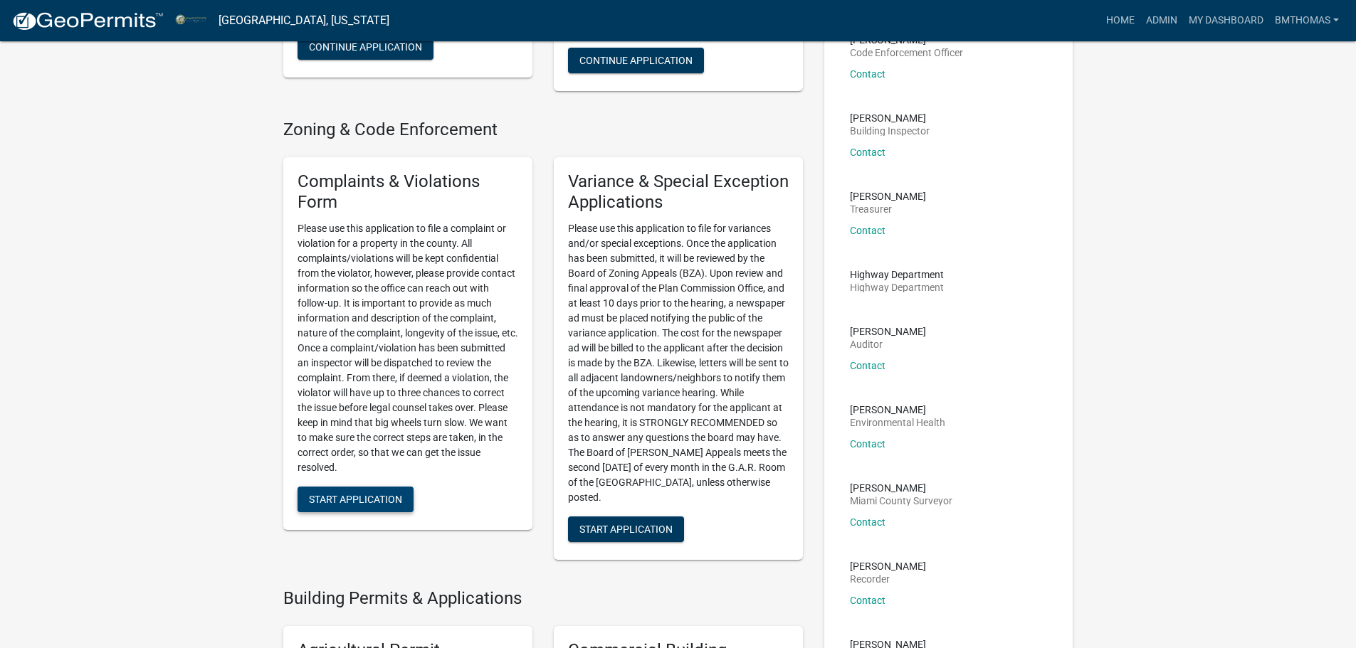
click at [391, 493] on span "Start Application" at bounding box center [355, 498] width 93 height 11
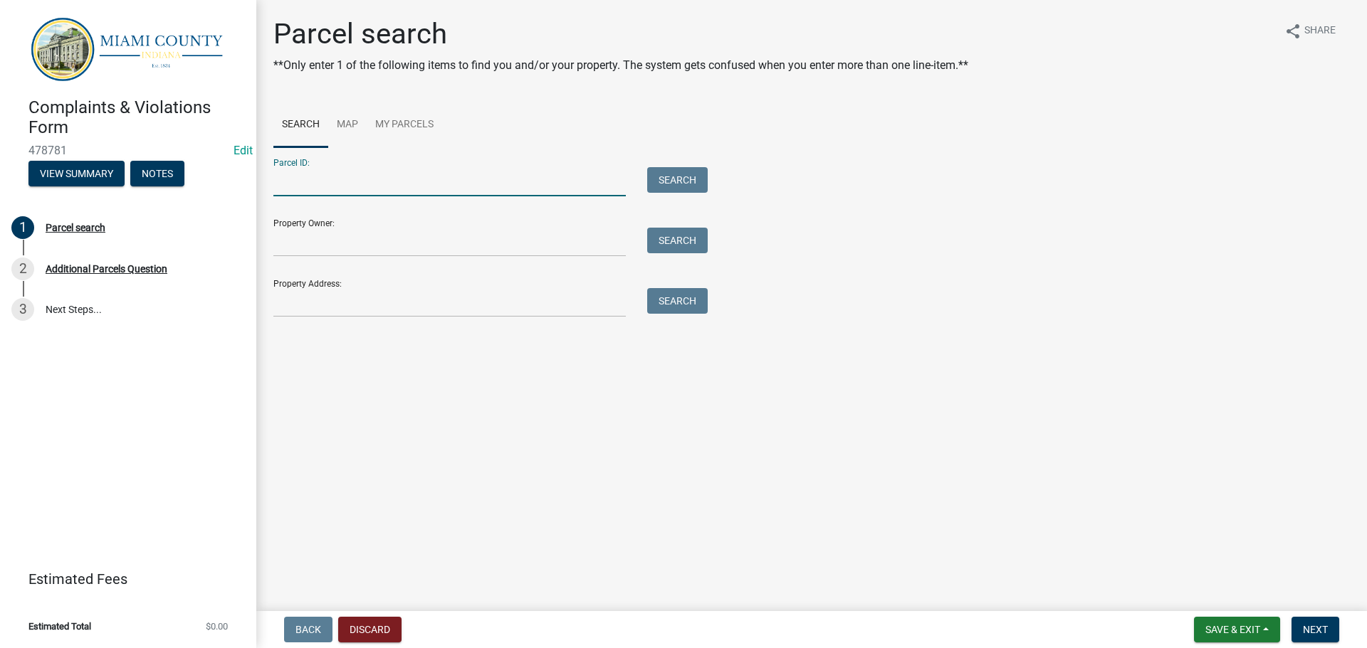
click at [296, 182] on input "Parcel ID:" at bounding box center [449, 181] width 352 height 29
paste input "52-05-31-405-027.000-012"
type input "52-05-31-405-027.000-012"
click at [669, 182] on button "Search" at bounding box center [677, 180] width 61 height 26
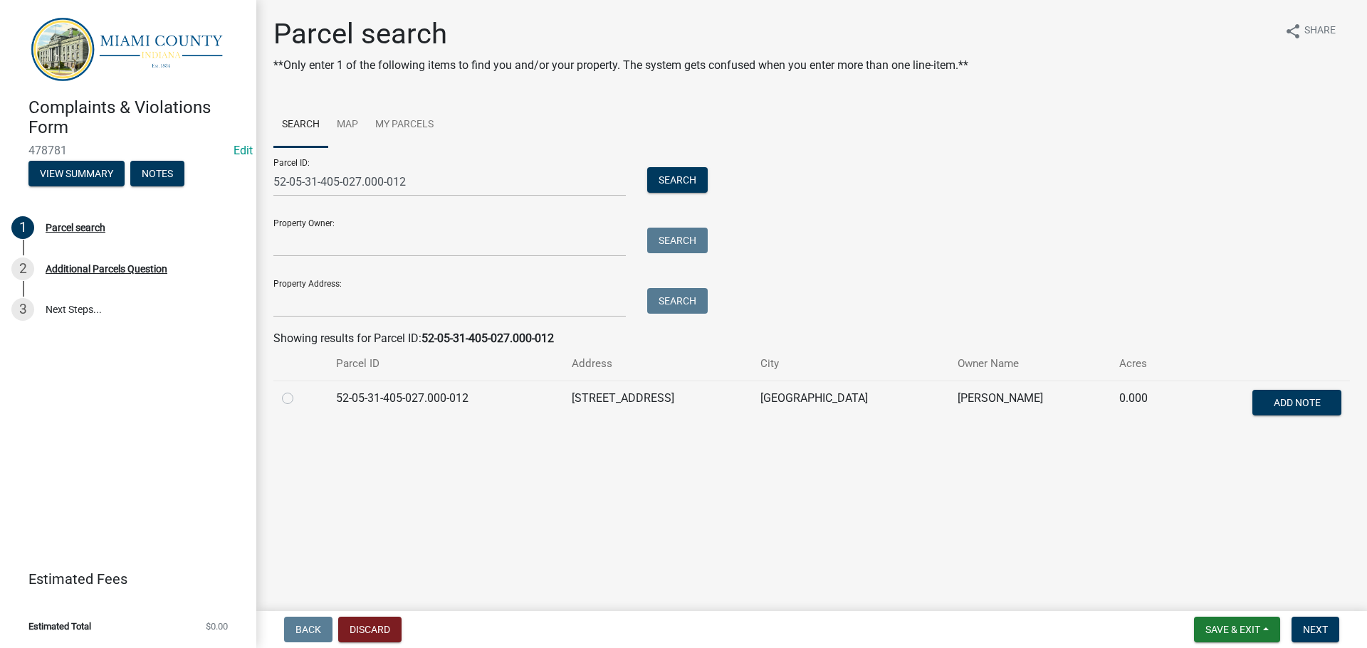
click at [274, 394] on td at bounding box center [300, 404] width 54 height 47
click at [299, 390] on label at bounding box center [299, 390] width 0 height 0
click at [299, 394] on input "radio" at bounding box center [303, 394] width 9 height 9
radio input "true"
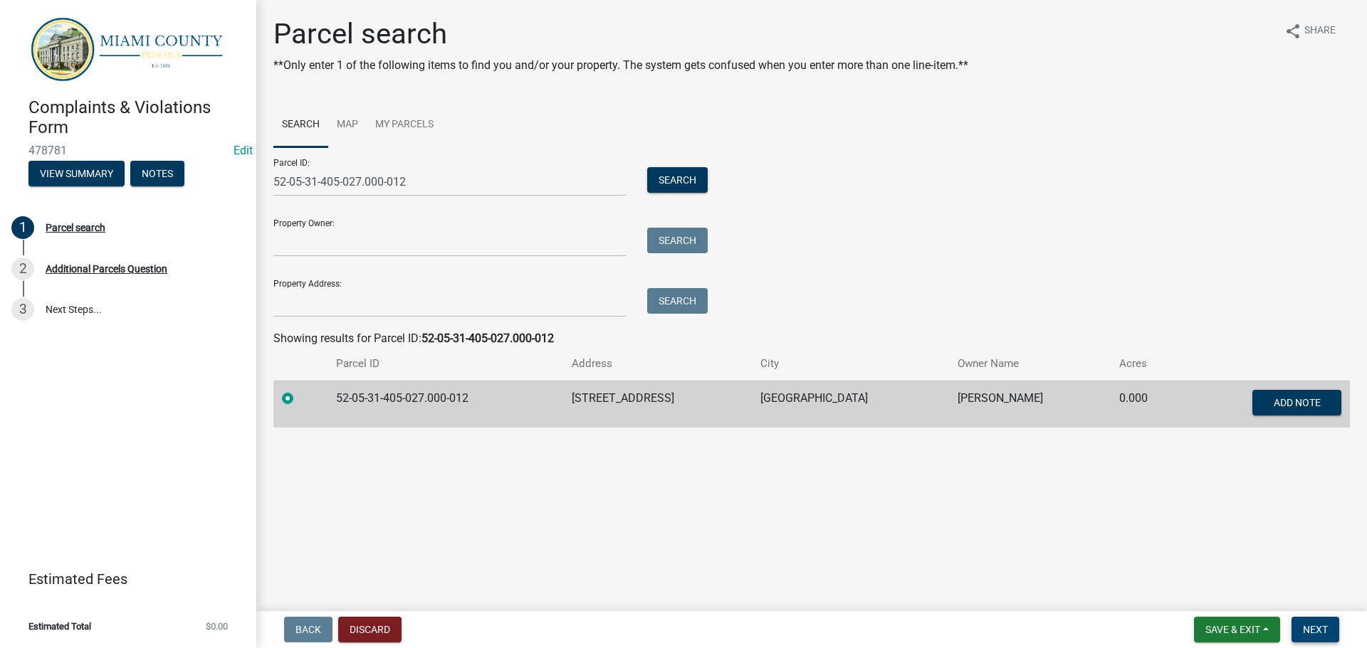
click at [1318, 633] on span "Next" at bounding box center [1315, 629] width 25 height 11
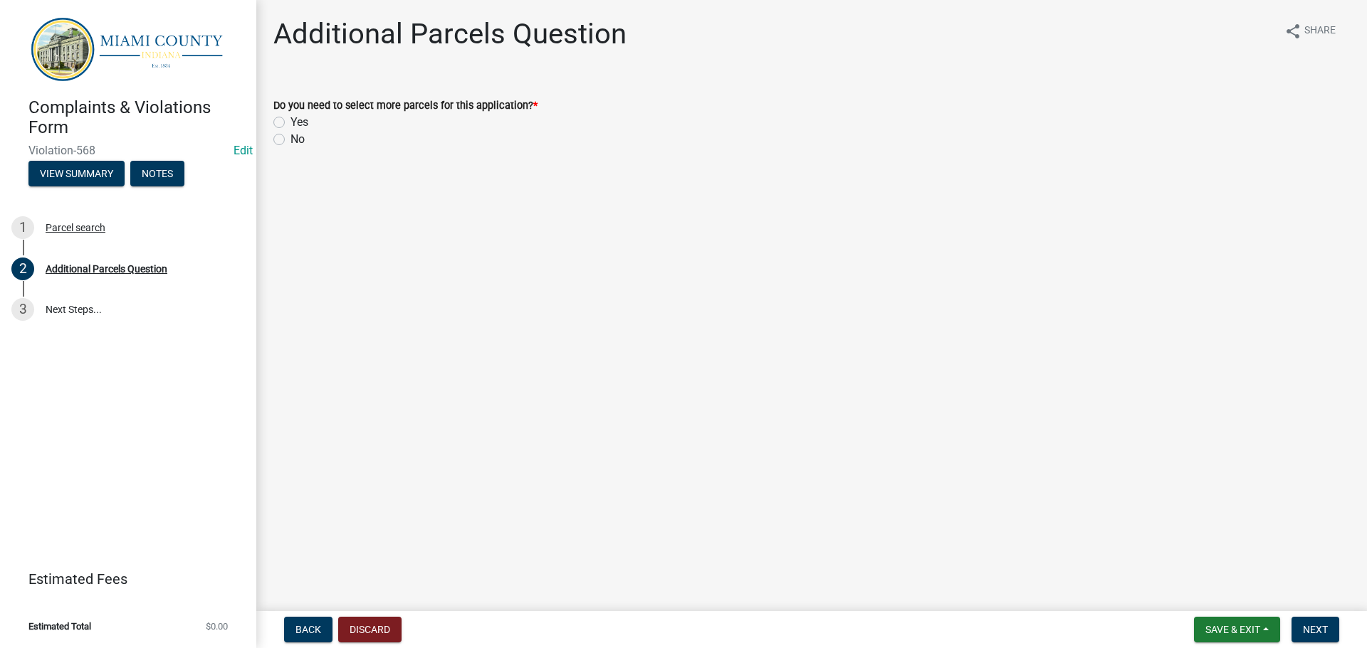
click at [290, 140] on label "No" at bounding box center [297, 139] width 14 height 17
click at [290, 140] on input "No" at bounding box center [294, 135] width 9 height 9
radio input "true"
click at [1327, 631] on span "Next" at bounding box center [1315, 629] width 25 height 11
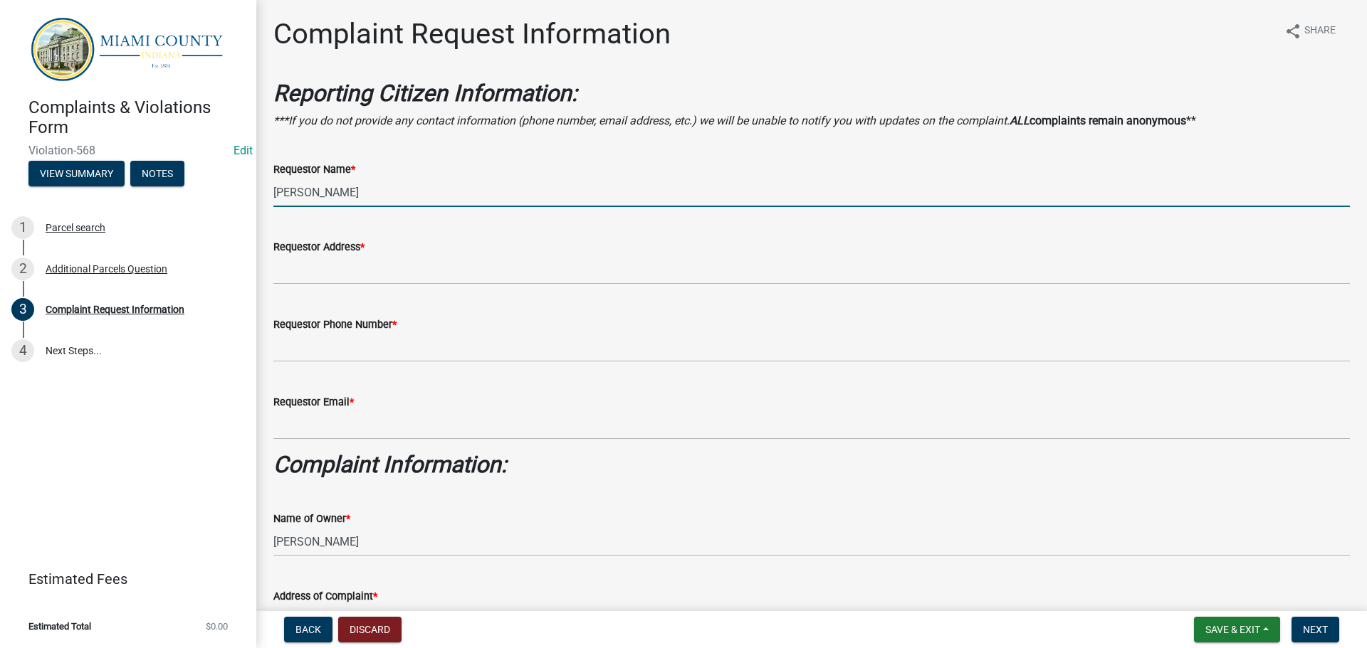
drag, startPoint x: 370, startPoint y: 196, endPoint x: 217, endPoint y: 204, distance: 153.2
click at [217, 204] on div "Complaints & Violations Form Violation-568 Edit View Summary Notes 1 Parcel sea…" at bounding box center [683, 324] width 1367 height 648
type input "Lloyd Roberts"
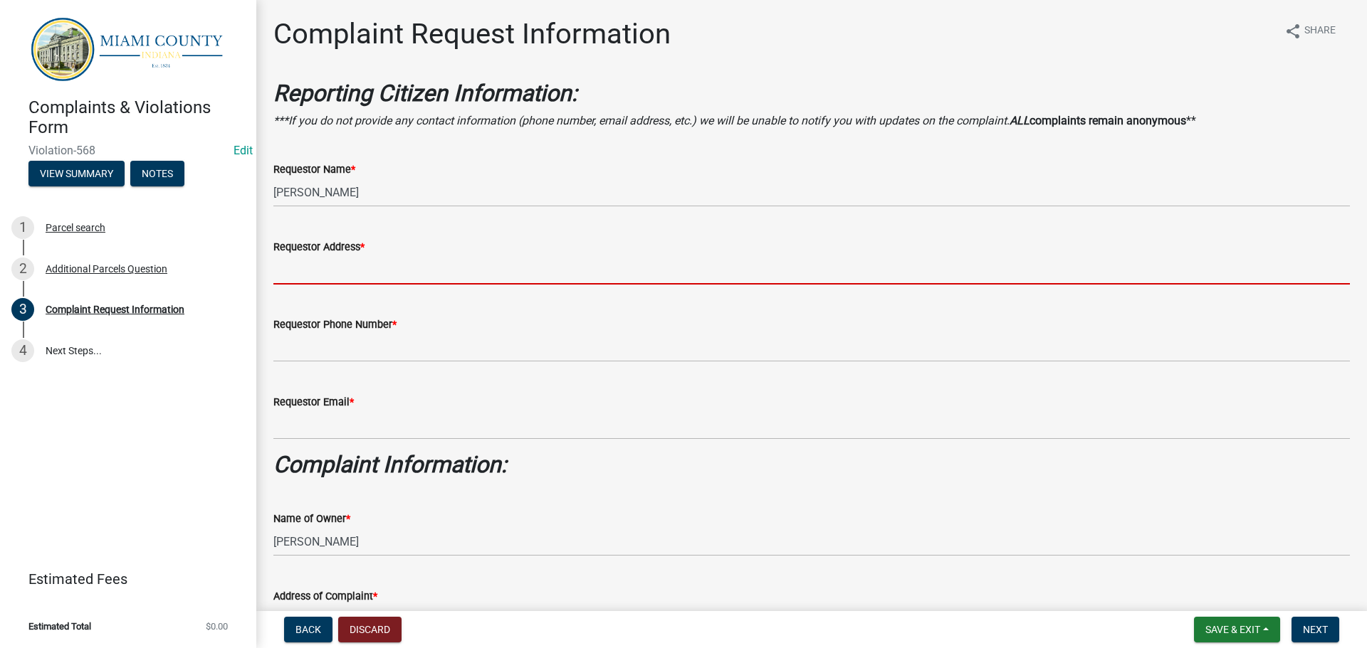
click at [332, 280] on input "Requestor Address *" at bounding box center [811, 270] width 1076 height 29
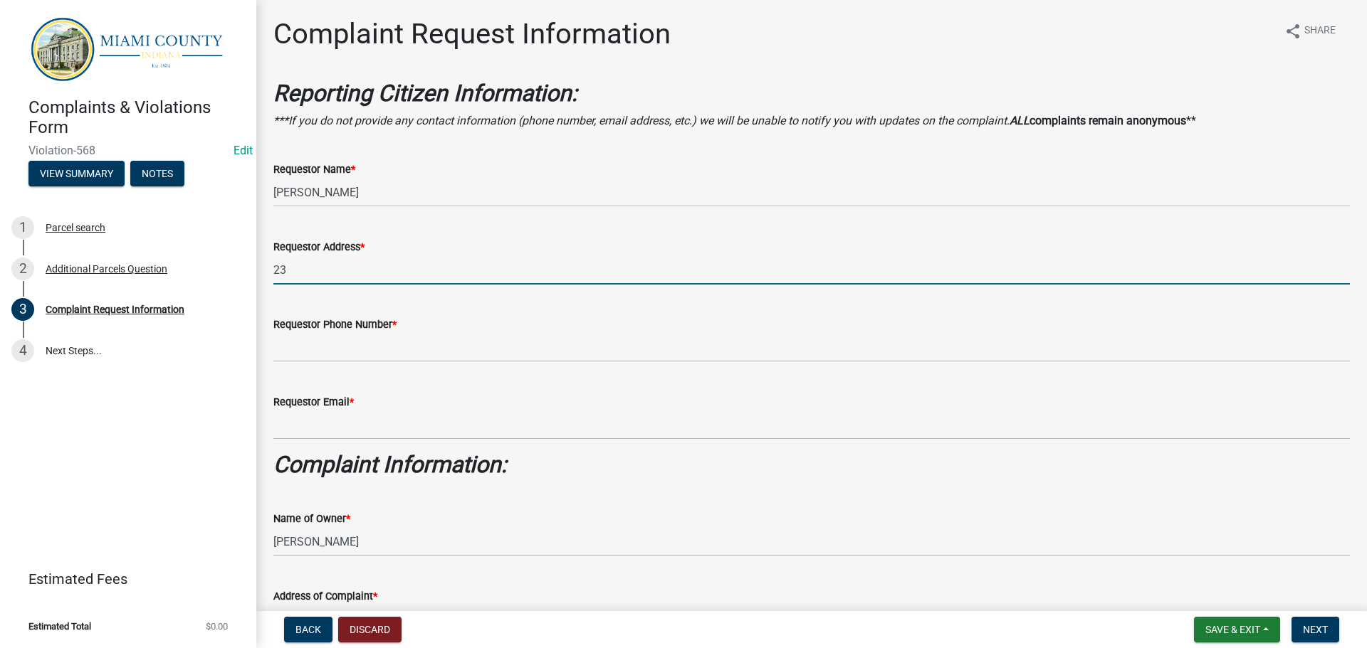
type input "2355 W St Rd 16, Denver, IN 46926"
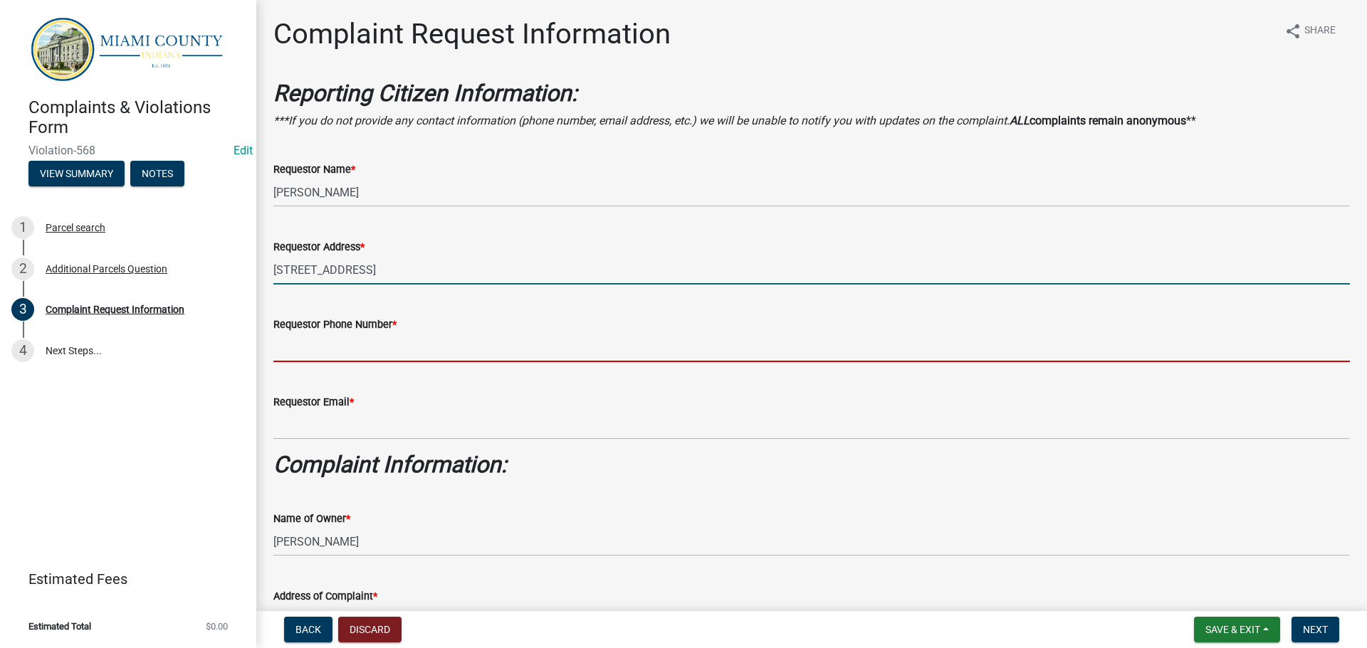
click at [347, 347] on input "Requestor Phone Number *" at bounding box center [811, 347] width 1076 height 29
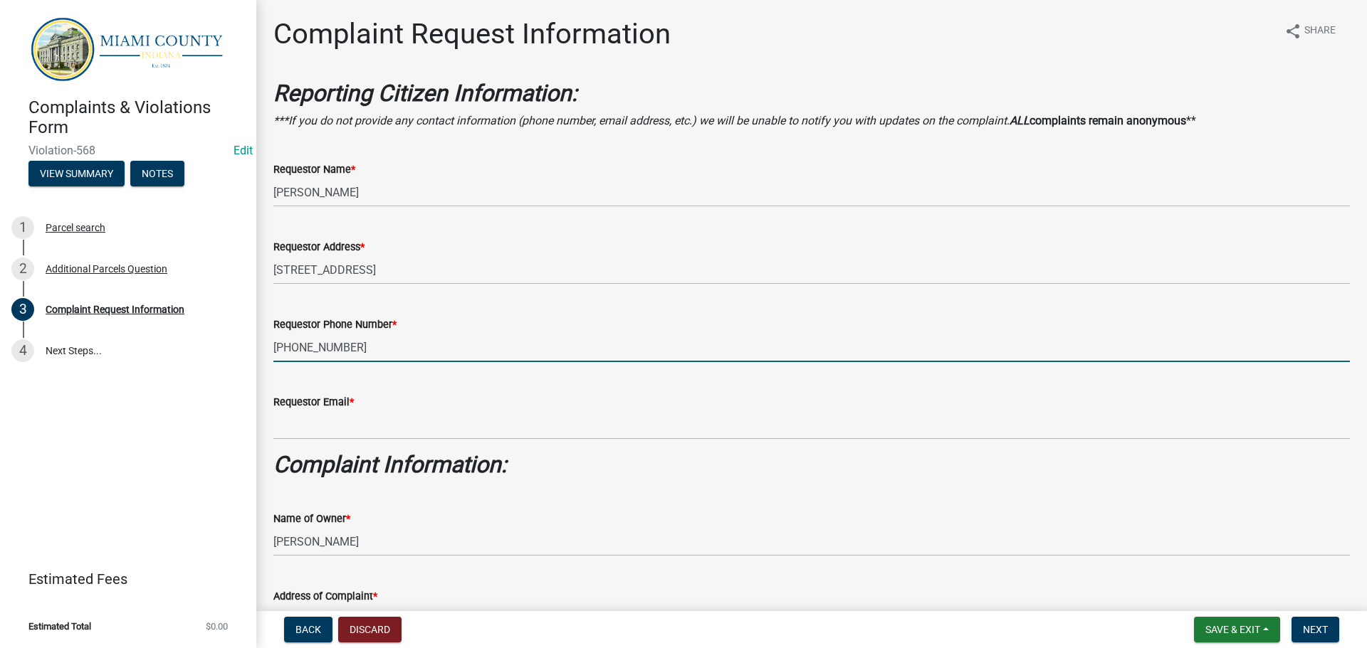
type input "260-568-3677"
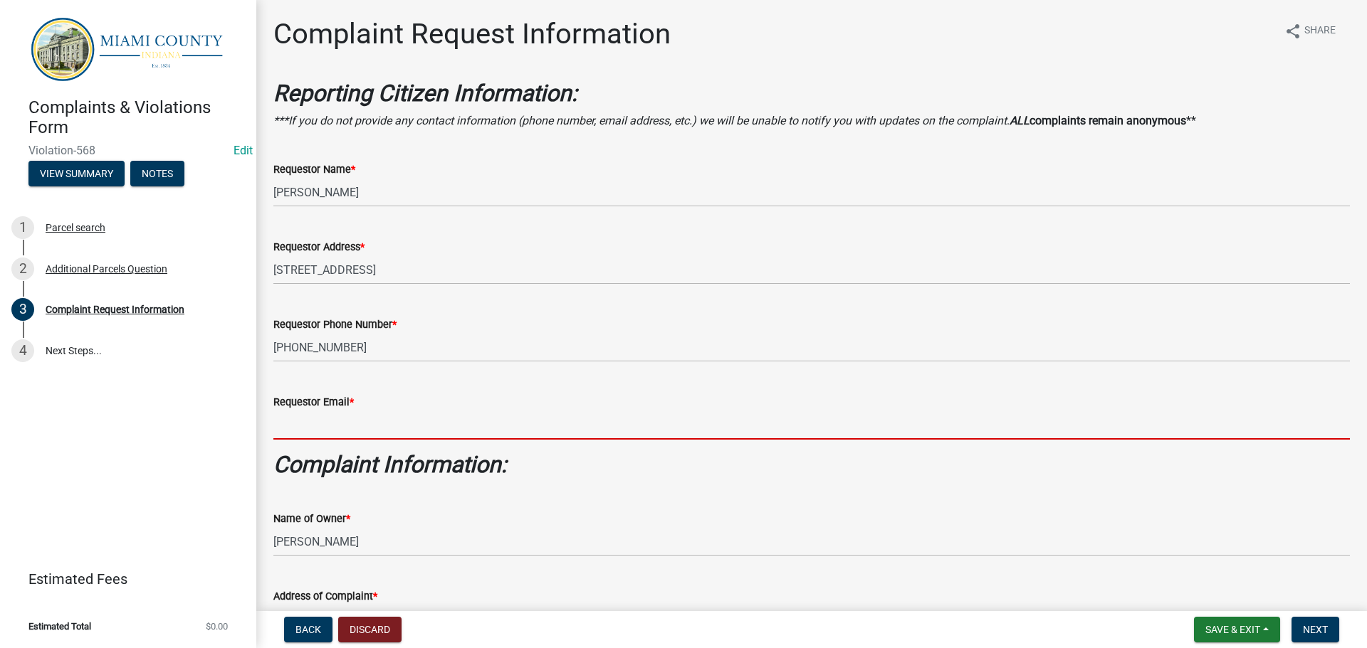
click at [348, 427] on input "Requestor Email *" at bounding box center [811, 425] width 1076 height 29
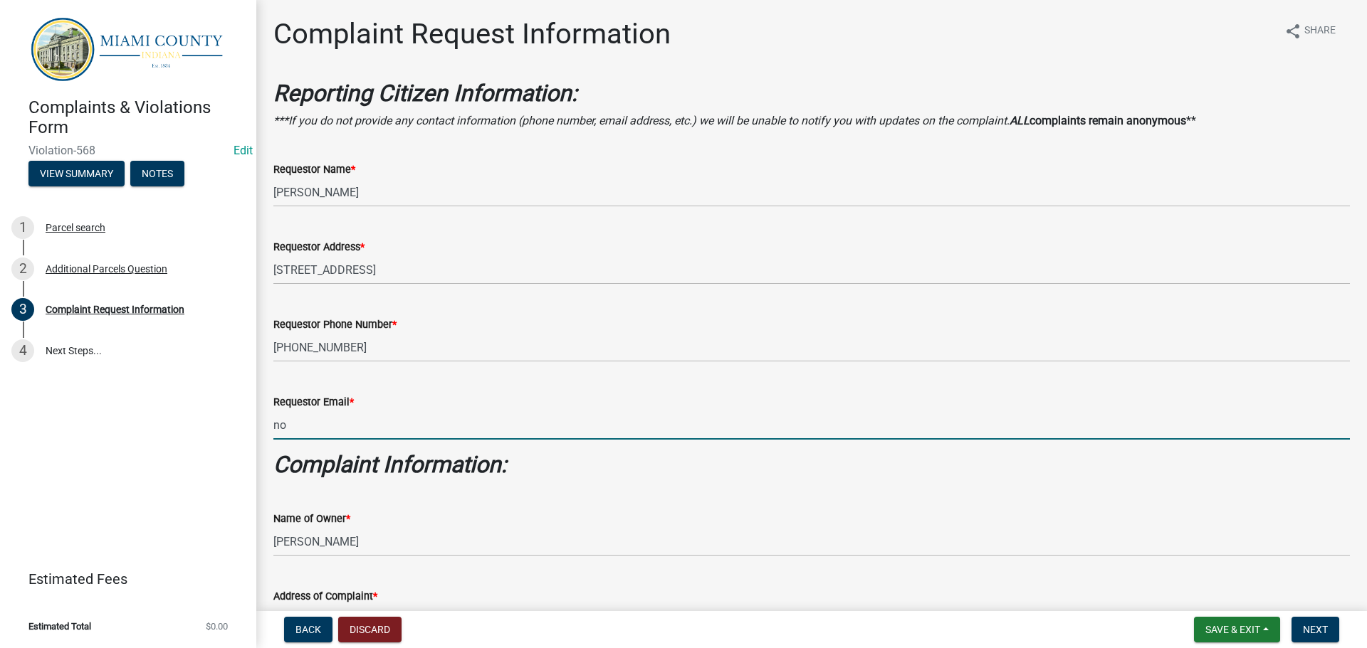
type input "nomail@nomail.com"
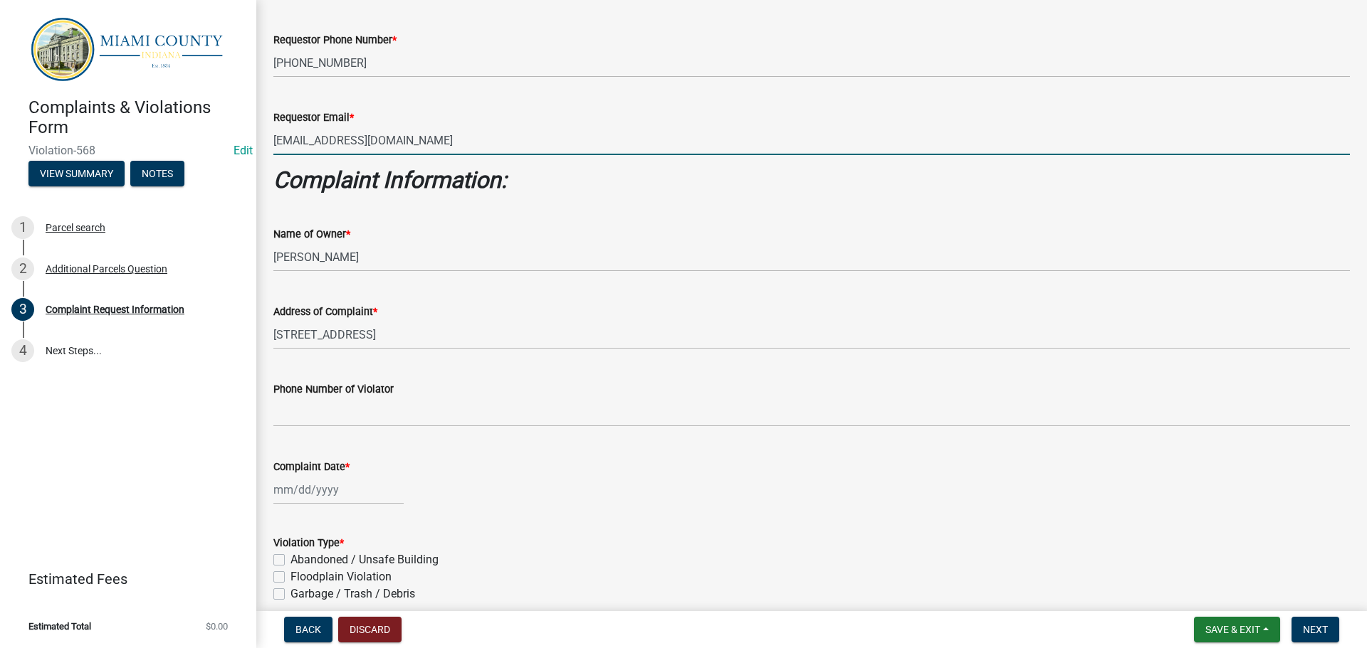
scroll to position [356, 0]
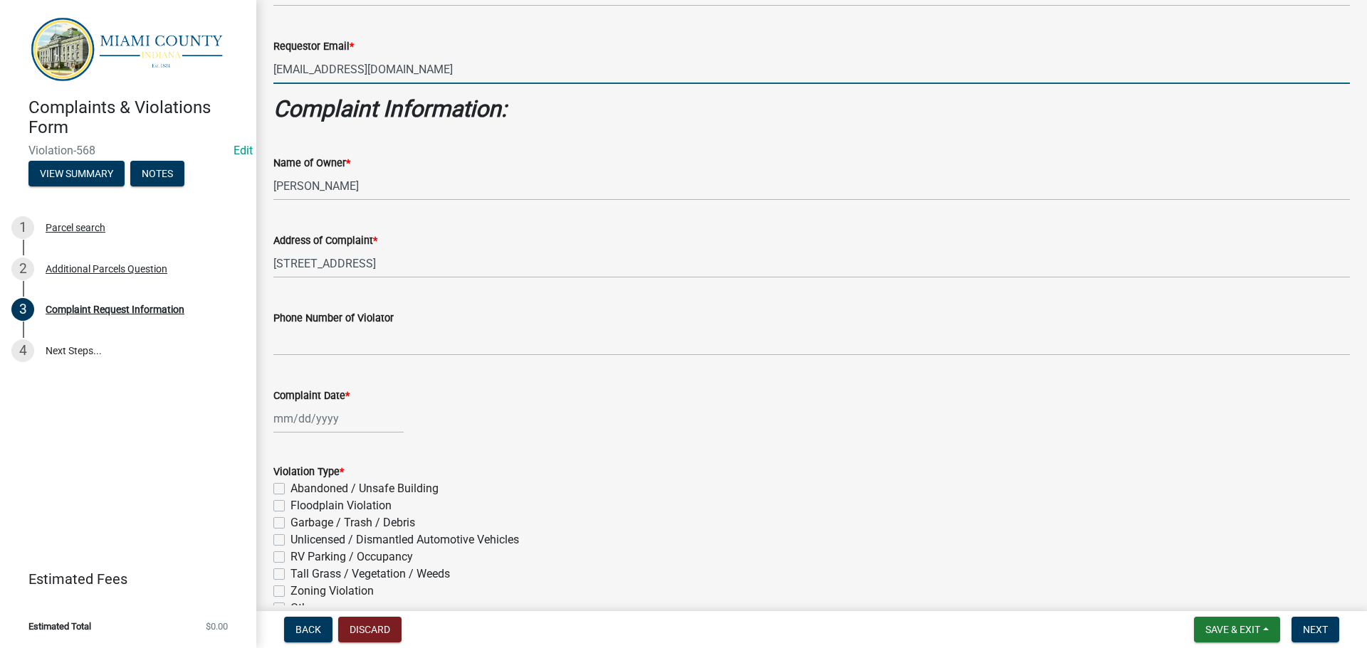
click at [333, 421] on div at bounding box center [338, 418] width 130 height 29
select select "9"
select select "2025"
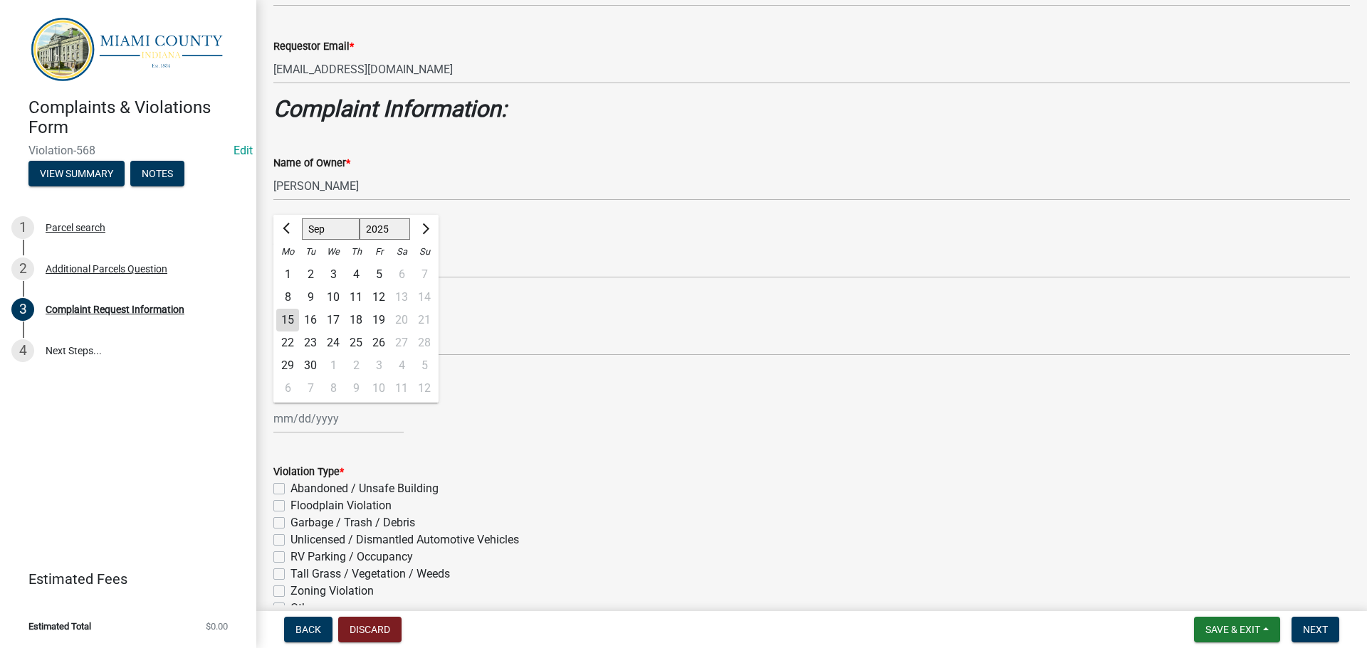
click at [295, 319] on div "15" at bounding box center [287, 320] width 23 height 23
type input "09/15/2025"
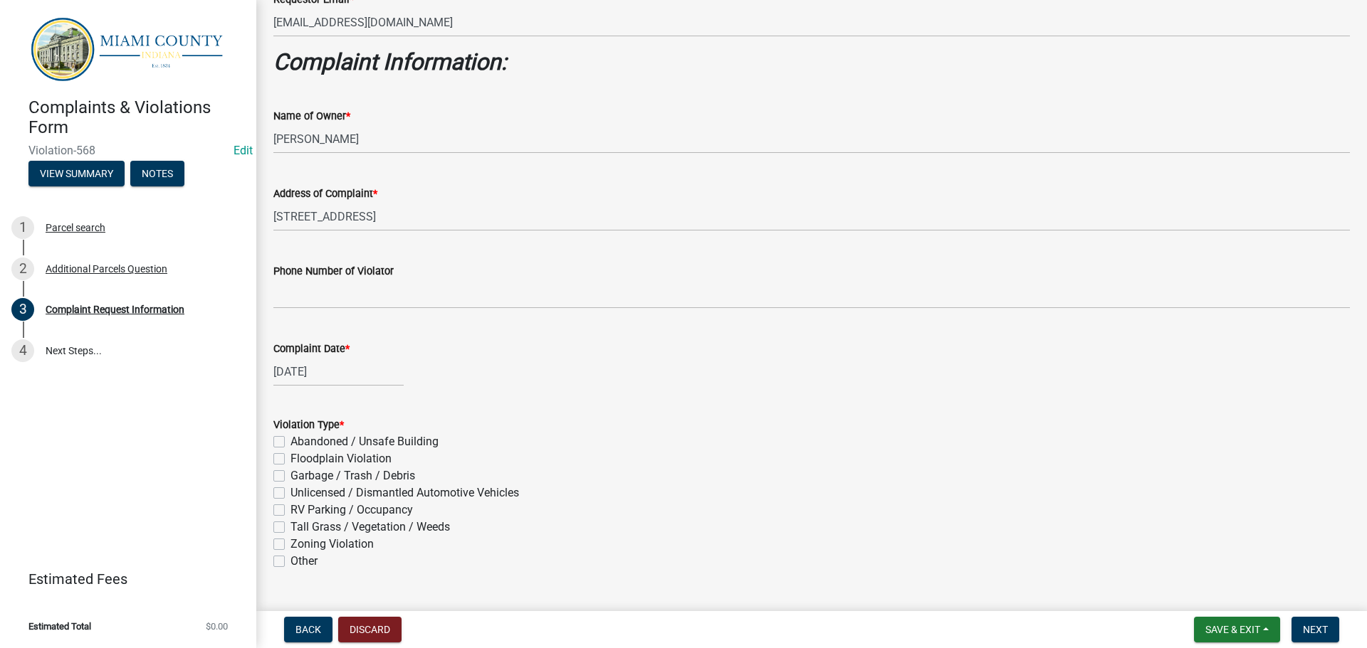
scroll to position [498, 0]
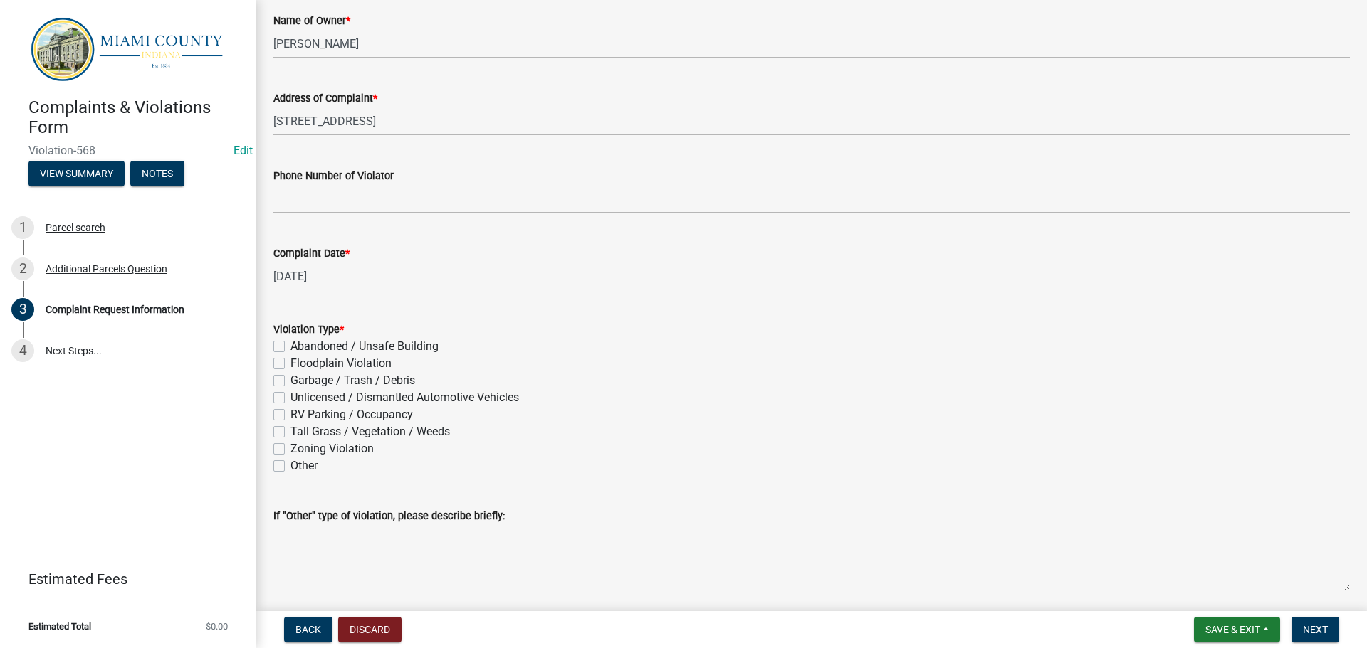
click at [290, 398] on label "Unlicensed / Dismantled Automotive Vehicles" at bounding box center [404, 397] width 228 height 17
click at [290, 398] on input "Unlicensed / Dismantled Automotive Vehicles" at bounding box center [294, 393] width 9 height 9
checkbox input "true"
checkbox input "false"
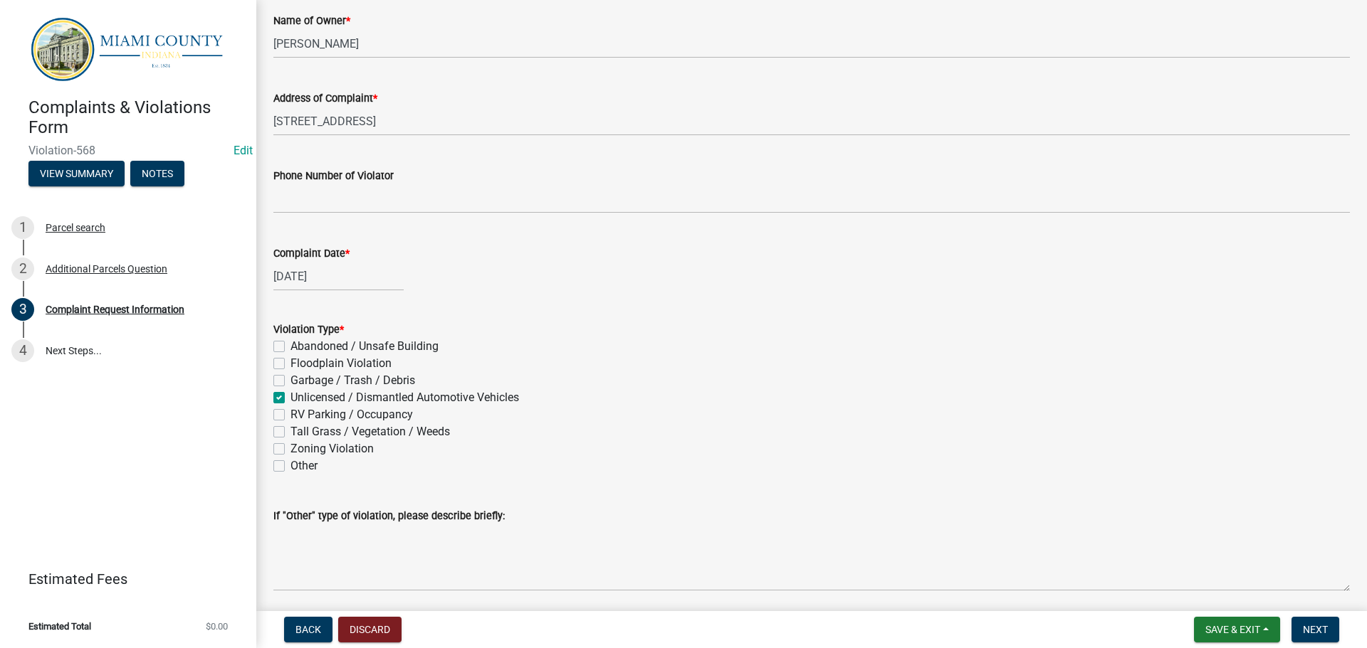
checkbox input "false"
checkbox input "true"
checkbox input "false"
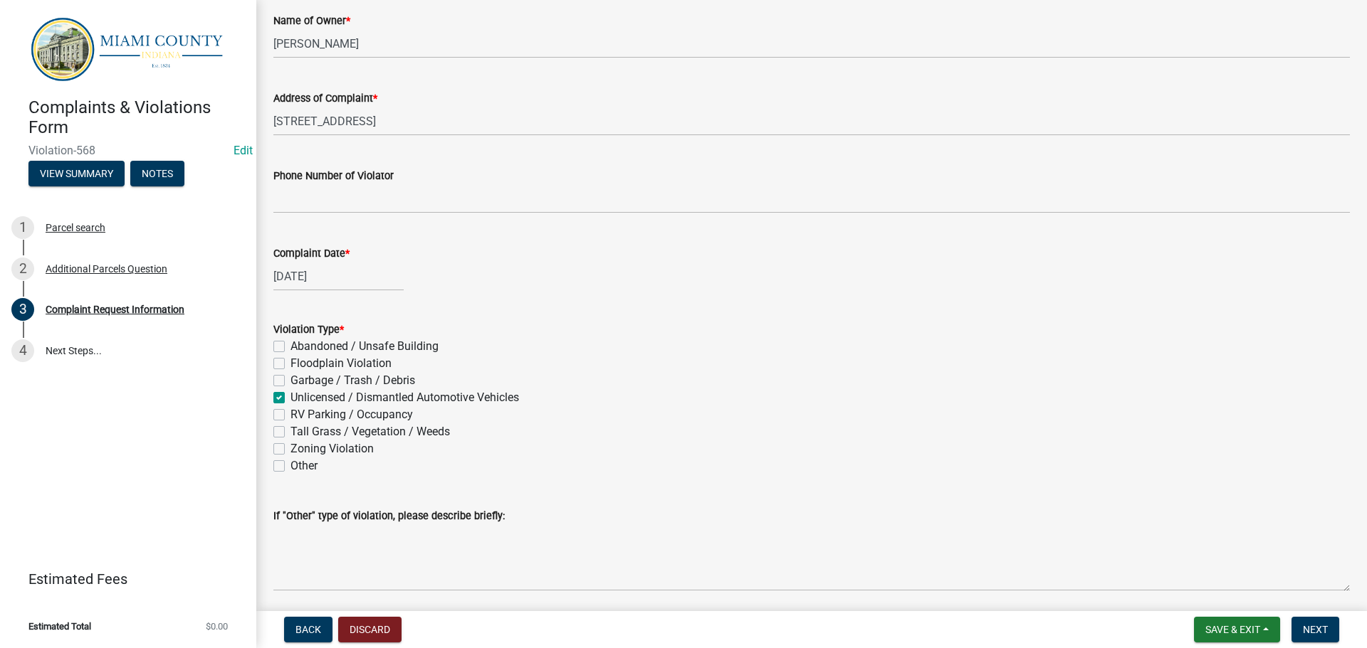
checkbox input "false"
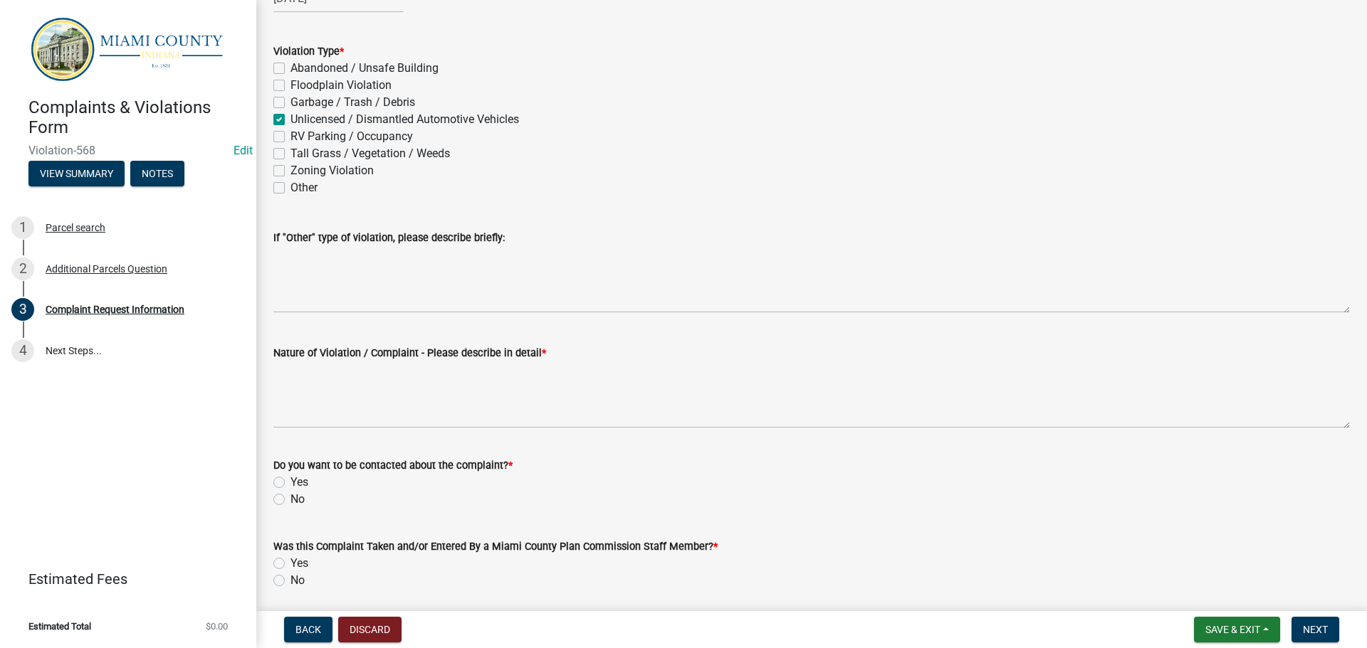
scroll to position [783, 0]
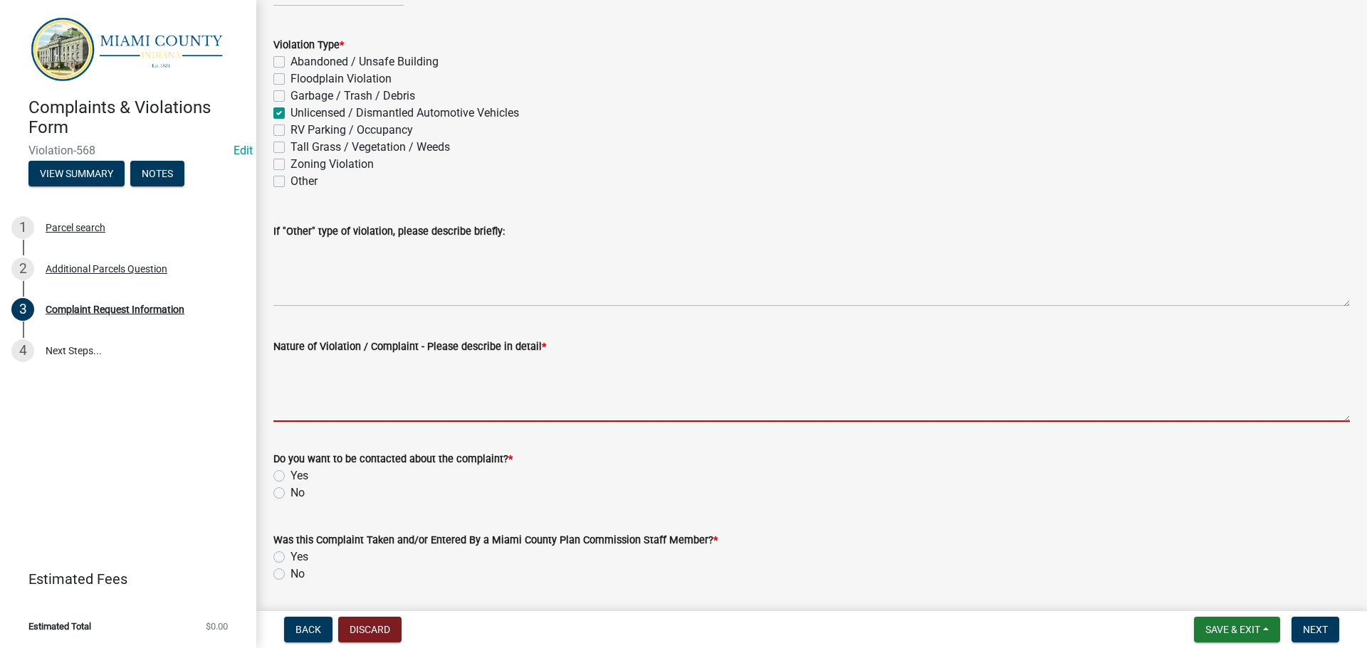
click at [337, 400] on textarea "Nature of Violation / Complaint - Please describe in detail *" at bounding box center [811, 388] width 1076 height 67
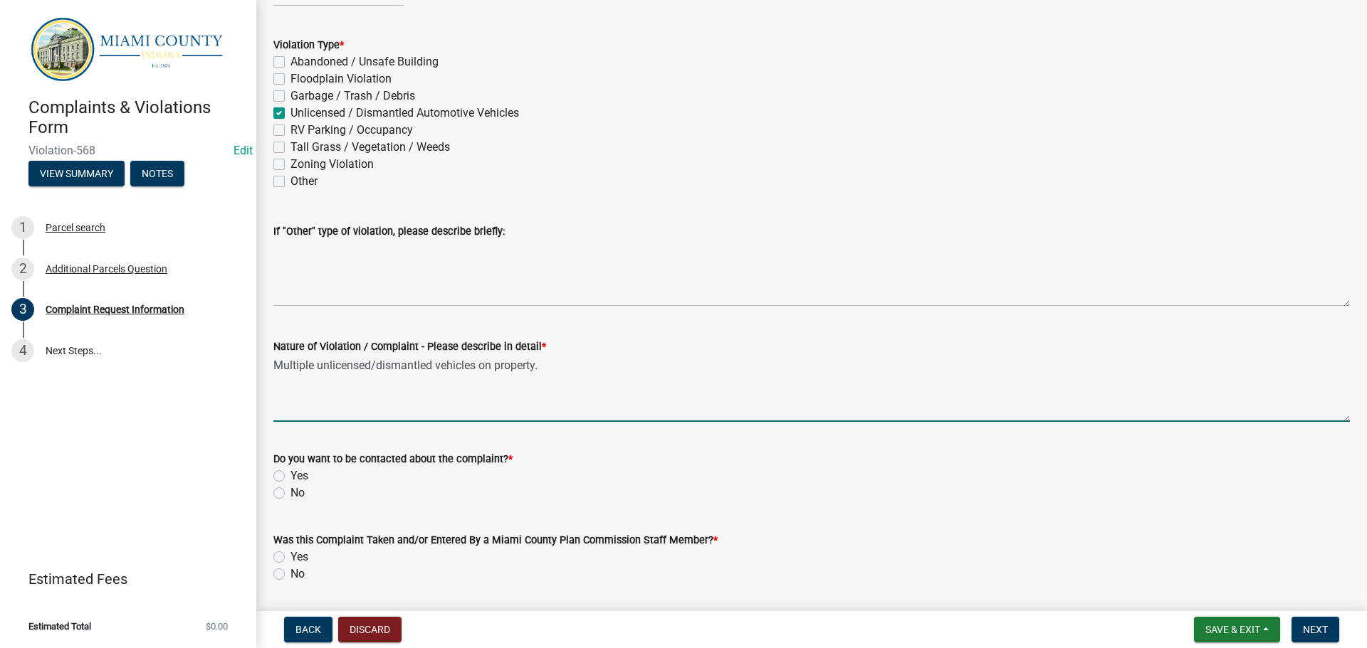
type textarea "Multiple unlicensed/dismantled vehicles on property."
click at [290, 494] on label "No" at bounding box center [297, 493] width 14 height 17
click at [290, 494] on input "No" at bounding box center [294, 489] width 9 height 9
radio input "true"
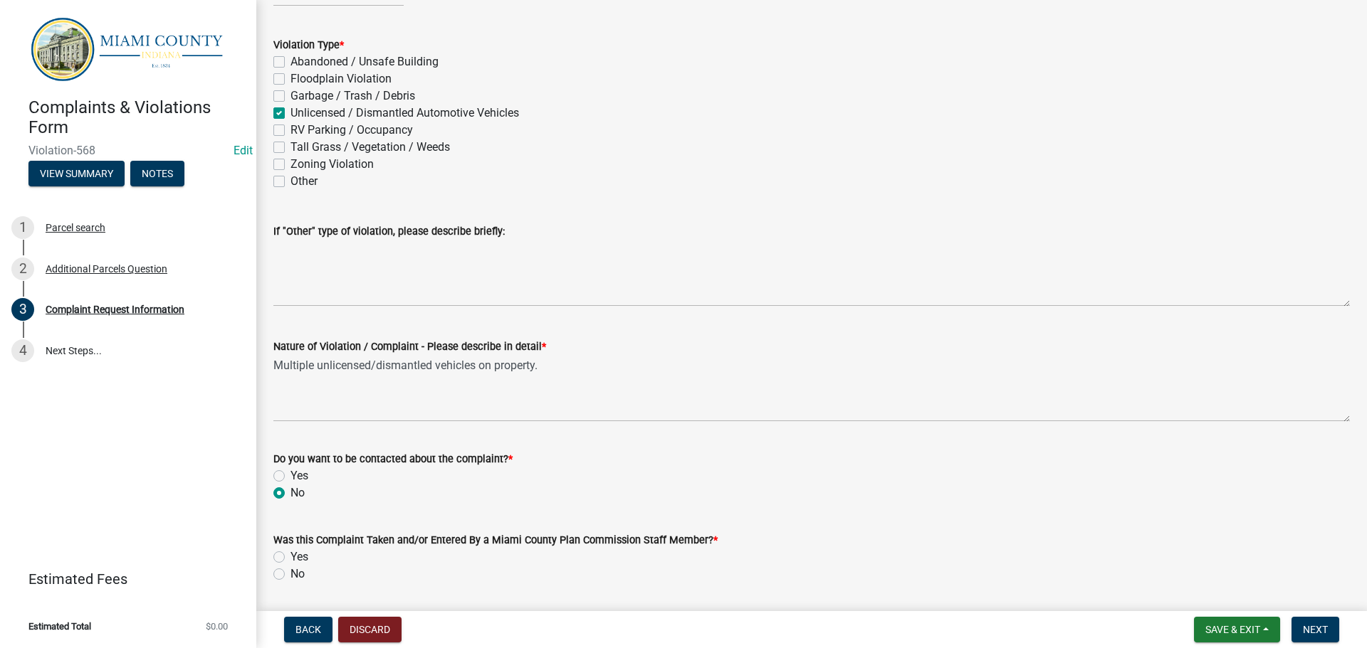
click at [290, 555] on label "Yes" at bounding box center [299, 557] width 18 height 17
click at [290, 555] on input "Yes" at bounding box center [294, 553] width 9 height 9
radio input "true"
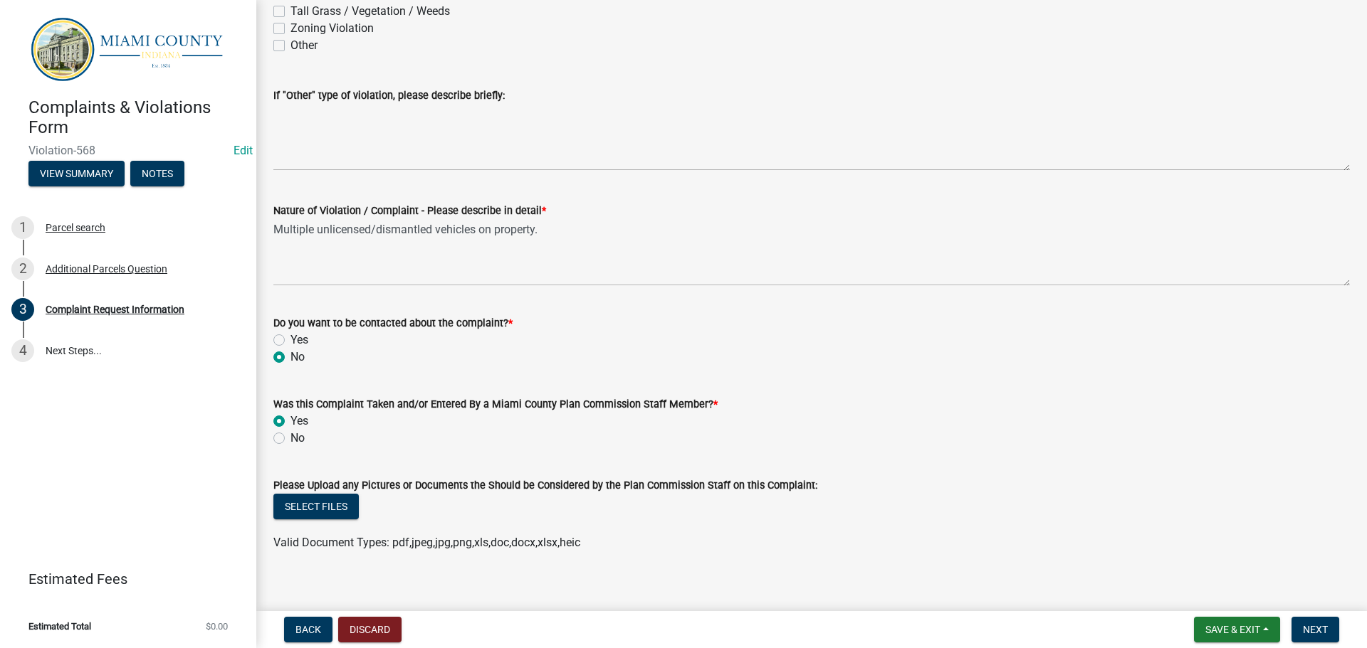
scroll to position [933, 0]
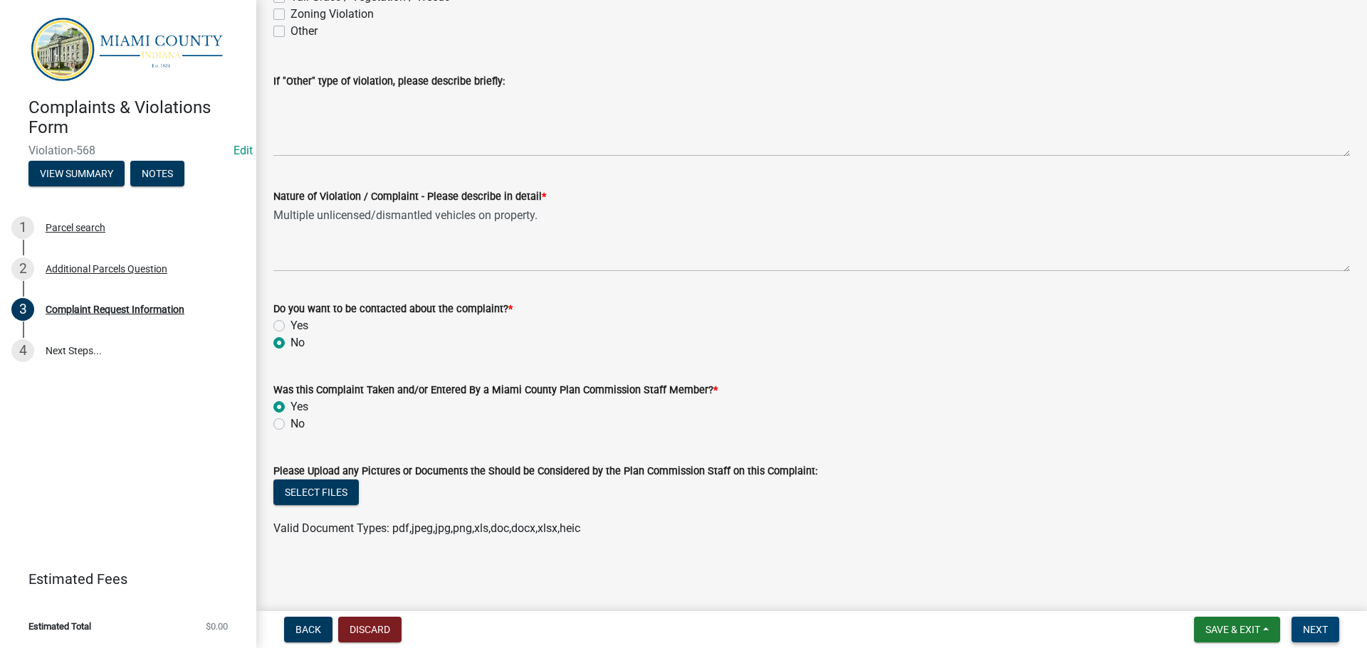
click at [1315, 631] on span "Next" at bounding box center [1315, 629] width 25 height 11
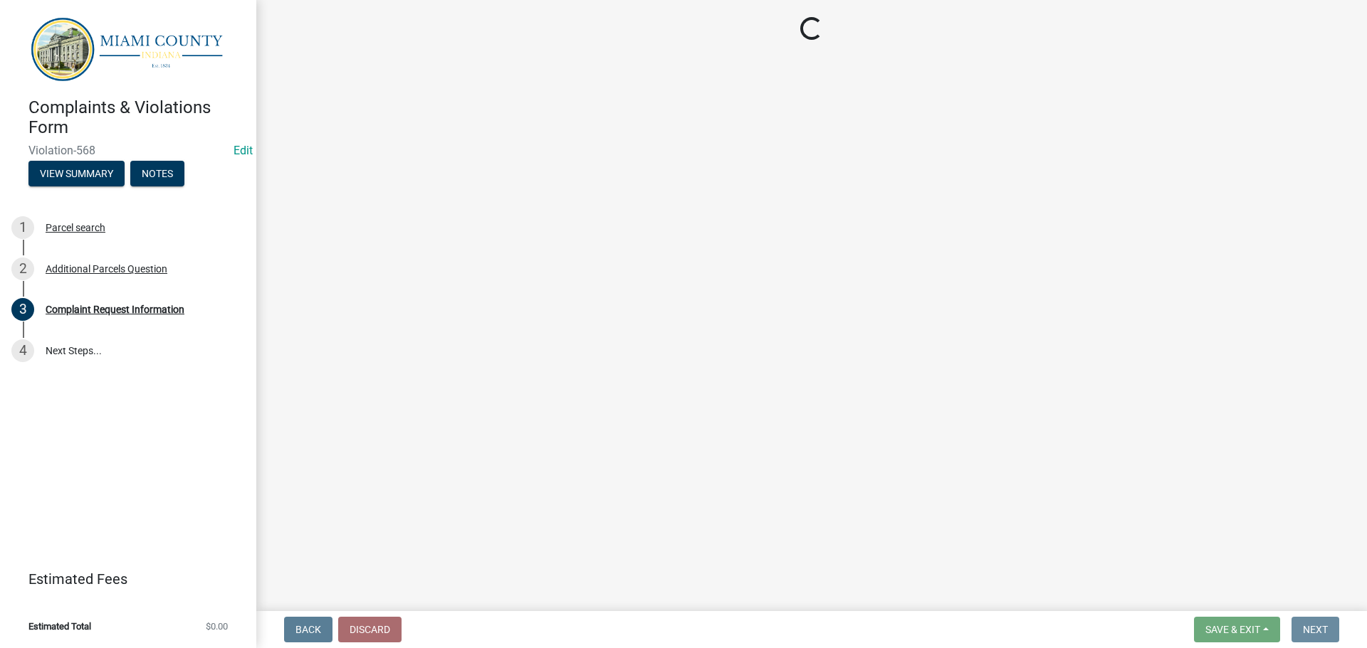
scroll to position [0, 0]
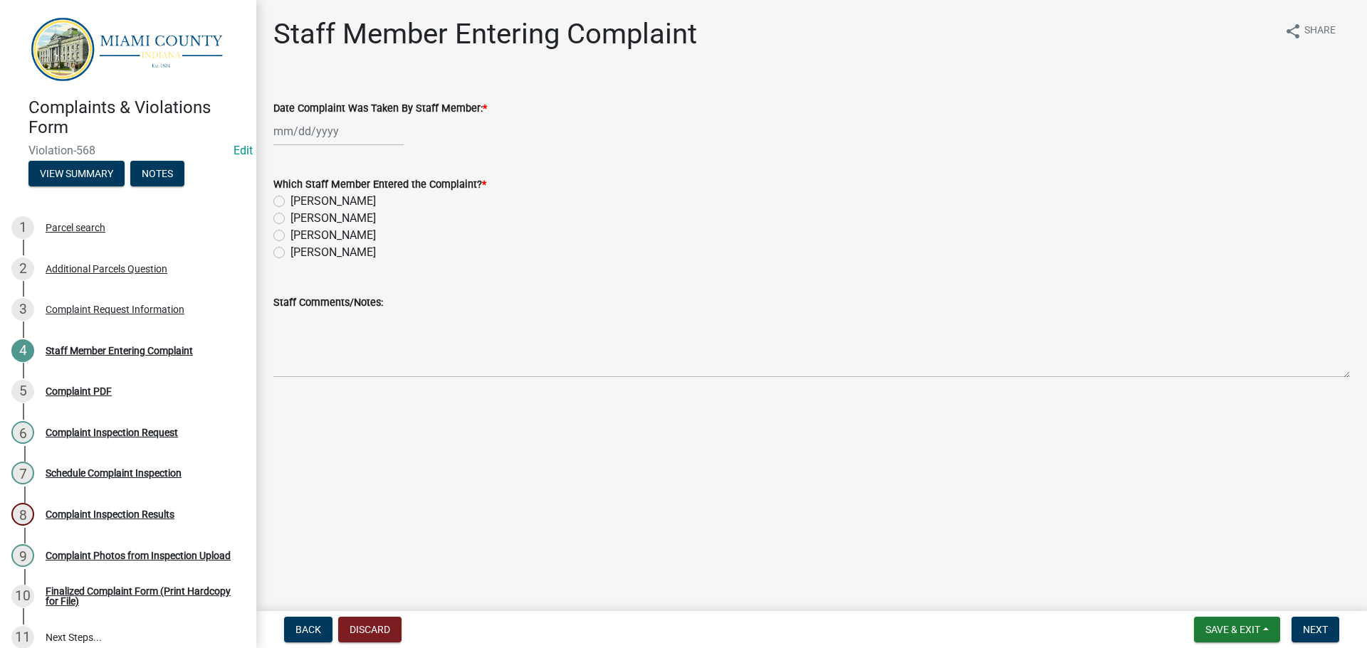
select select "9"
select select "2025"
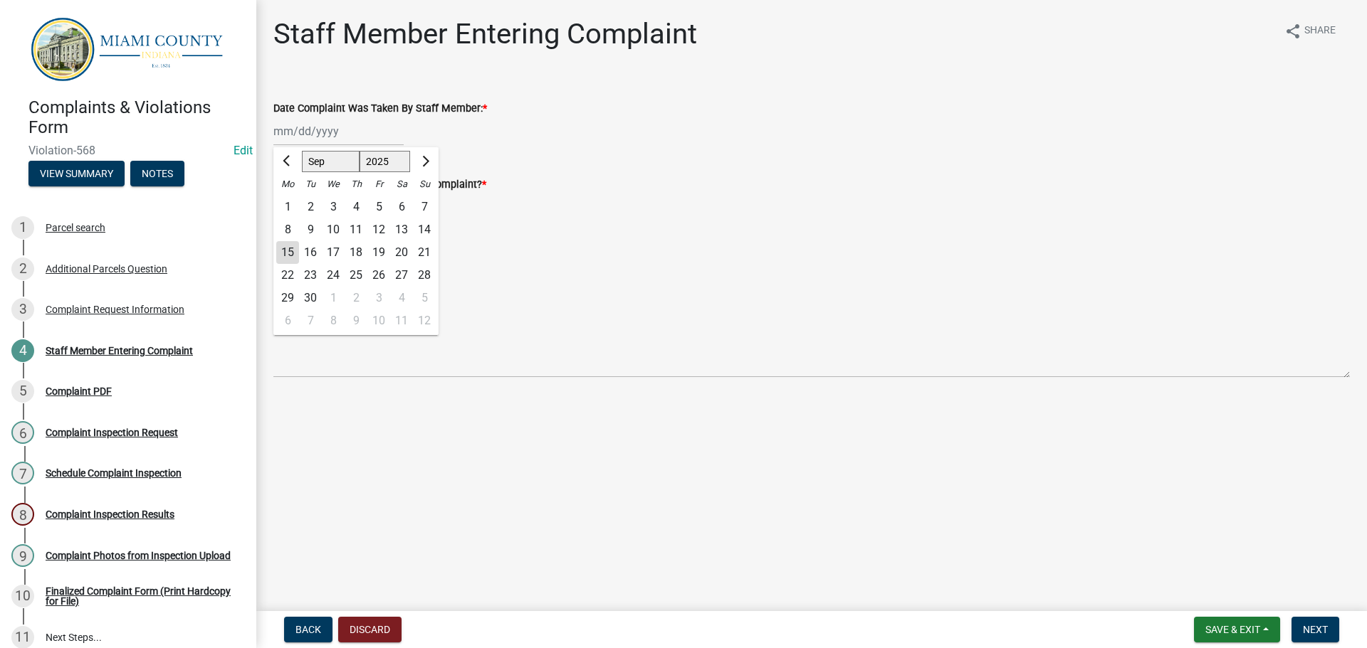
click at [308, 136] on div "Jan Feb Mar Apr May Jun Jul Aug Sep Oct Nov Dec 1525 1526 1527 1528 1529 1530 1…" at bounding box center [338, 131] width 130 height 29
click at [291, 242] on div "15" at bounding box center [287, 252] width 23 height 23
type input "09/15/2025"
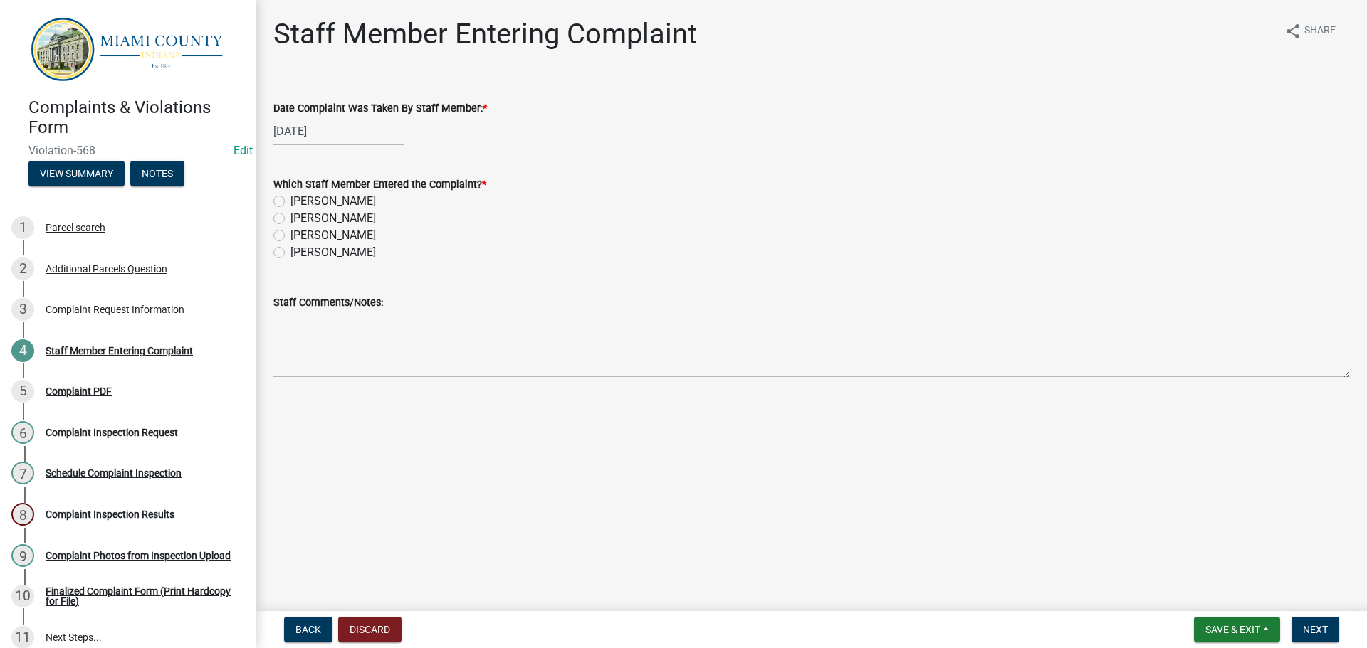
click at [290, 241] on label "Brooklyn Thomas" at bounding box center [332, 235] width 85 height 17
click at [290, 236] on input "Brooklyn Thomas" at bounding box center [294, 231] width 9 height 9
radio input "true"
click at [1306, 630] on span "Next" at bounding box center [1315, 629] width 25 height 11
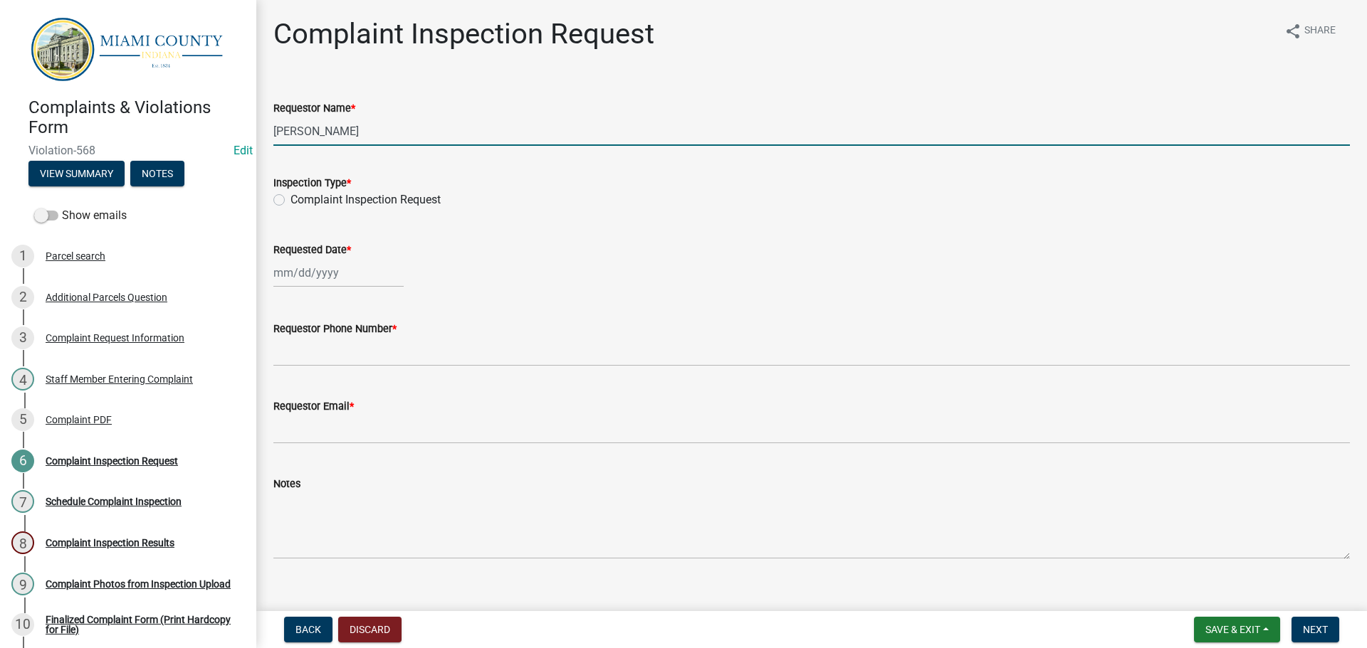
drag, startPoint x: 374, startPoint y: 132, endPoint x: 277, endPoint y: 139, distance: 97.1
click at [277, 139] on input "Brooklyn Thomas" at bounding box center [811, 131] width 1076 height 29
type input "B"
type input "Veronica Allen"
click at [290, 198] on label "Complaint Inspection Request" at bounding box center [365, 199] width 150 height 17
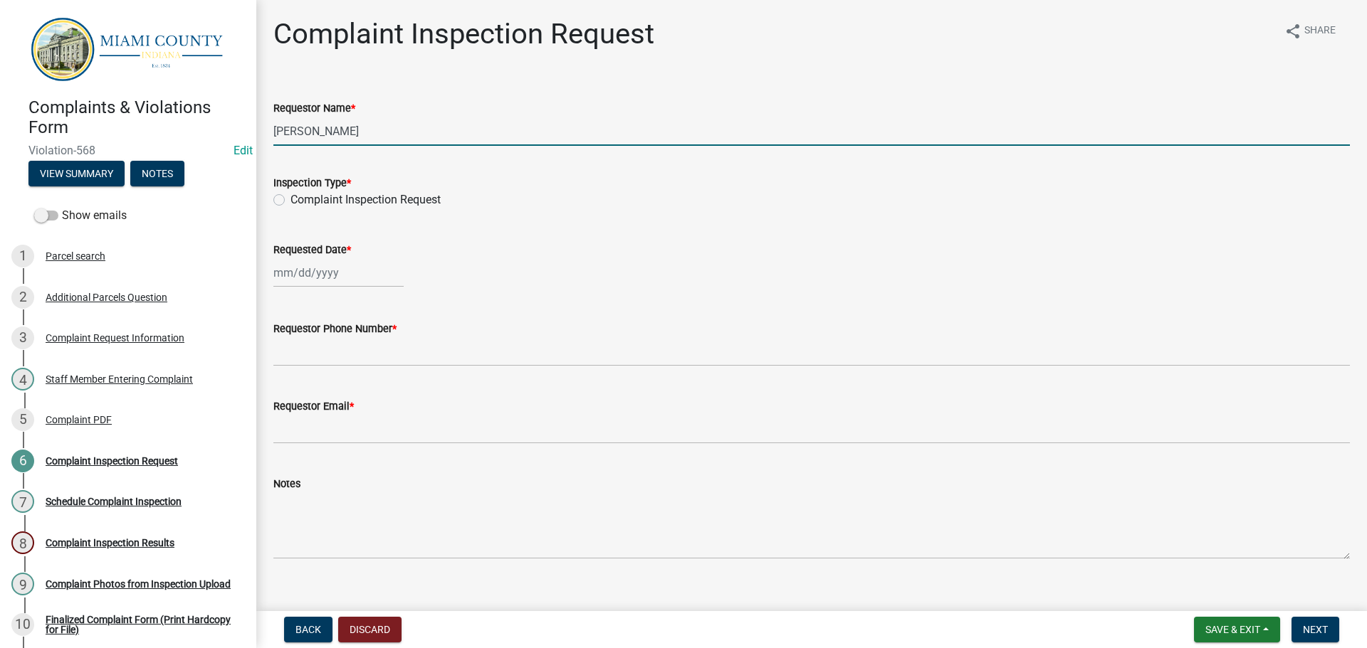
click at [290, 198] on input "Complaint Inspection Request" at bounding box center [294, 195] width 9 height 9
radio input "true"
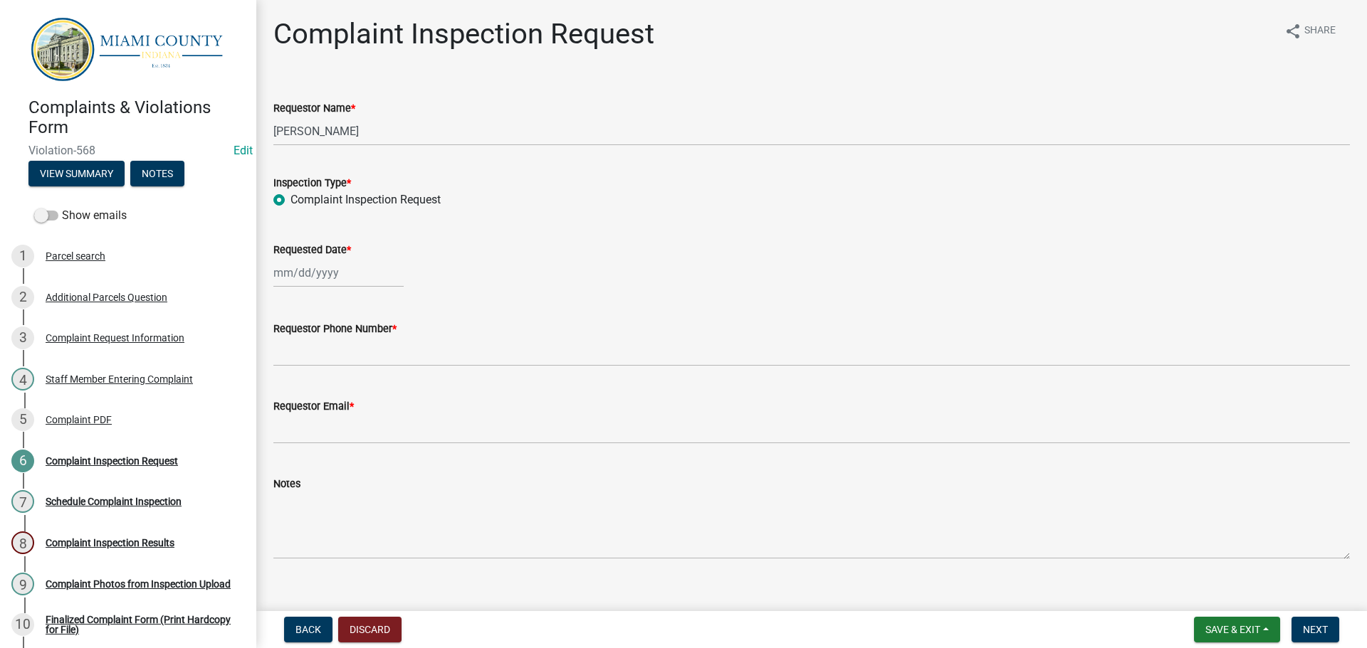
select select "9"
select select "2025"
drag, startPoint x: 303, startPoint y: 275, endPoint x: 305, endPoint y: 283, distance: 8.1
click at [303, 275] on div "Jan Feb Mar Apr May Jun Jul Aug Sep Oct Nov Dec 1525 1526 1527 1528 1529 1530 1…" at bounding box center [338, 272] width 130 height 29
click at [284, 391] on div "15" at bounding box center [287, 394] width 23 height 23
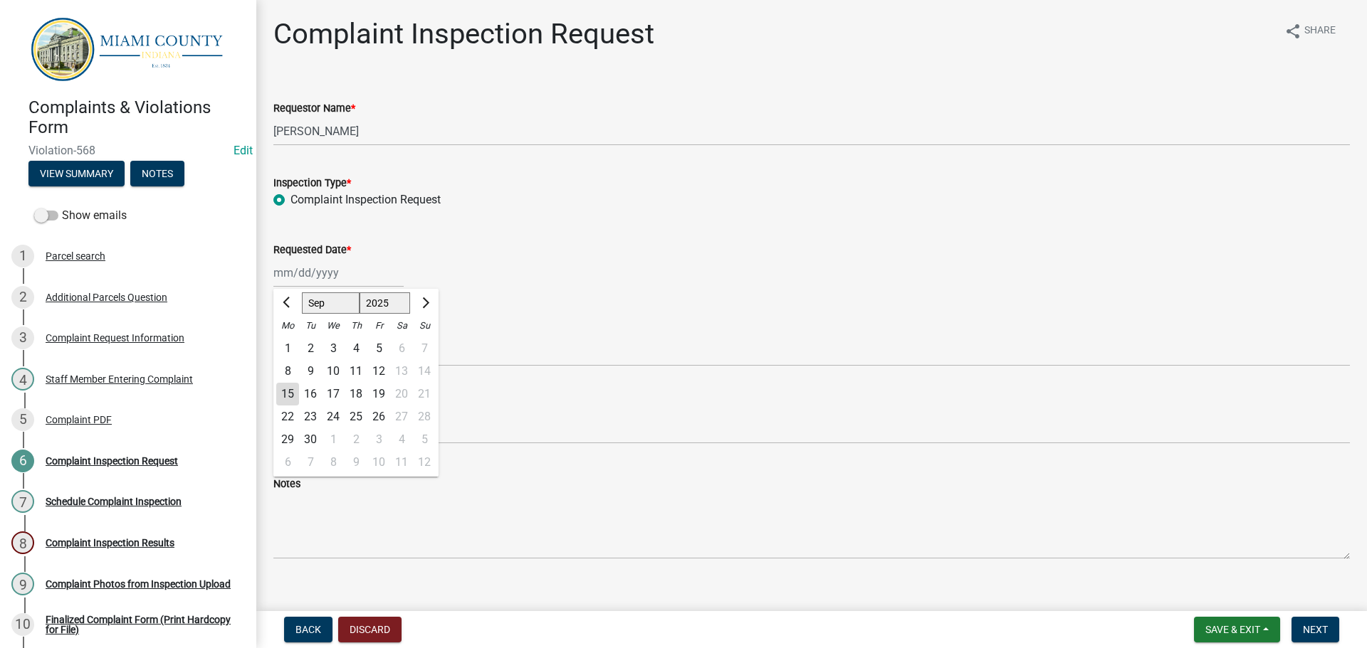
type input "09/15/2025"
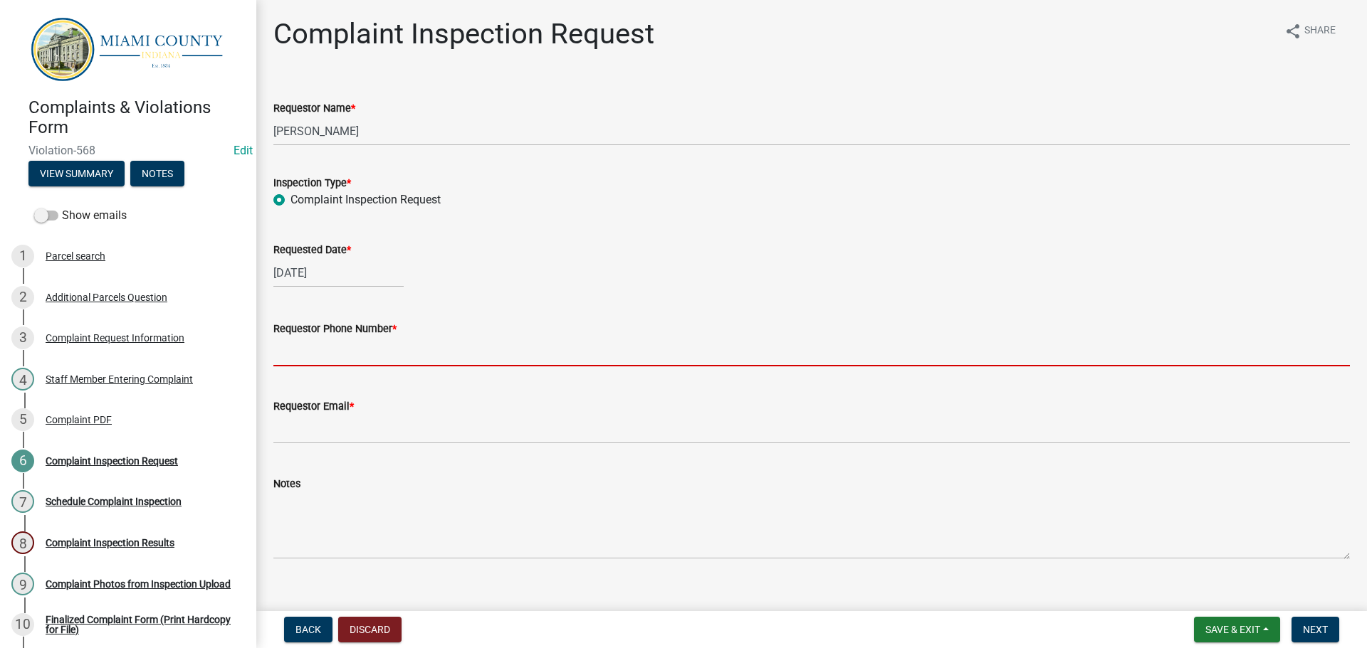
click at [303, 358] on input "Requestor Phone Number *" at bounding box center [811, 351] width 1076 height 29
type input "000-000-0000"
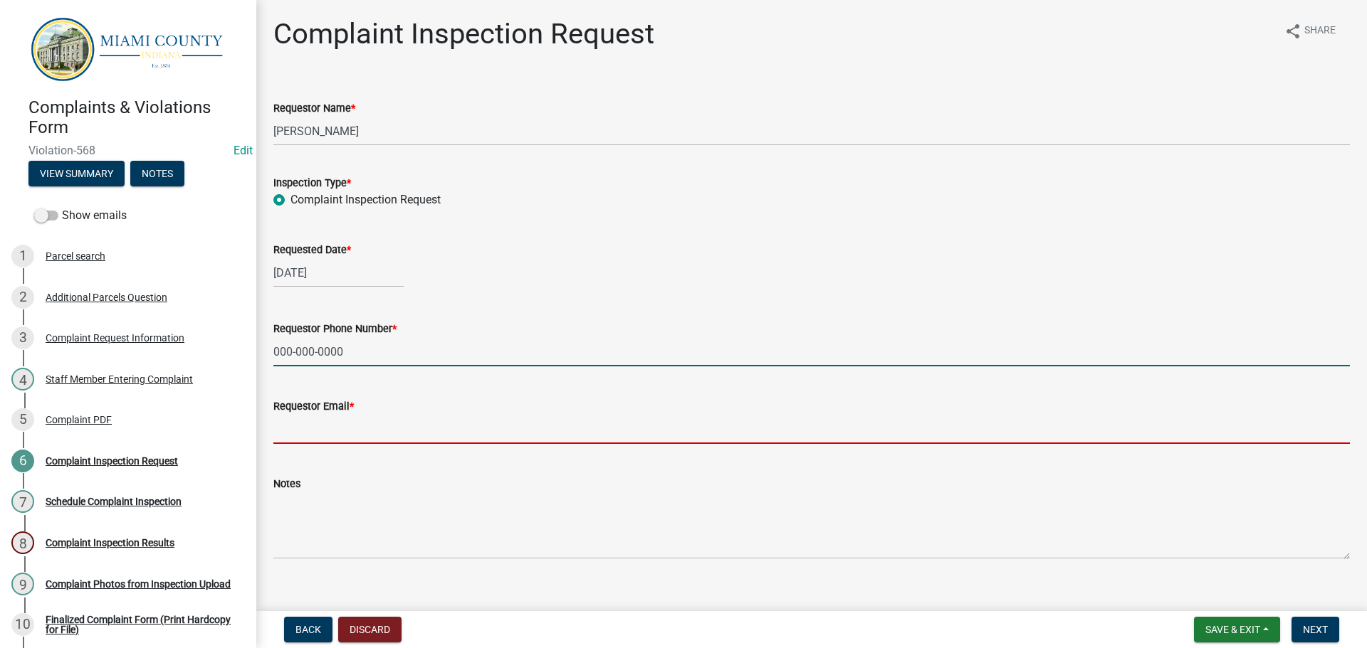
click at [364, 425] on input "Requestor Email *" at bounding box center [811, 429] width 1076 height 29
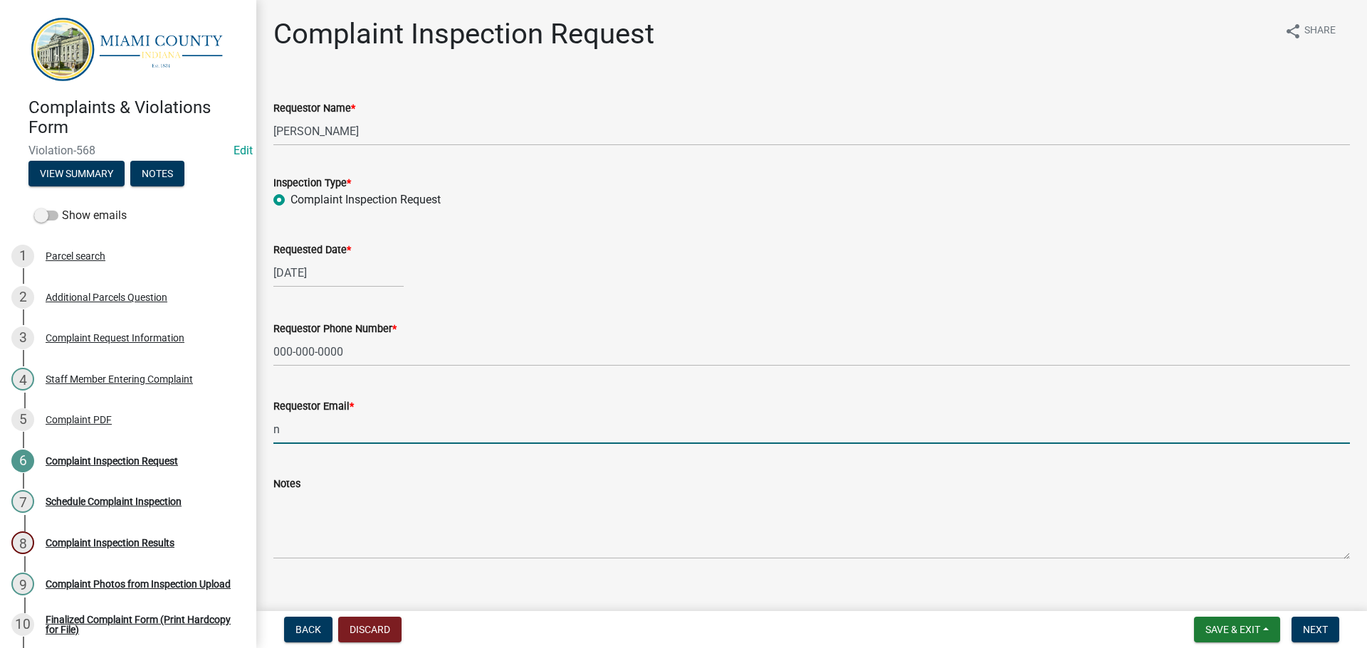
type input "nomail@nomail.com"
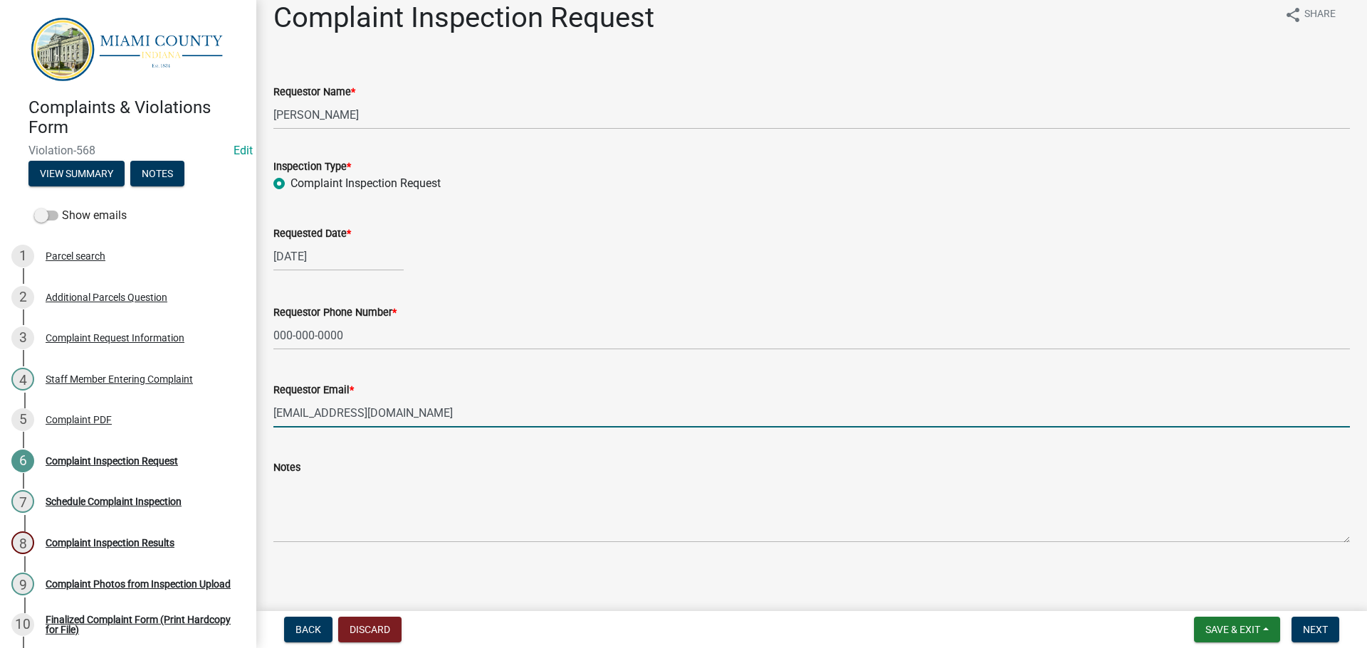
scroll to position [21, 0]
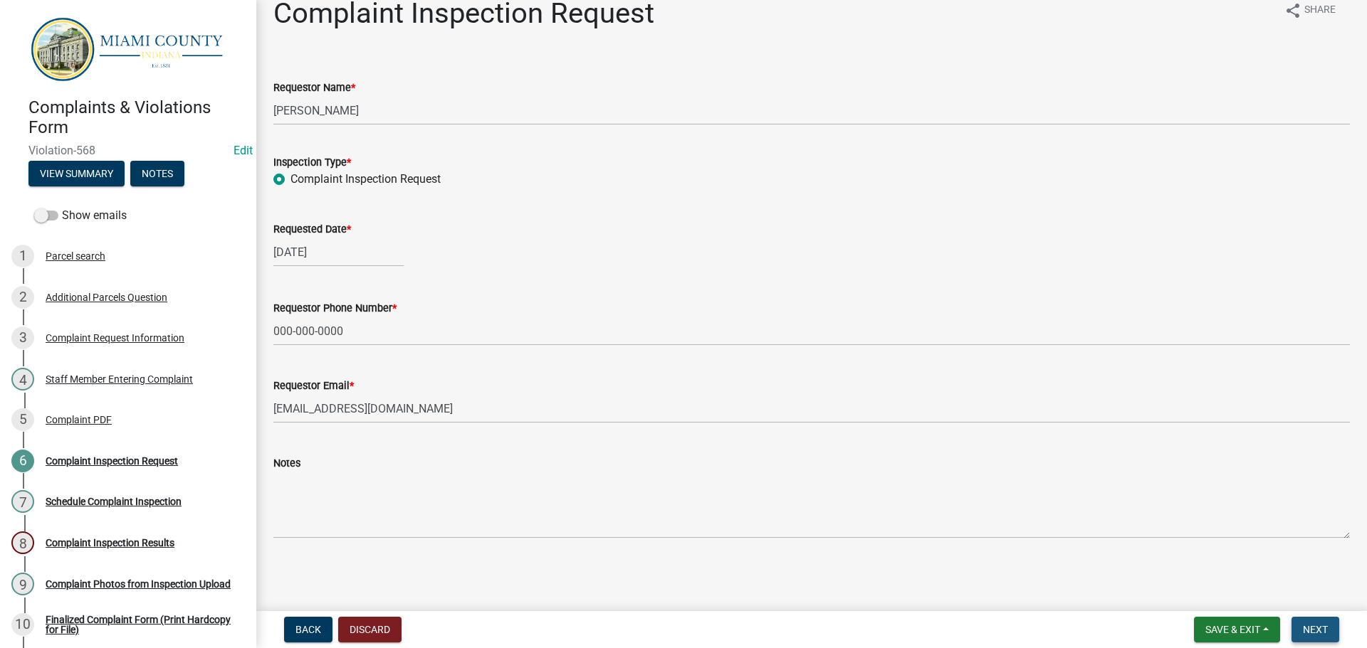
click at [1321, 632] on span "Next" at bounding box center [1315, 629] width 25 height 11
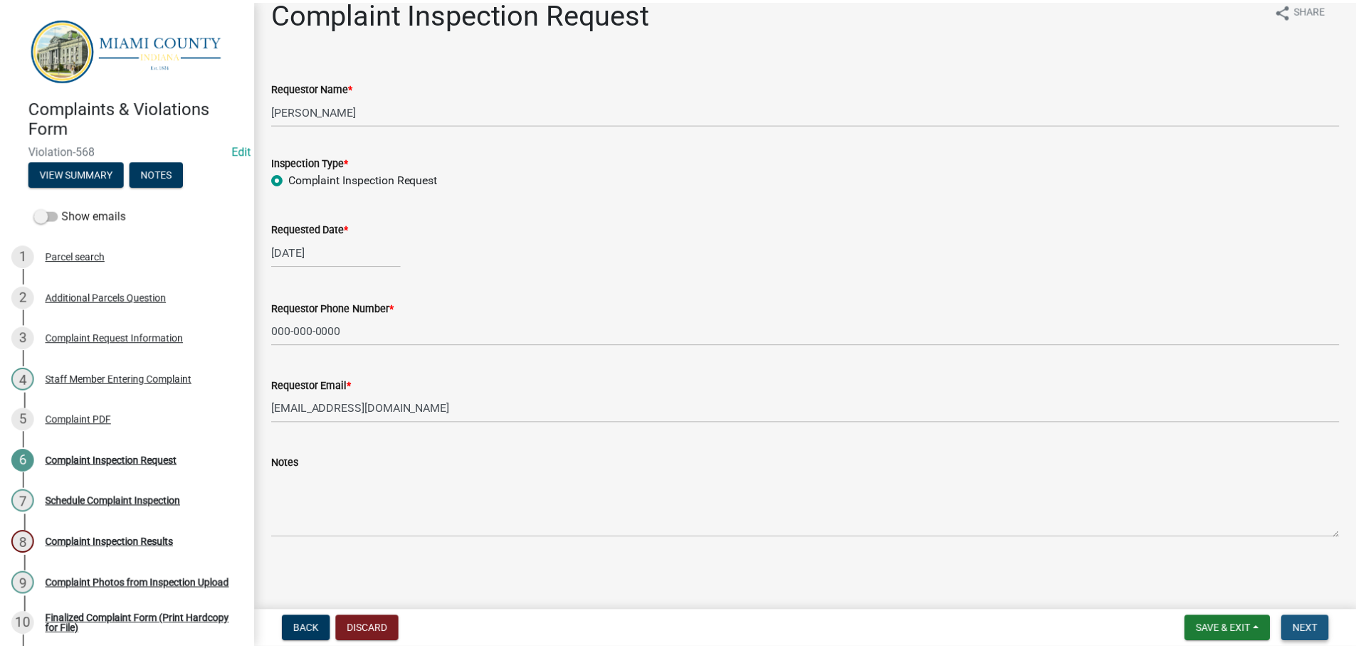
scroll to position [0, 0]
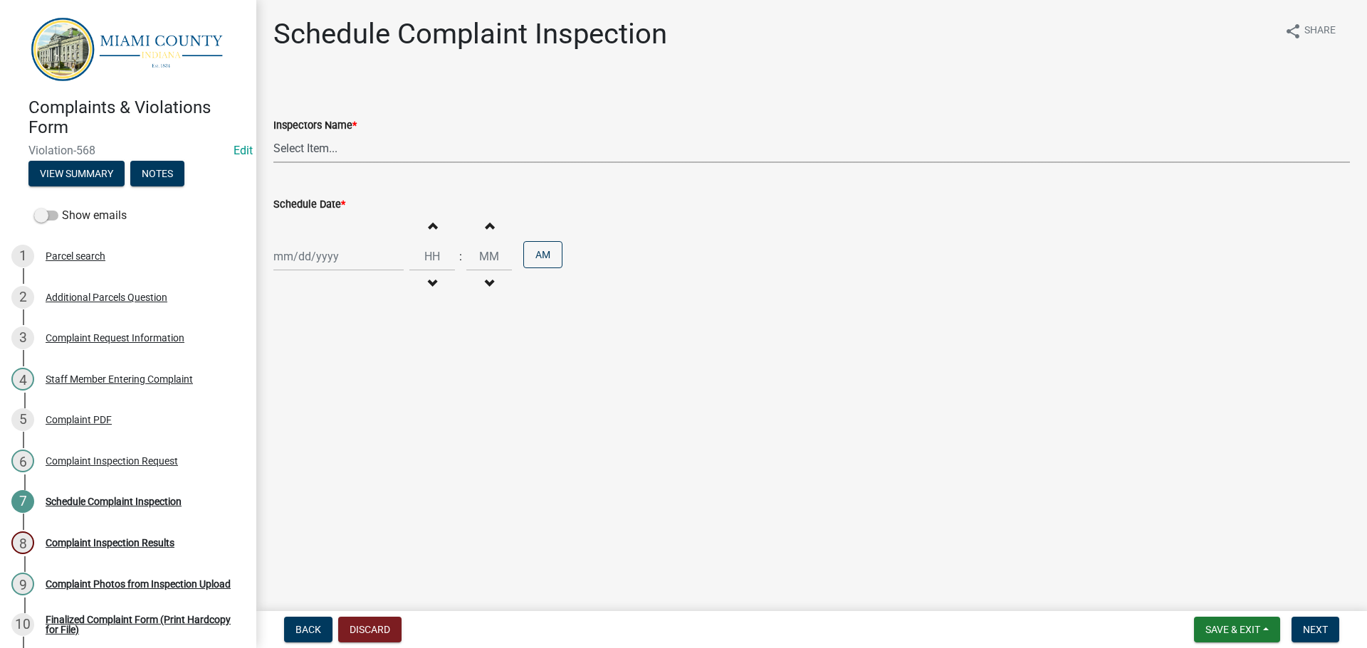
click at [357, 160] on select "Select Item... bmthomas (Brooklyn Thomas) croser (Corey) megangipson (Megan Gip…" at bounding box center [811, 148] width 1076 height 29
select select "0324ce59-dc13-463c-88f6-21718b6e040a"
click at [273, 134] on select "Select Item... bmthomas (Brooklyn Thomas) croser (Corey) megangipson (Megan Gip…" at bounding box center [811, 148] width 1076 height 29
click at [331, 257] on div at bounding box center [338, 256] width 130 height 29
select select "9"
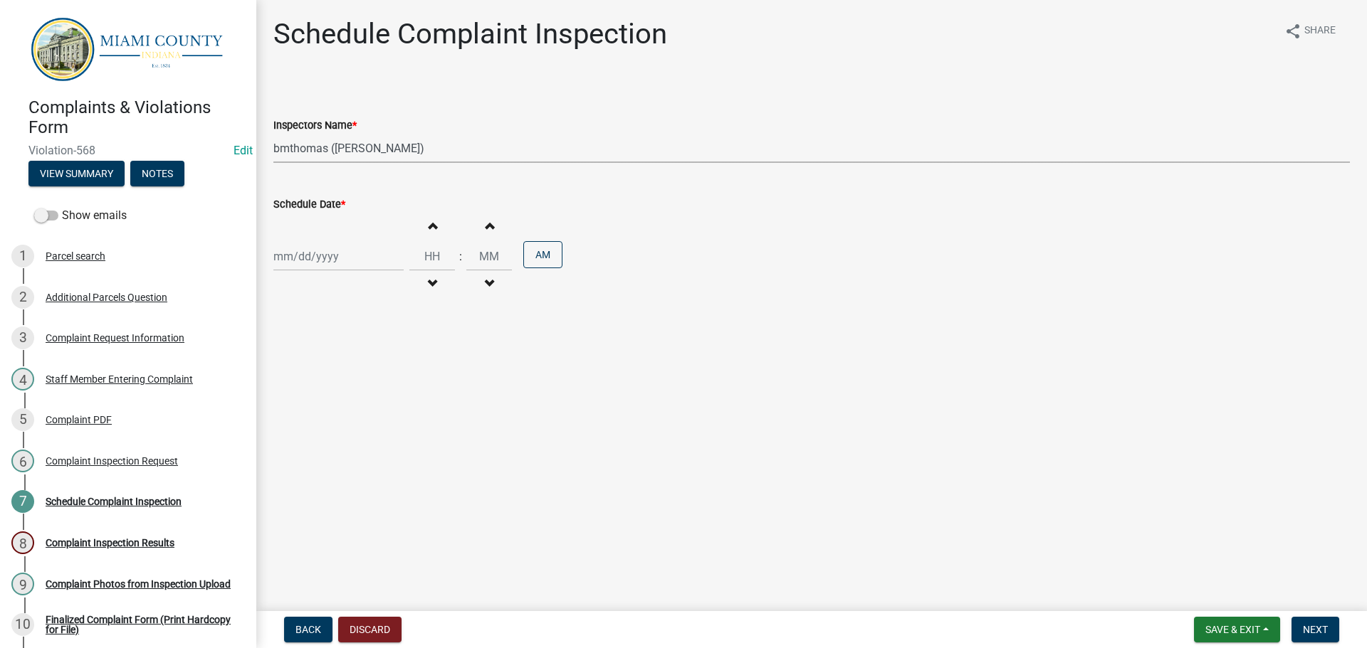
select select "2025"
click at [289, 383] on div "15" at bounding box center [287, 378] width 23 height 23
type input "09/15/2025"
click at [340, 275] on div "09/15/2025 Increment hours Decrement hours : Increment minutes Decrement minute…" at bounding box center [811, 257] width 1076 height 88
click at [347, 268] on div "09/15/2025" at bounding box center [338, 256] width 130 height 29
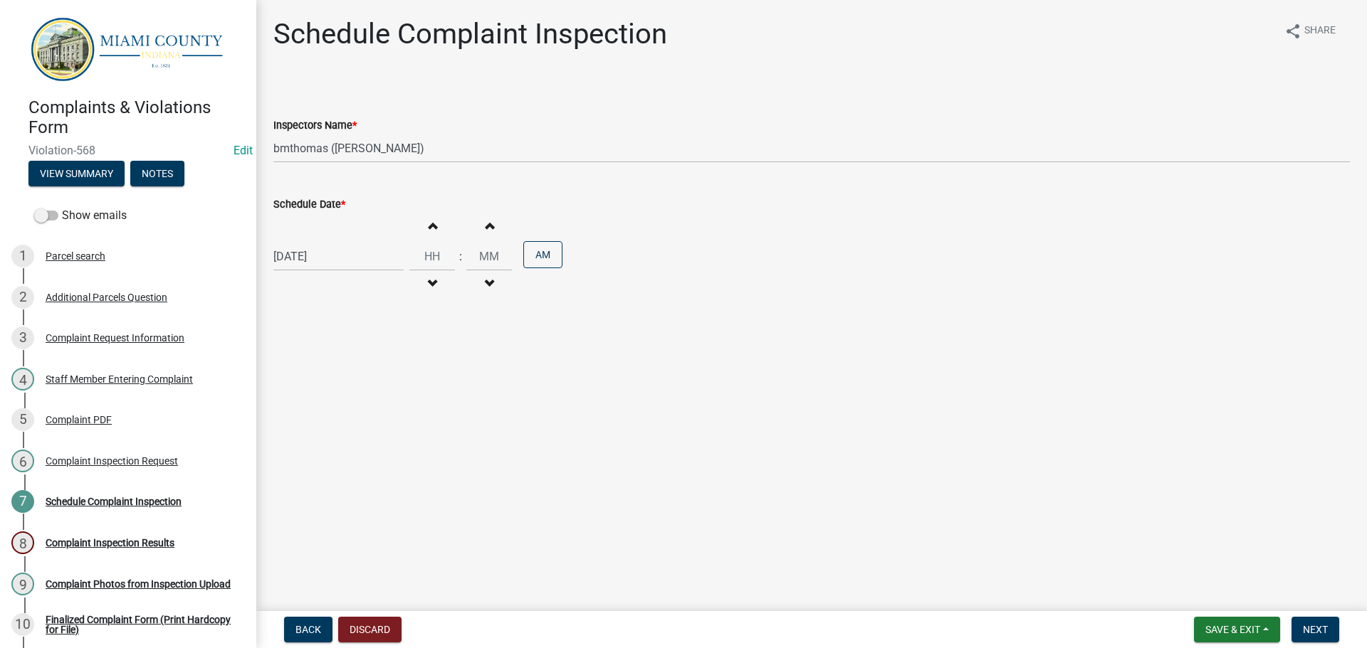
select select "9"
select select "2025"
click at [315, 379] on div "16" at bounding box center [310, 378] width 23 height 23
type input "09/16/2025"
click at [488, 229] on button "Increment minutes" at bounding box center [489, 226] width 30 height 26
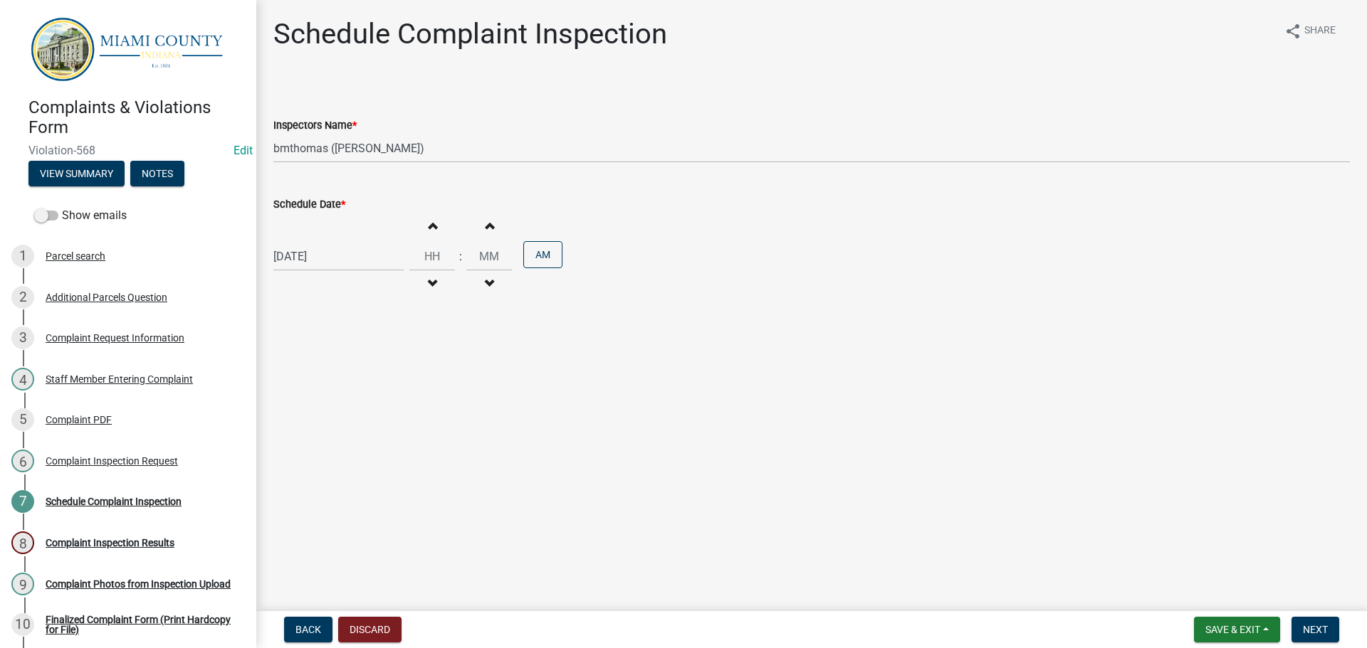
type input "12"
type input "01"
click at [1305, 624] on span "Next" at bounding box center [1315, 629] width 25 height 11
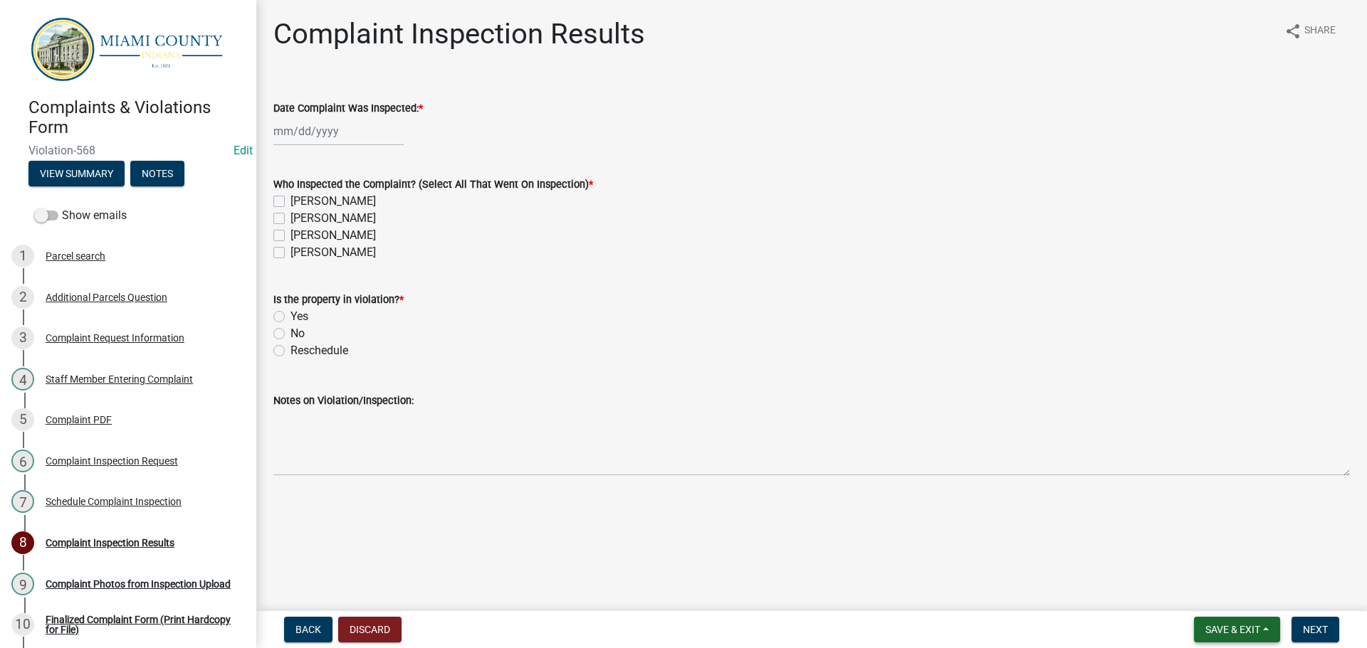
click at [1241, 631] on span "Save & Exit" at bounding box center [1232, 629] width 55 height 11
click at [1235, 602] on button "Save & Exit" at bounding box center [1223, 593] width 114 height 34
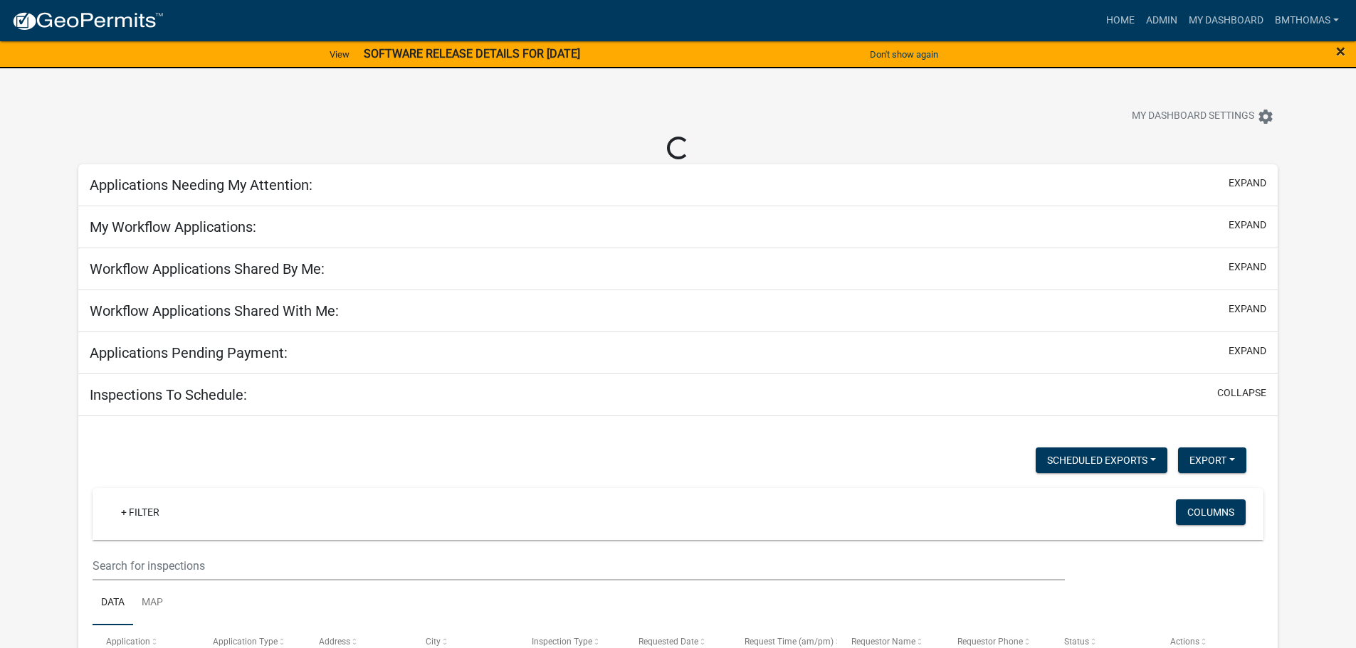
click at [1338, 53] on span "×" at bounding box center [1340, 51] width 9 height 20
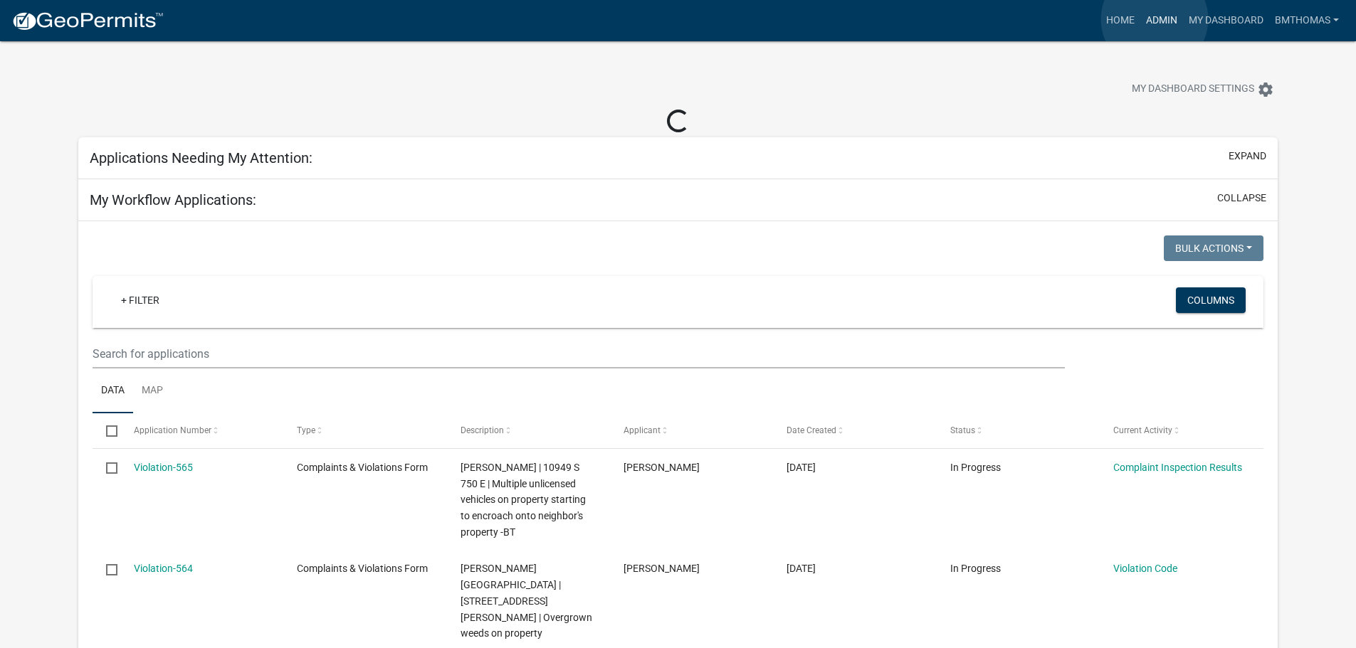
click at [1154, 20] on link "Admin" at bounding box center [1161, 20] width 43 height 27
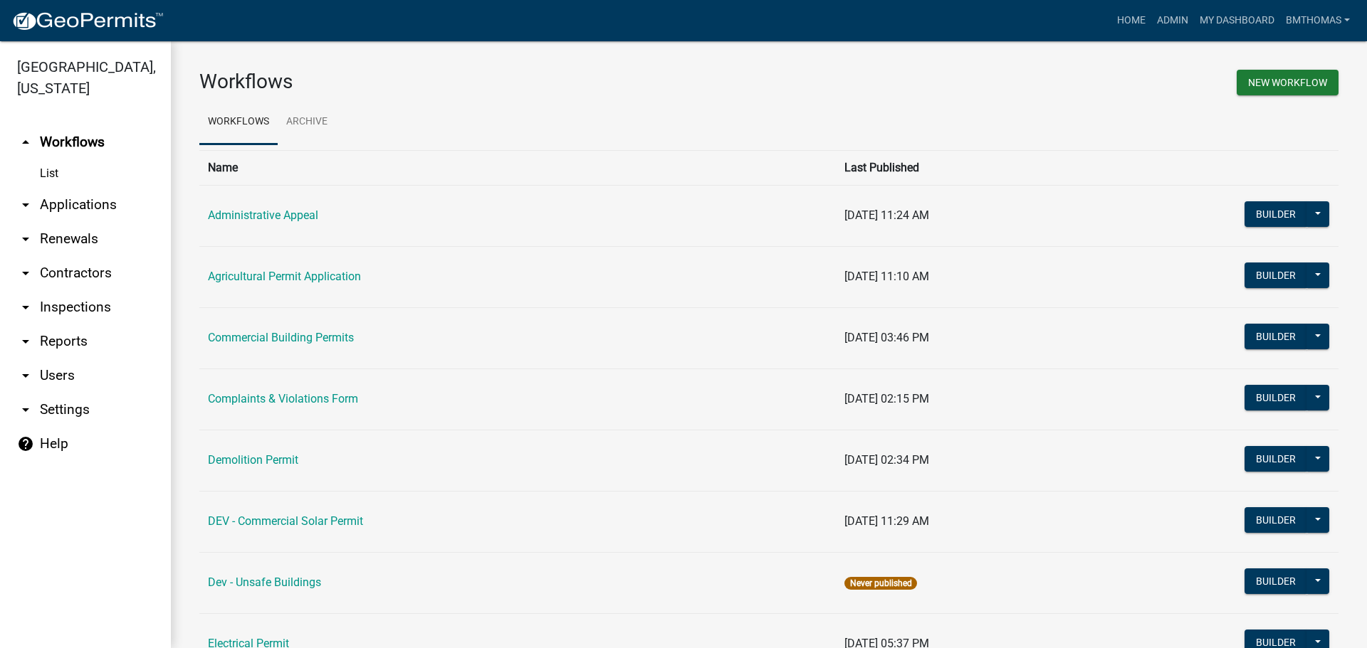
click at [45, 188] on link "arrow_drop_down Applications" at bounding box center [85, 205] width 171 height 34
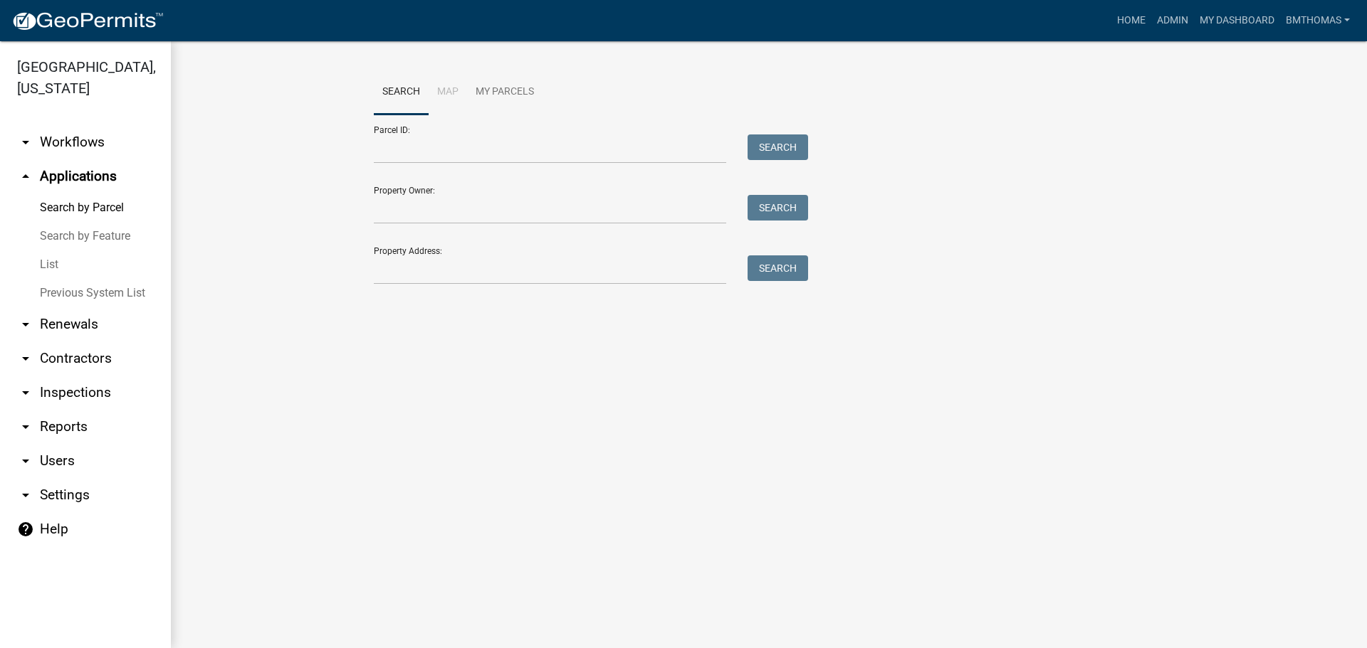
click at [46, 254] on link "List" at bounding box center [85, 265] width 171 height 28
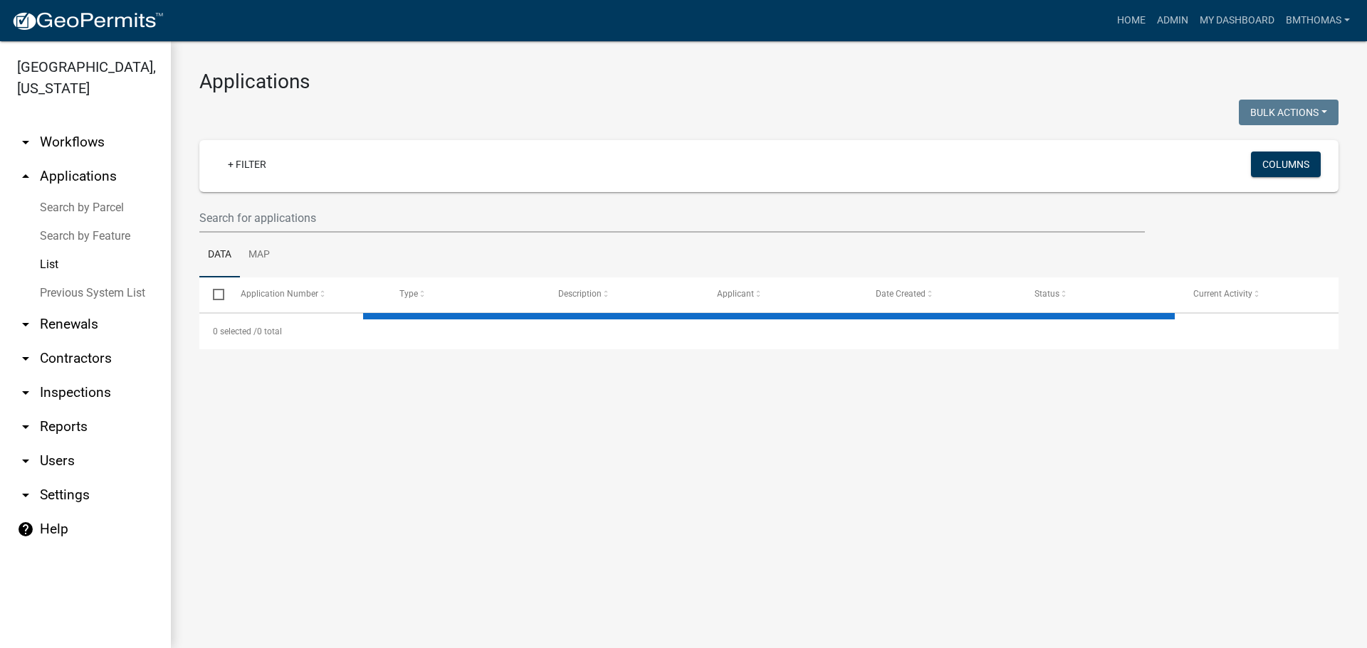
select select "3: 100"
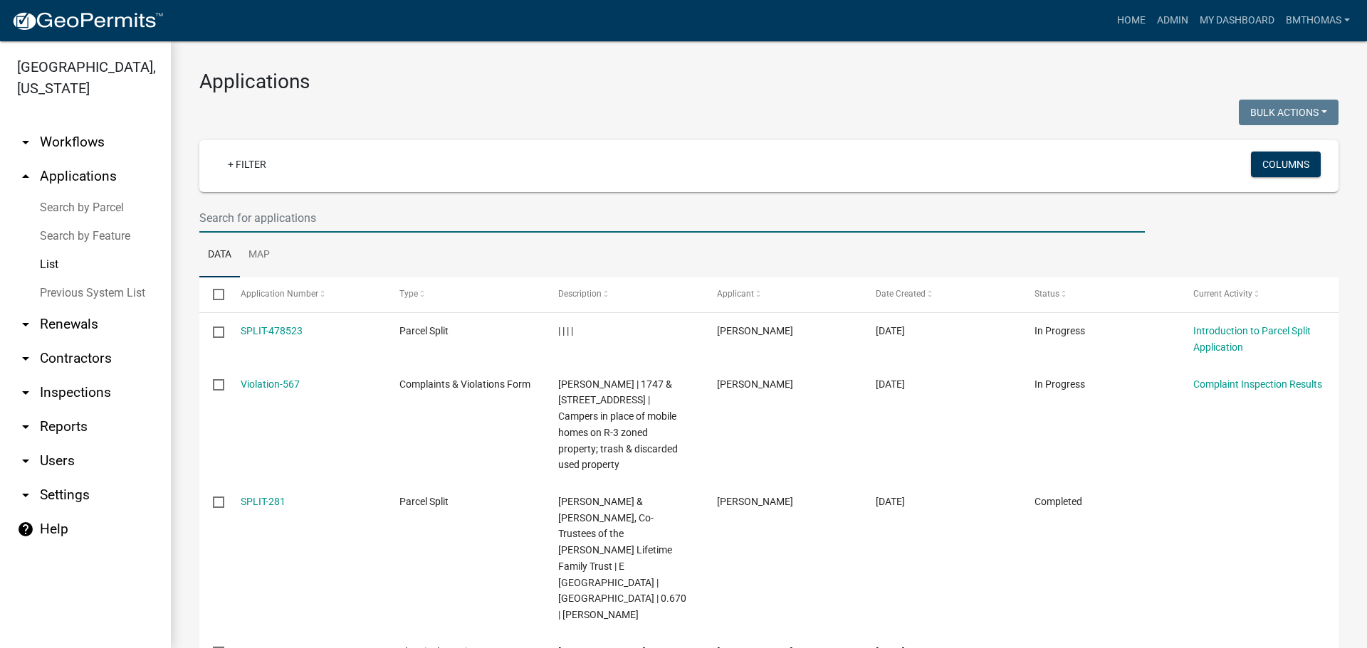
click at [273, 218] on input "text" at bounding box center [671, 218] width 945 height 29
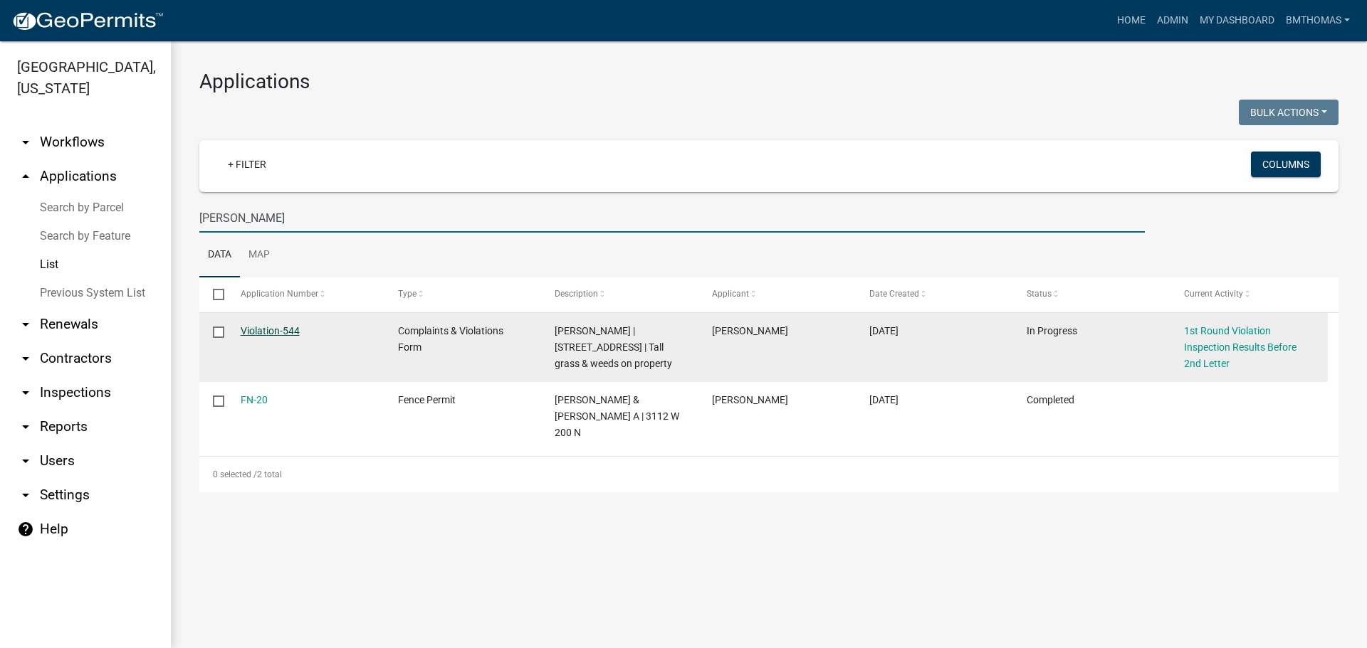
type input "nelson"
click at [275, 327] on link "Violation-544" at bounding box center [270, 330] width 59 height 11
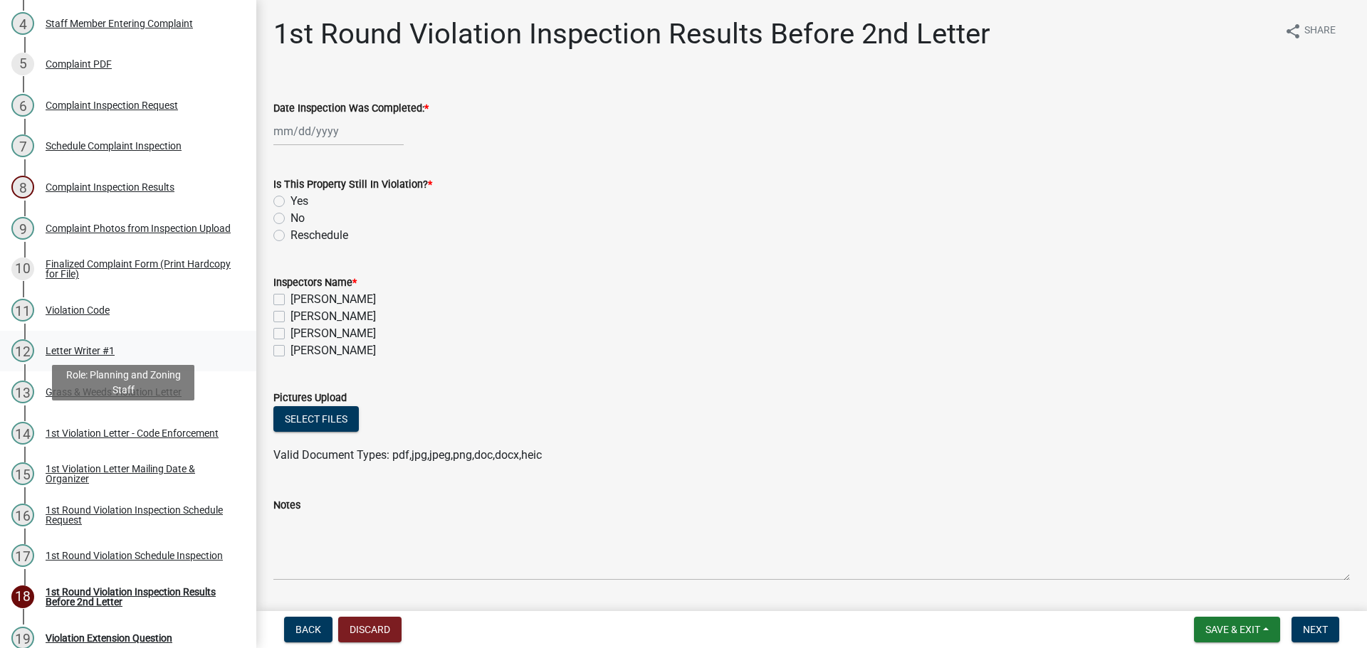
scroll to position [427, 0]
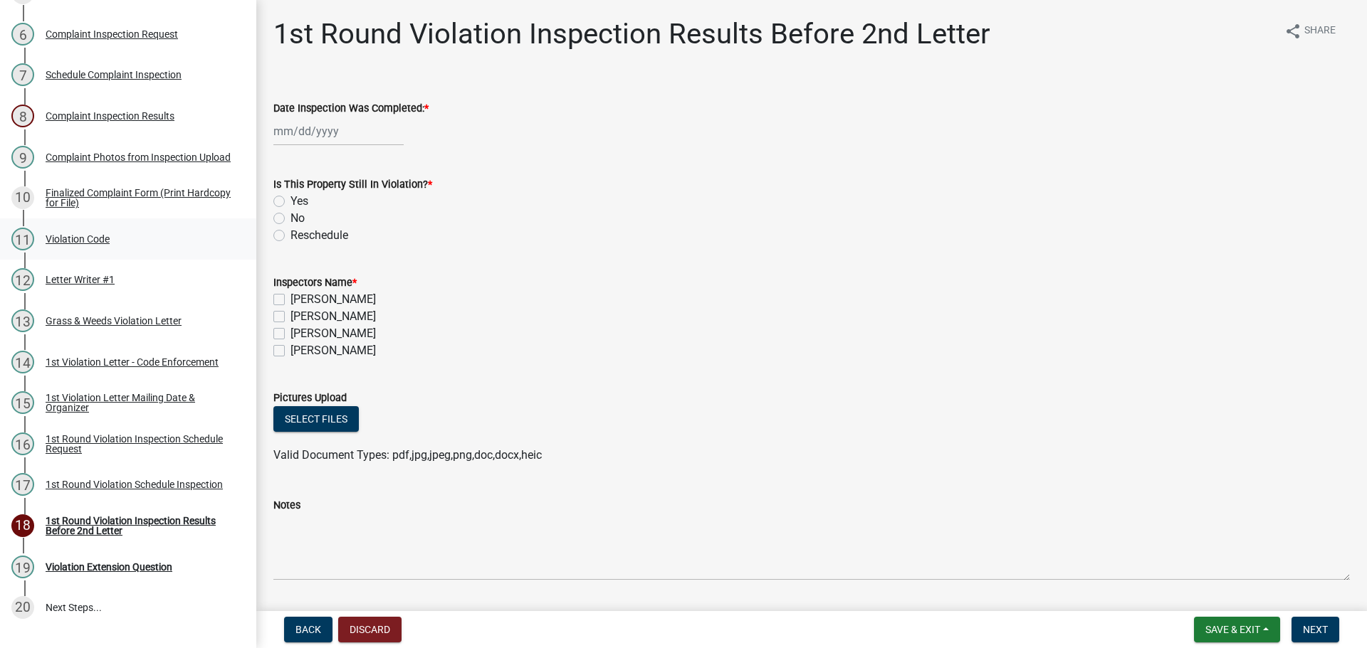
click at [85, 239] on div "Violation Code" at bounding box center [78, 239] width 64 height 10
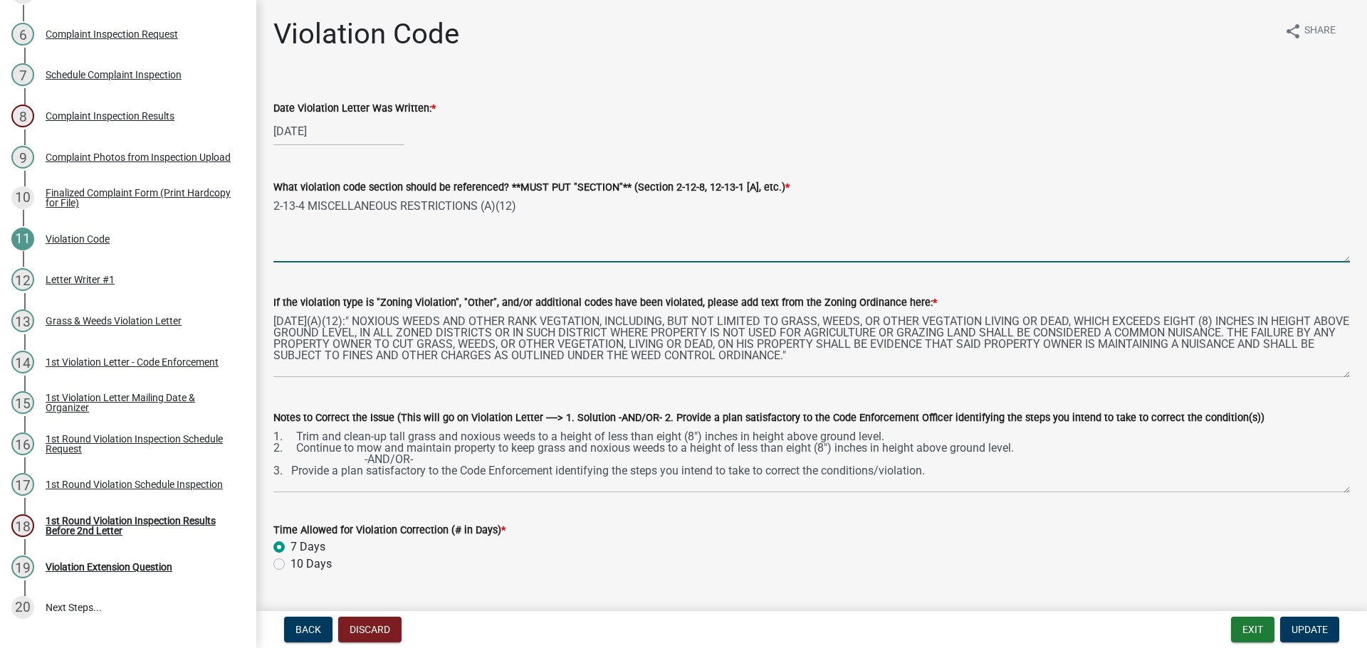
drag, startPoint x: 521, startPoint y: 203, endPoint x: 265, endPoint y: 199, distance: 256.3
click at [265, 199] on div "What violation code section should be referenced? **MUST PUT "SECTION"** (Secti…" at bounding box center [812, 211] width 1098 height 104
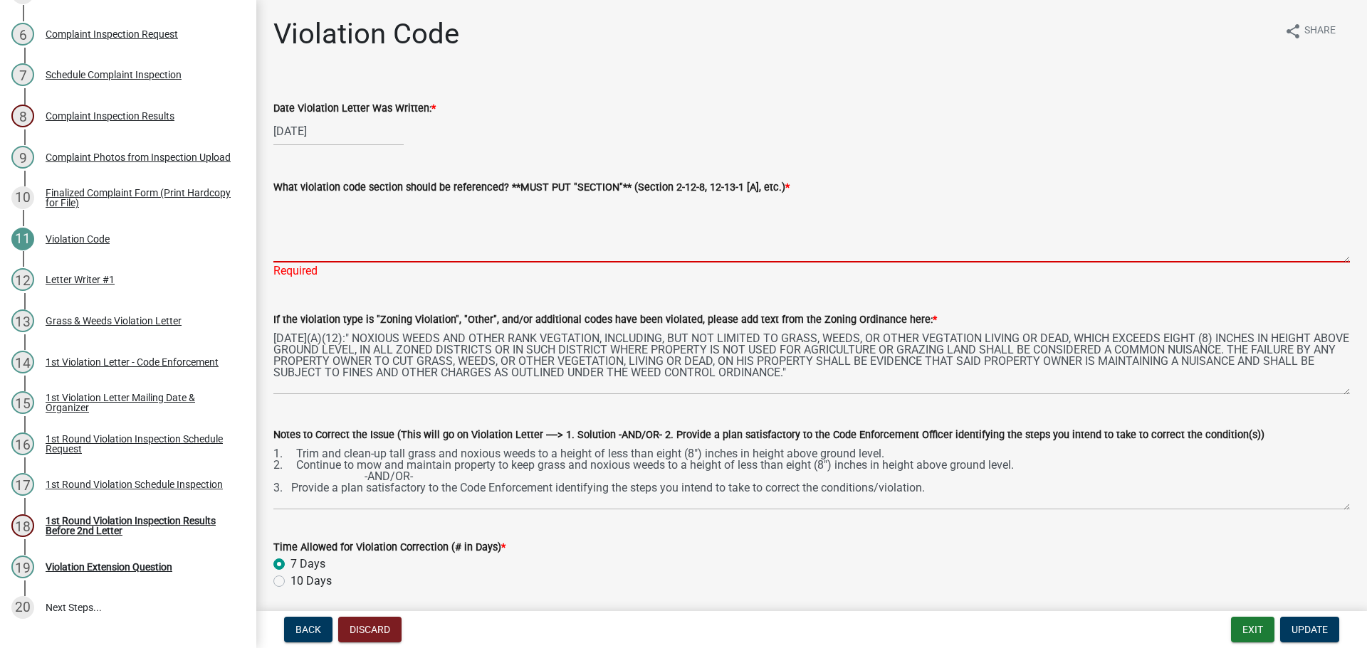
click at [322, 235] on textarea "What violation code section should be referenced? **MUST PUT "SECTION"** (Secti…" at bounding box center [811, 229] width 1076 height 67
paste textarea "2-13-4 MISCELLANEOUS RESTRICTIONS (A)(12)"
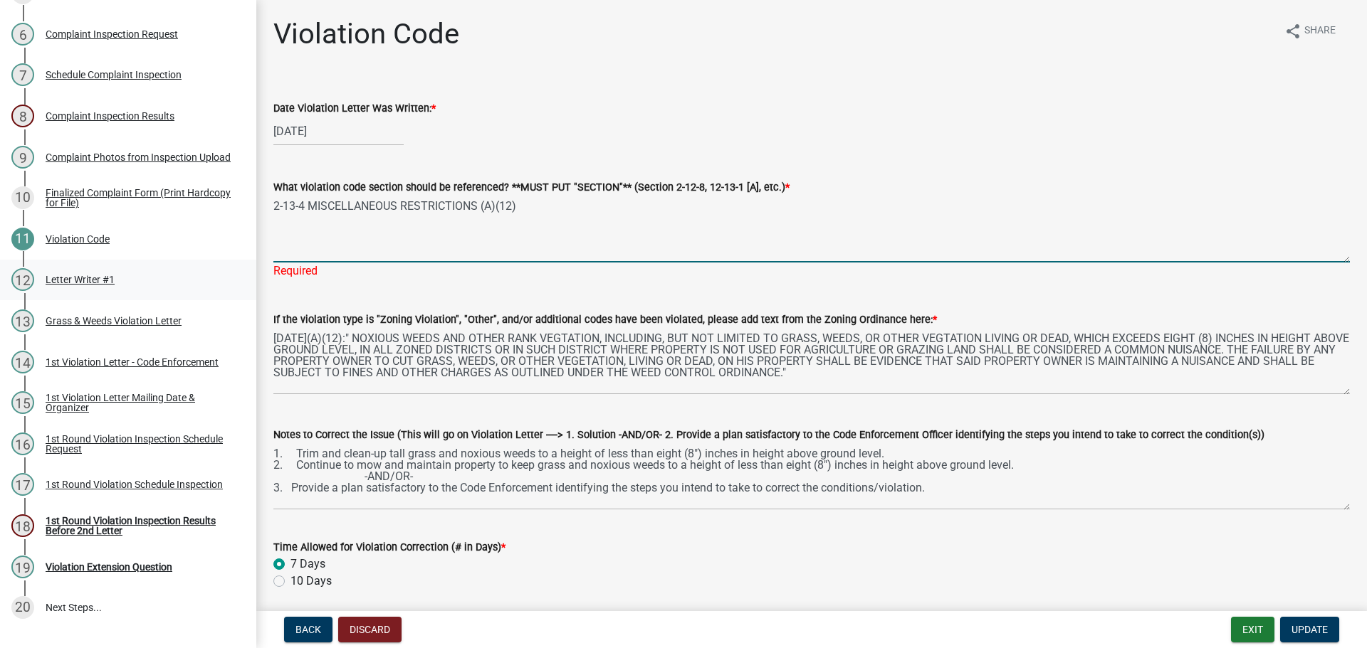
type textarea "2-13-4 MISCELLANEOUS RESTRICTIONS (A)(12)"
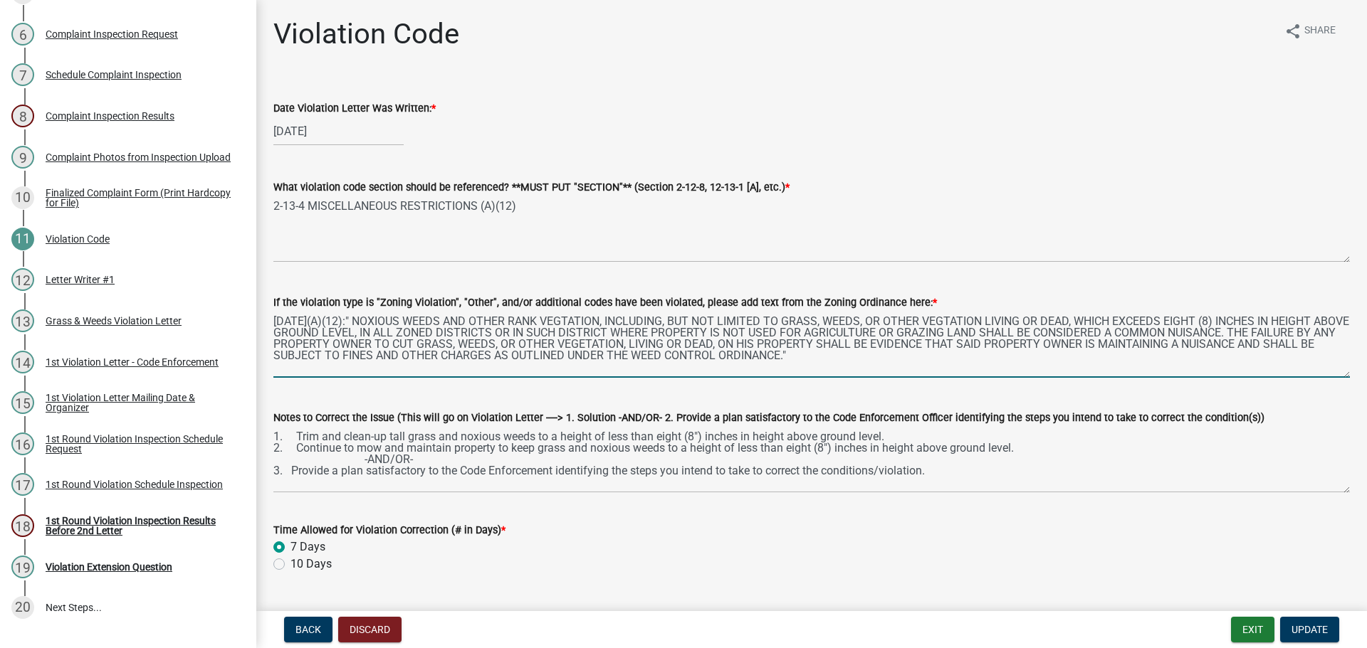
drag, startPoint x: 845, startPoint y: 359, endPoint x: 266, endPoint y: 320, distance: 580.0
click at [266, 320] on div "If the violation type is "Zoning Violation", "Other", and/or additional codes h…" at bounding box center [812, 326] width 1098 height 104
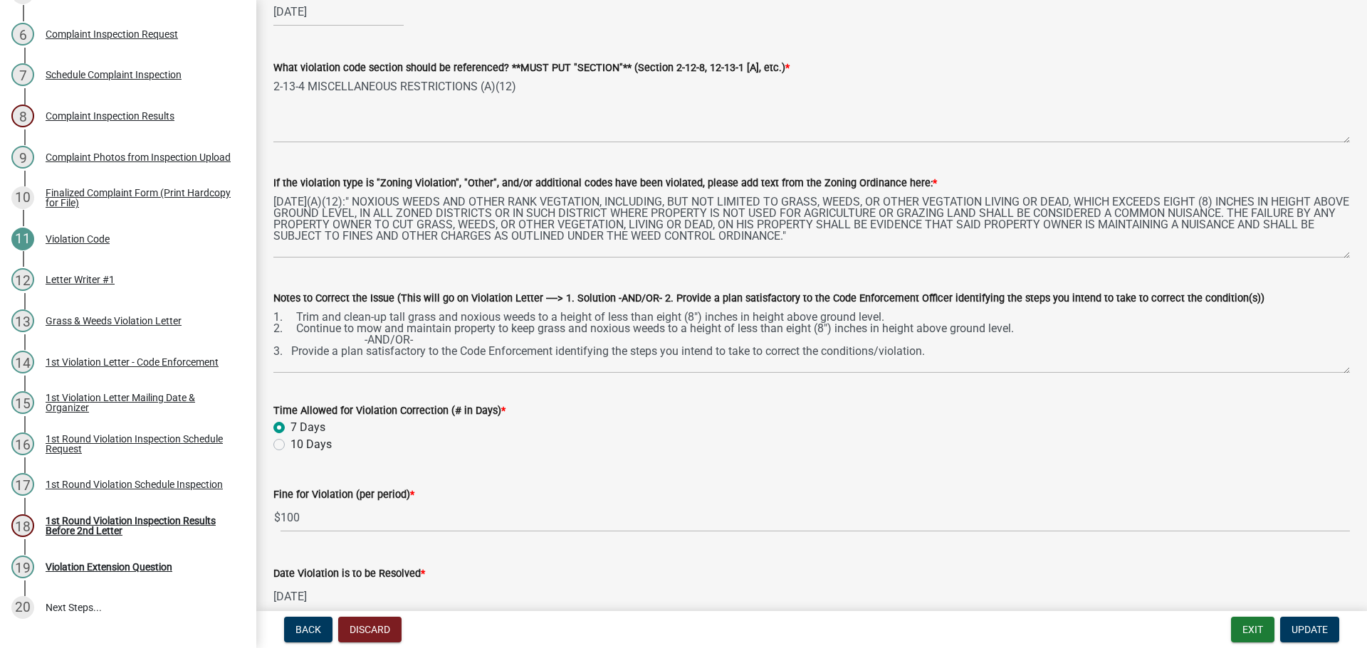
scroll to position [142, 0]
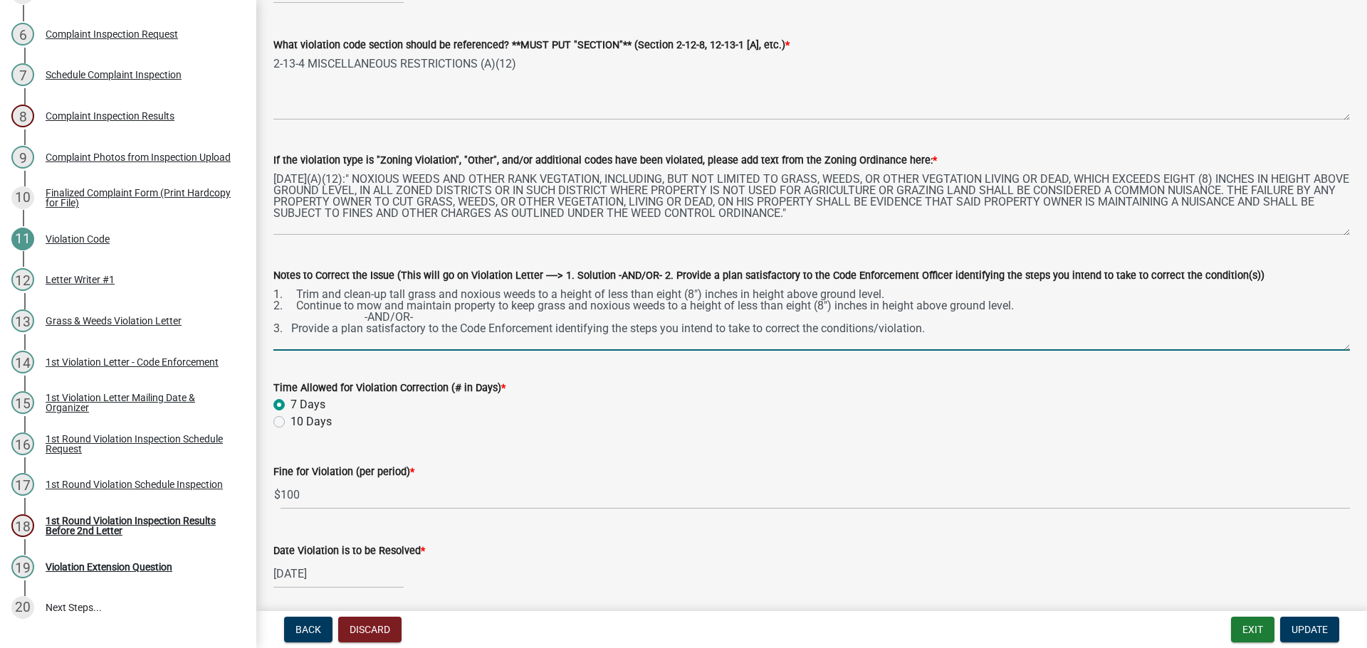
drag, startPoint x: 940, startPoint y: 334, endPoint x: 266, endPoint y: 295, distance: 675.2
click at [266, 295] on div "Notes to Correct the Issue (This will go on Violation Letter ----> 1. Solution …" at bounding box center [812, 299] width 1098 height 104
